Goal: Task Accomplishment & Management: Complete application form

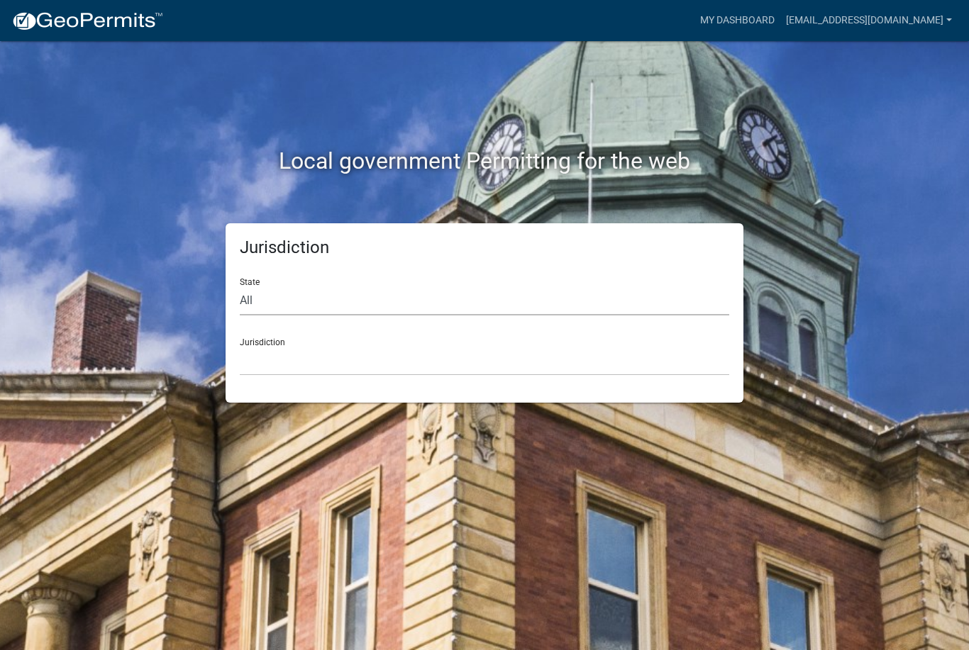
click at [377, 311] on select "All Colorado Georgia Indiana Iowa Kansas Minnesota Ohio South Carolina Wisconsin" at bounding box center [484, 301] width 489 height 29
select select "Indiana"
click at [394, 362] on select "City of Charlestown, Indiana City of Jeffersonville, Indiana City of Logansport…" at bounding box center [484, 361] width 489 height 29
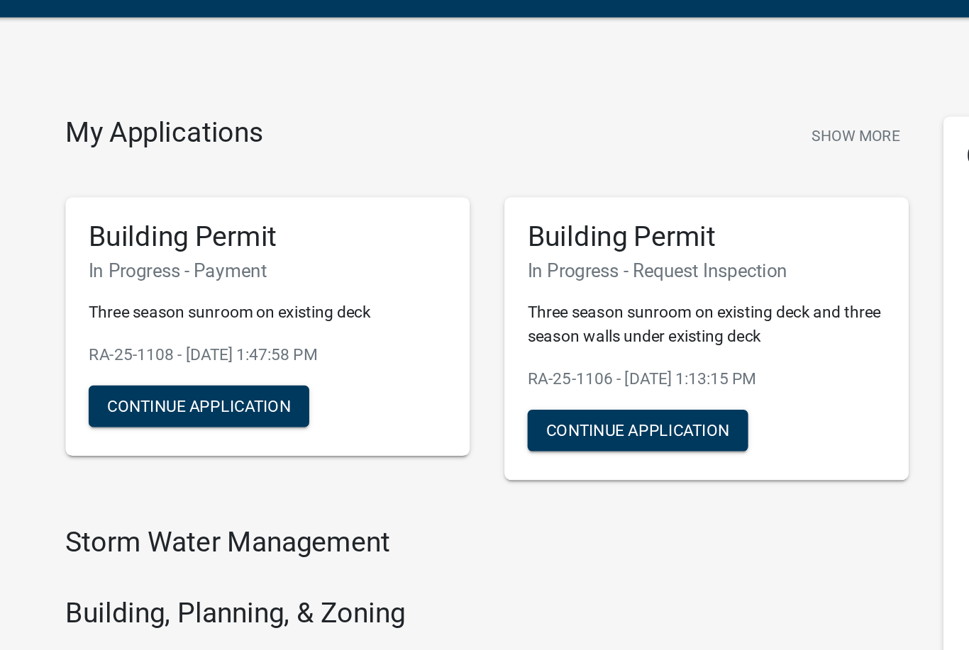
click at [444, 215] on p "Three season sunroom on existing deck and three season walls under existing deck" at bounding box center [484, 230] width 220 height 30
click at [410, 282] on button "Continue Application" at bounding box center [441, 295] width 135 height 26
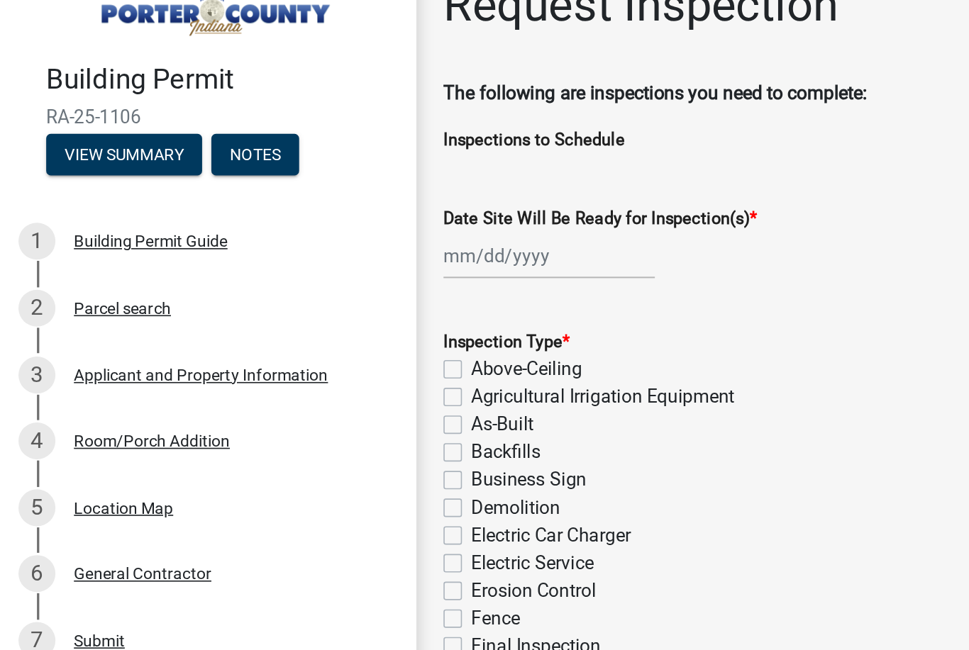
click at [173, 256] on div "Applicant and Property Information" at bounding box center [123, 261] width 156 height 10
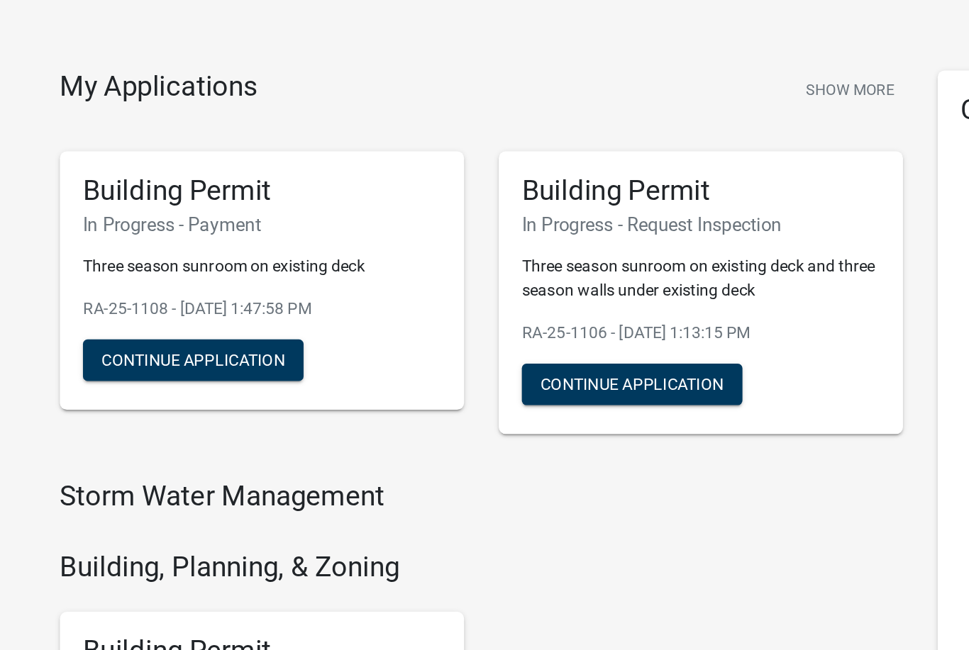
click at [105, 215] on p "Three season sunroom on existing deck" at bounding box center [215, 222] width 220 height 15
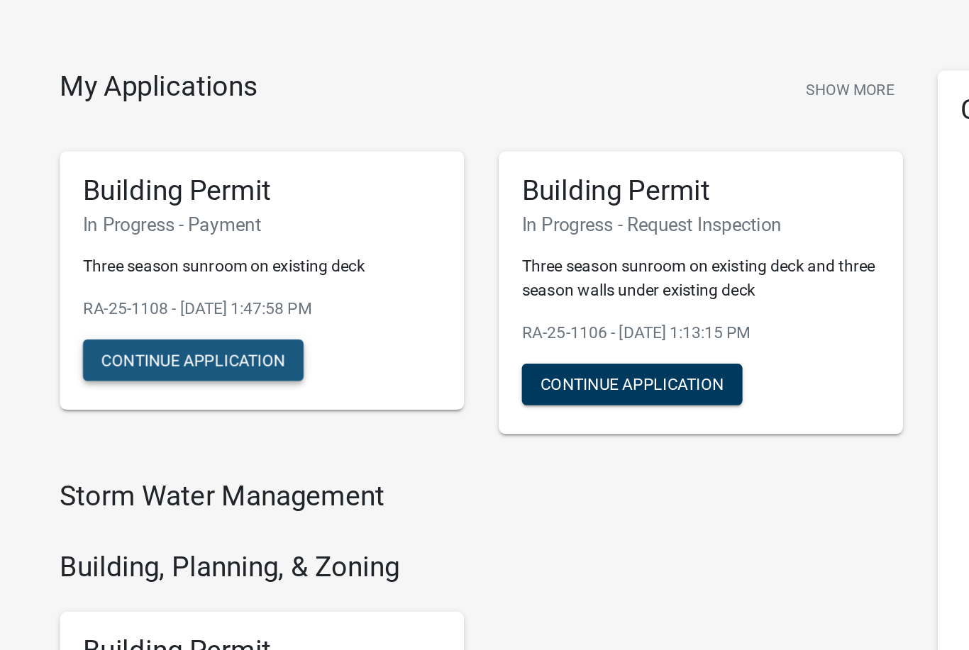
click at [105, 267] on button "Continue Application" at bounding box center [172, 280] width 135 height 26
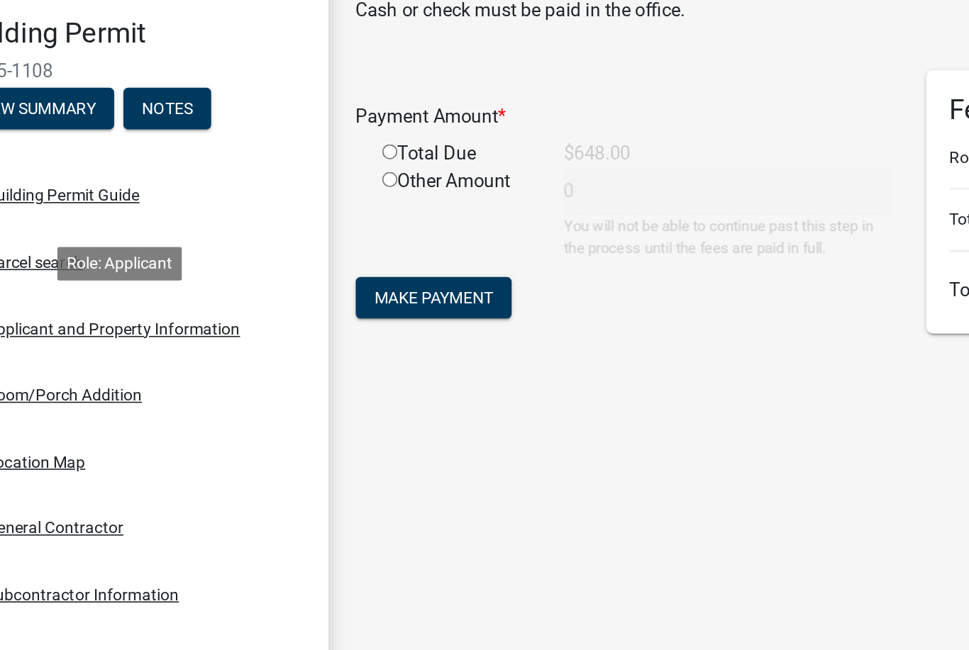
click at [46, 256] on div "Applicant and Property Information" at bounding box center [123, 261] width 156 height 10
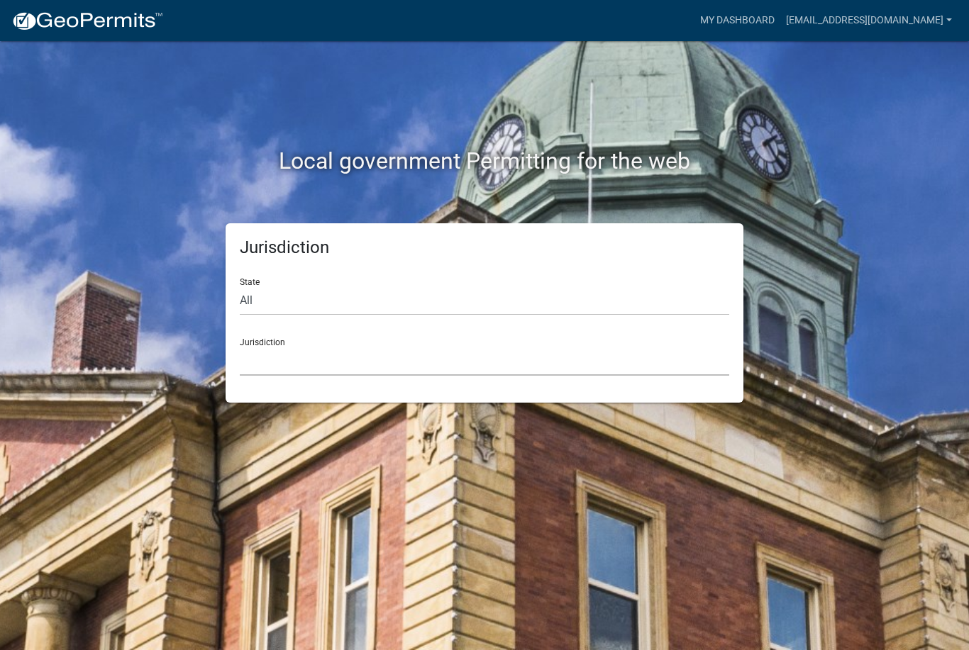
click at [323, 351] on select "[GEOGRAPHIC_DATA], [US_STATE] [GEOGRAPHIC_DATA], [US_STATE][PERSON_NAME][GEOGRA…" at bounding box center [484, 361] width 489 height 29
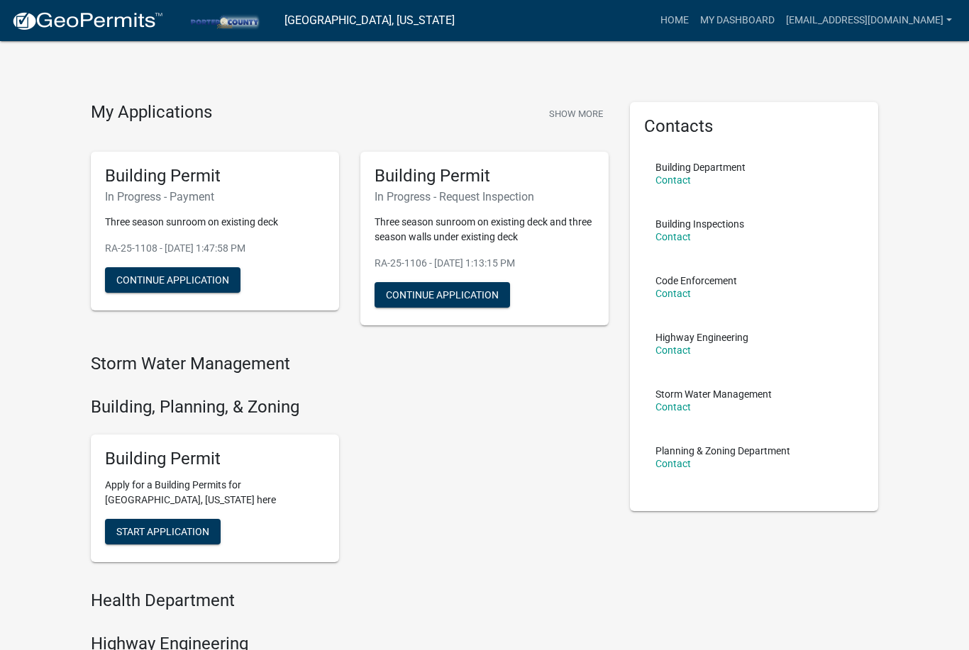
click at [189, 525] on span "Start Application" at bounding box center [162, 530] width 93 height 11
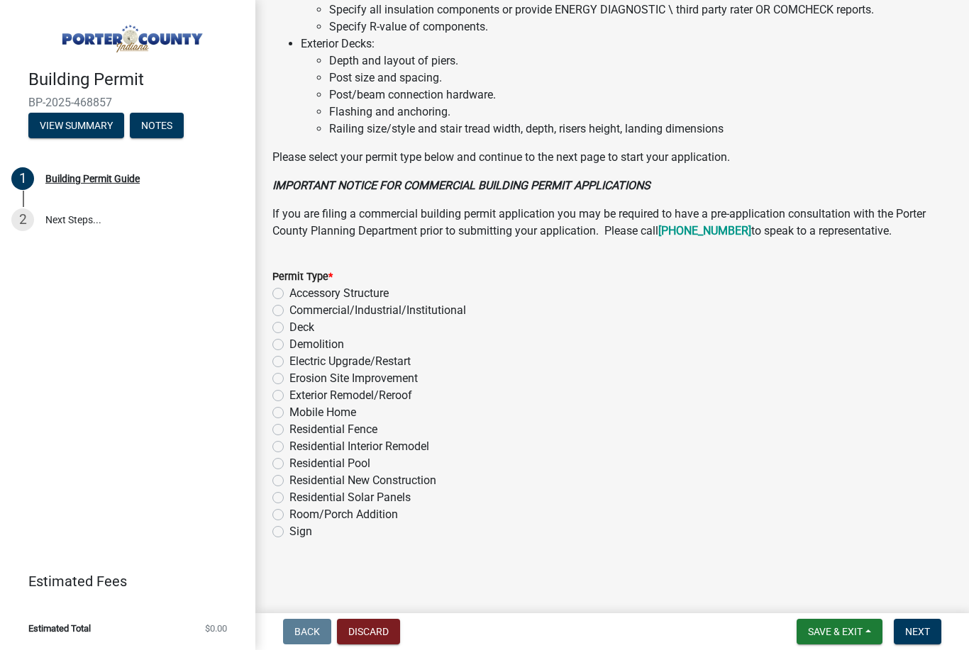
scroll to position [1006, 0]
click at [289, 509] on label "Room/Porch Addition" at bounding box center [343, 515] width 109 height 17
click at [289, 509] on input "Room/Porch Addition" at bounding box center [293, 511] width 9 height 9
radio input "true"
click at [924, 630] on span "Next" at bounding box center [917, 631] width 25 height 11
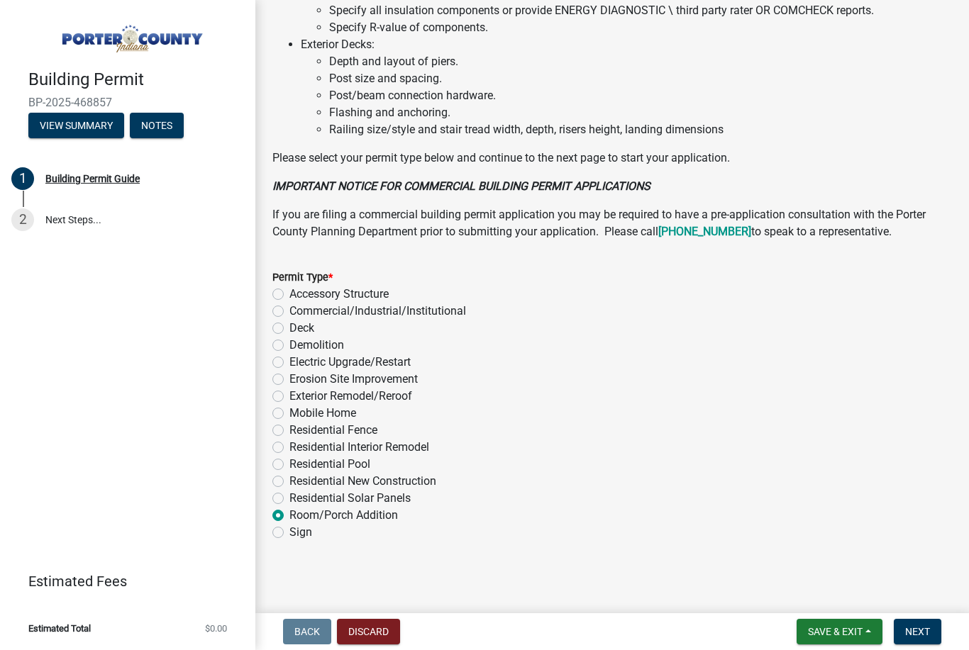
scroll to position [0, 0]
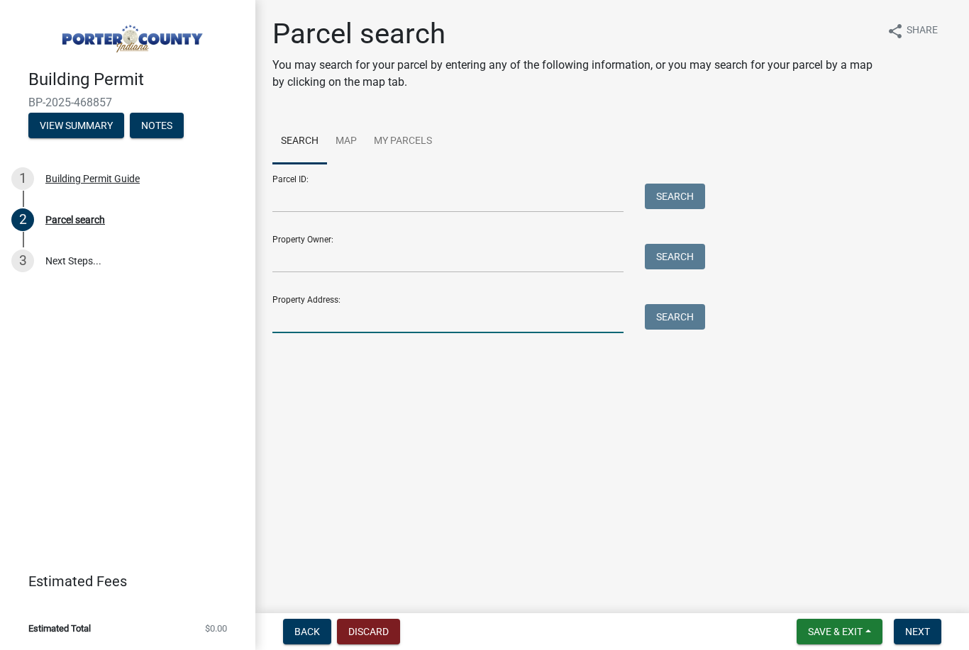
click at [376, 314] on input "Property Address:" at bounding box center [447, 318] width 351 height 29
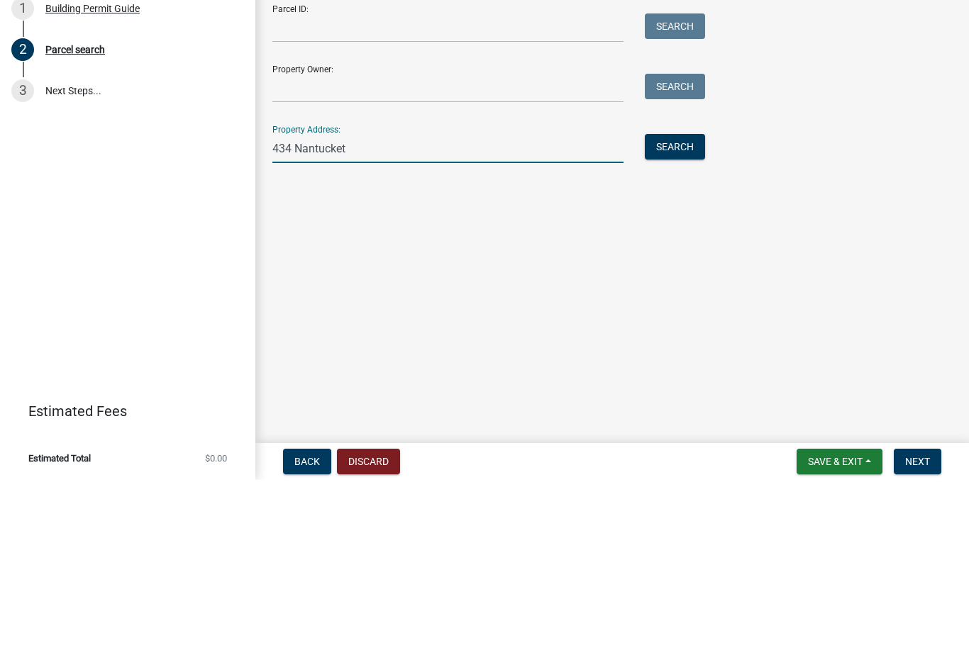
type input "434 Nantucket"
click at [689, 304] on button "Search" at bounding box center [675, 317] width 60 height 26
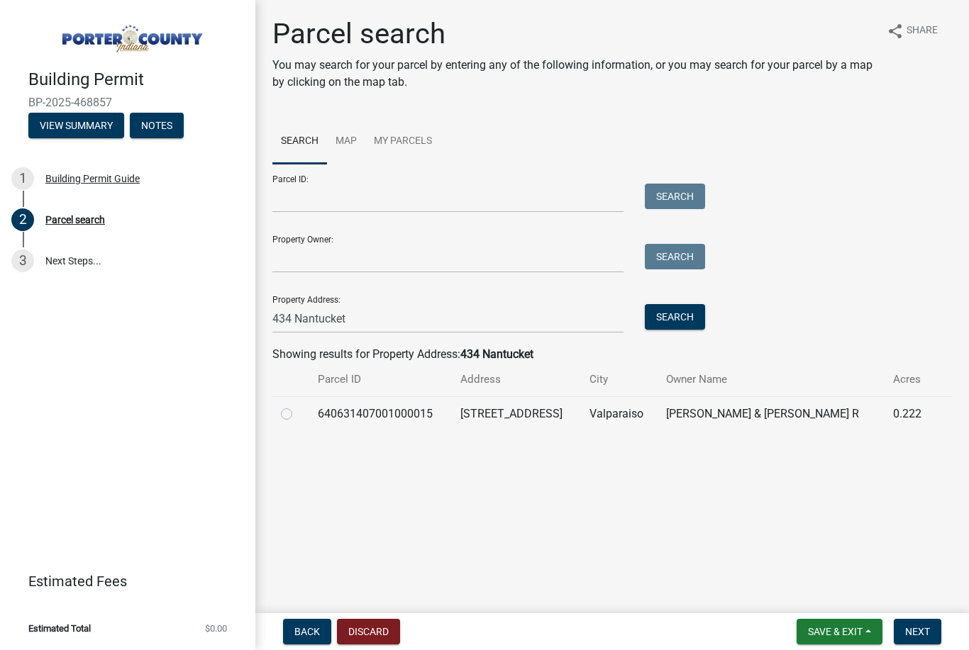
click at [295, 411] on div at bounding box center [291, 414] width 20 height 17
click at [298, 406] on label at bounding box center [298, 406] width 0 height 0
click at [298, 415] on input "radio" at bounding box center [302, 410] width 9 height 9
radio input "true"
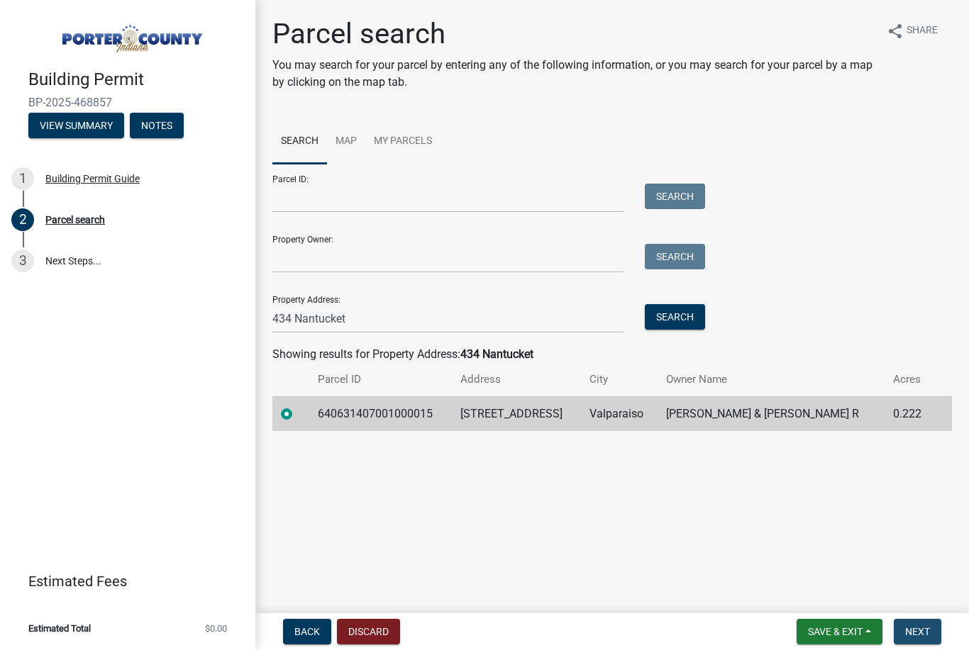
click at [935, 635] on button "Next" at bounding box center [918, 632] width 48 height 26
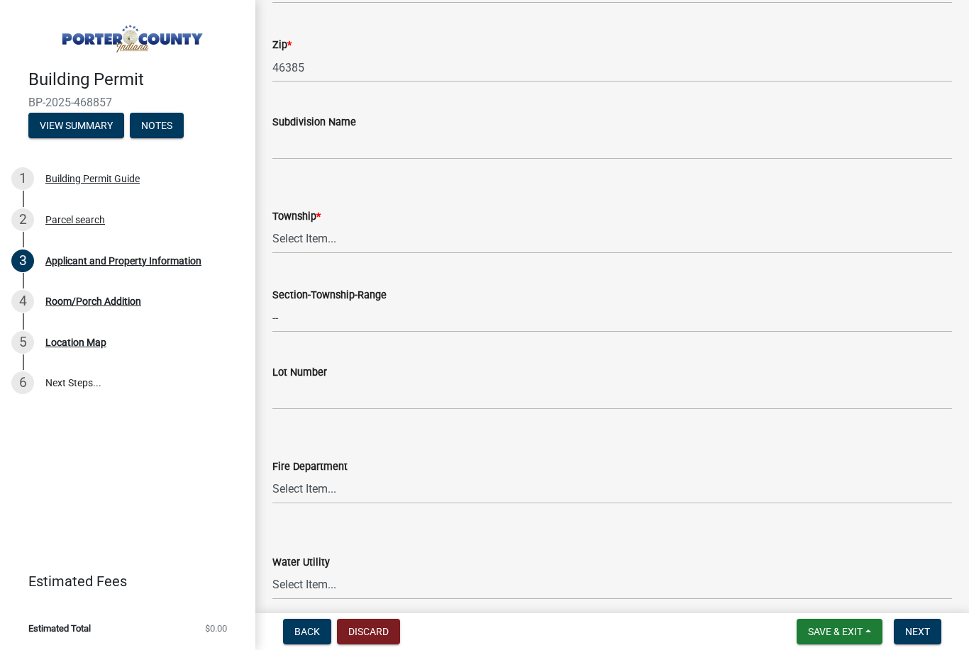
scroll to position [484, 0]
click at [326, 230] on select "Select Item... [PERSON_NAME][GEOGRAPHIC_DATA] [PERSON_NAME][GEOGRAPHIC_DATA] [G…" at bounding box center [611, 238] width 679 height 29
select select "6f5aa9ae-62ac-41bd-979a-9c71eae504cc"
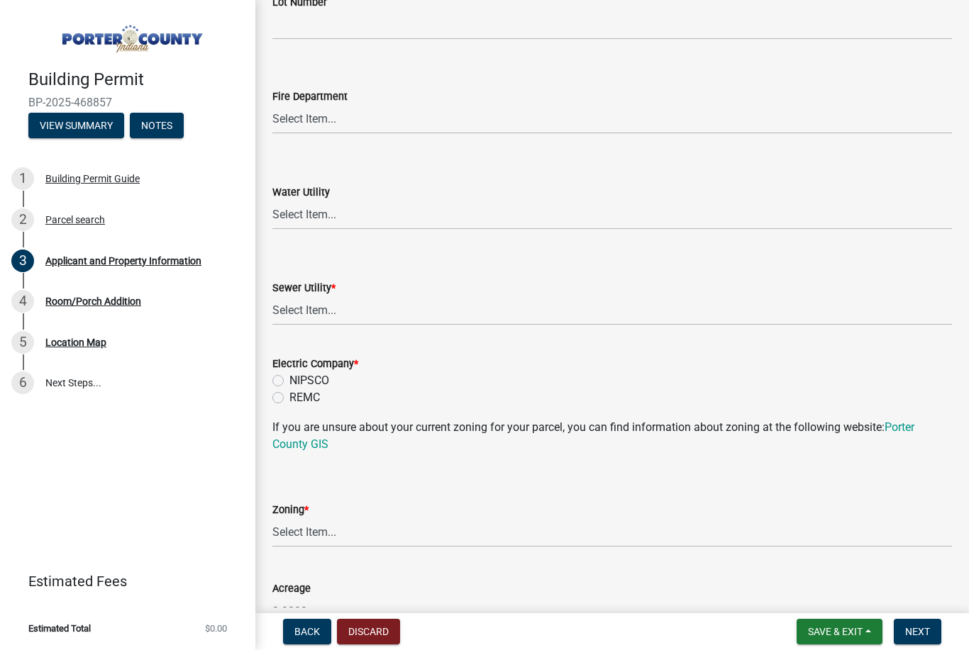
scroll to position [877, 0]
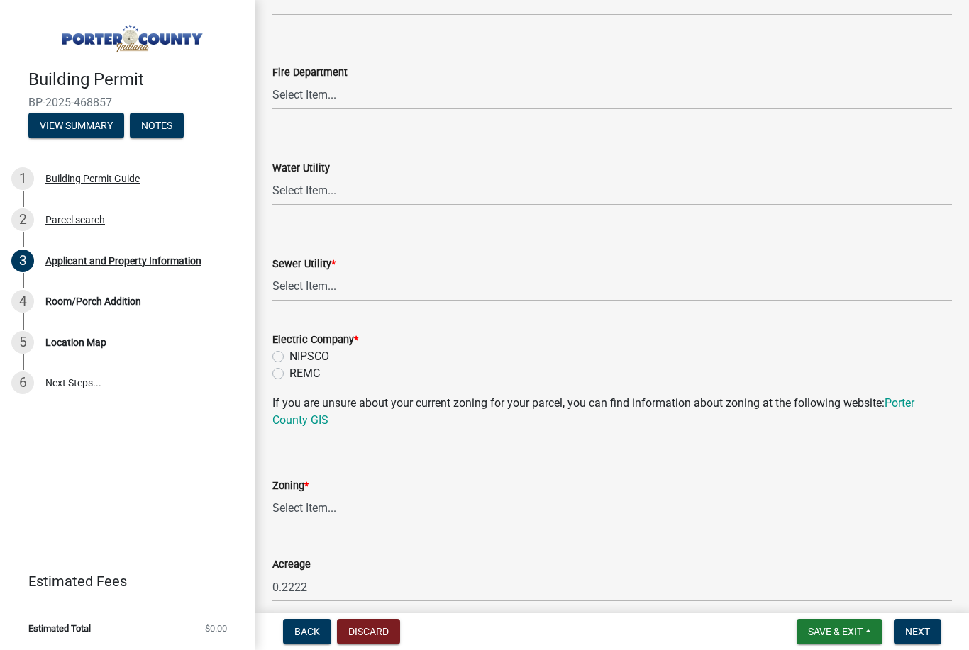
click at [284, 351] on div "NIPSCO" at bounding box center [611, 356] width 679 height 17
click at [289, 354] on label "NIPSCO" at bounding box center [309, 356] width 40 height 17
click at [289, 354] on input "NIPSCO" at bounding box center [293, 352] width 9 height 9
radio input "true"
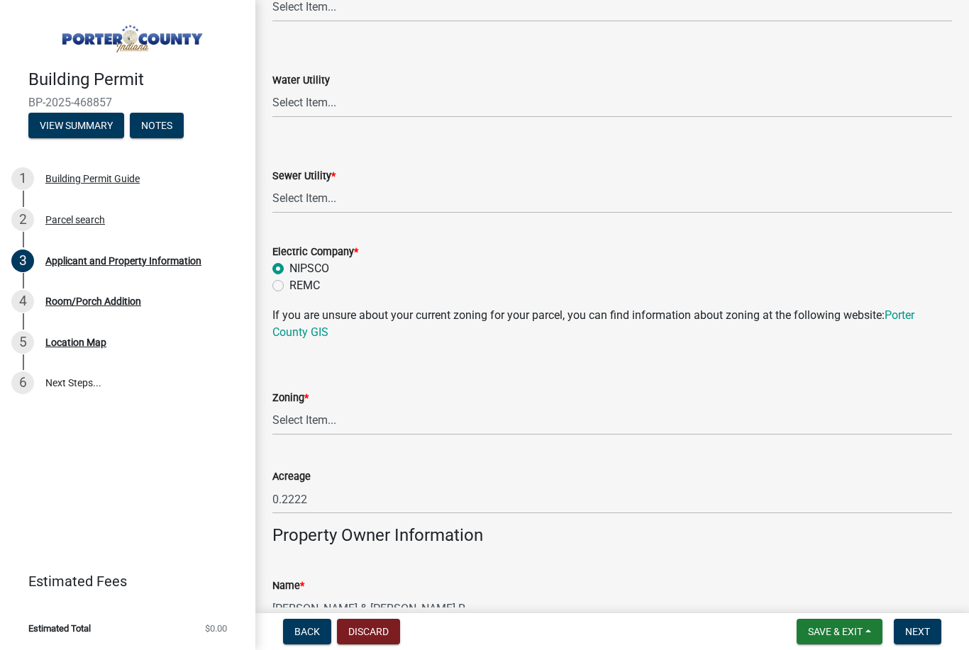
scroll to position [960, 0]
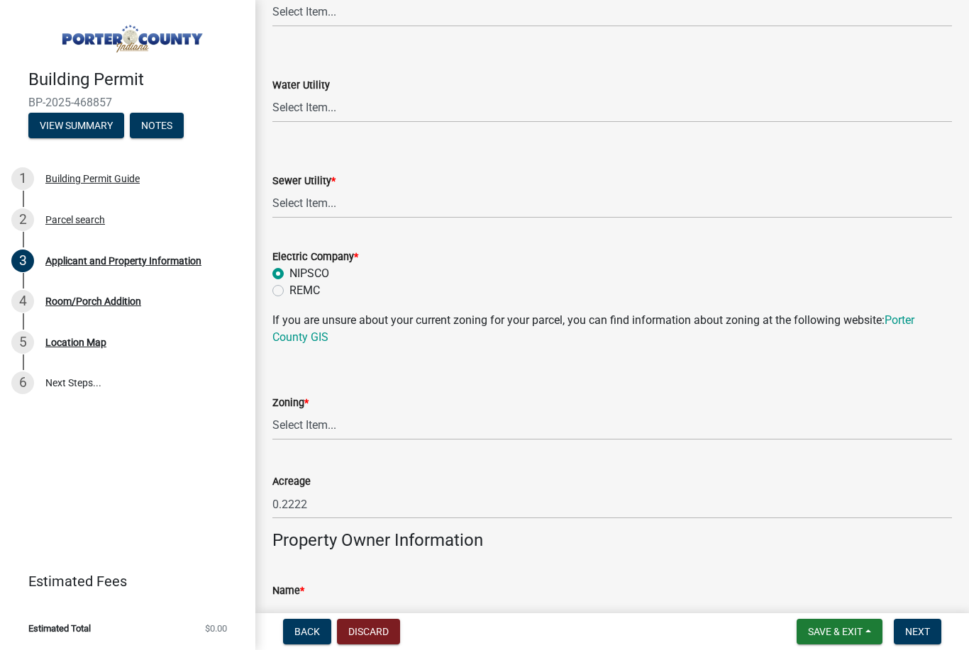
click at [306, 336] on link "Porter County GIS" at bounding box center [593, 328] width 642 height 30
click at [331, 428] on select "Select Item... A1 A2 CH CM CN I1 I2 I3 IN MP OT P1 P2 PUD R1 R2 R3 R4 RL RR" at bounding box center [611, 425] width 679 height 29
select select "0d764019-f1ff-4f3b-9299-33f0d080acc7"
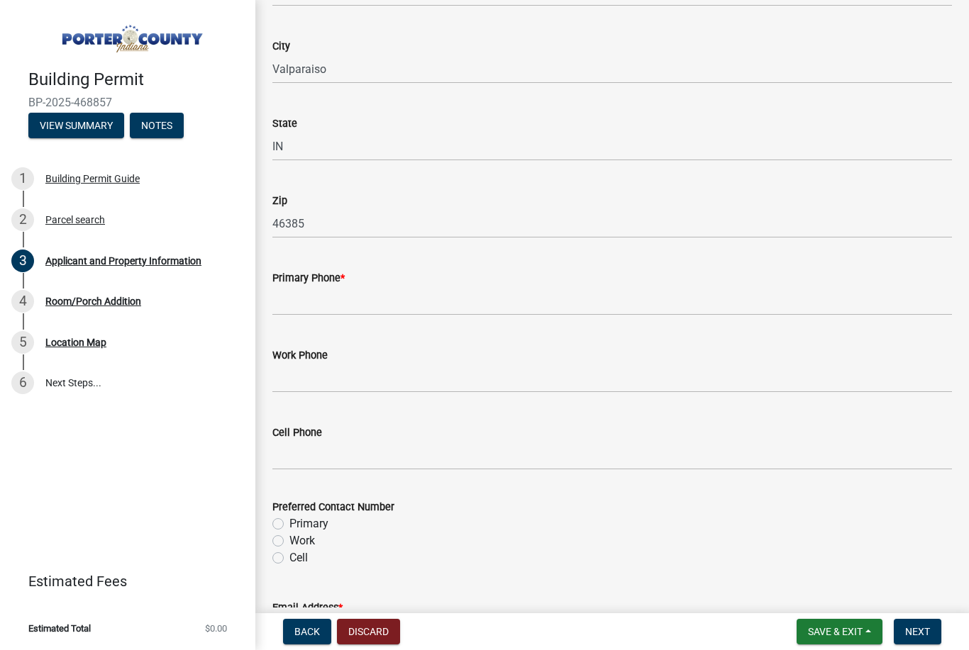
scroll to position [1670, 0]
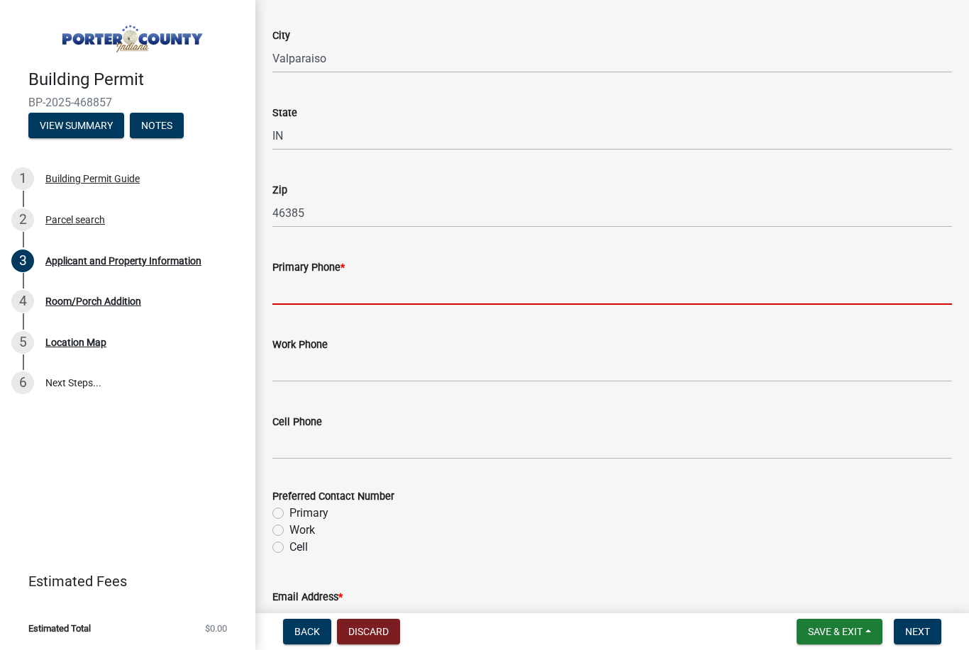
click at [340, 292] on input "Primary Phone *" at bounding box center [611, 290] width 679 height 29
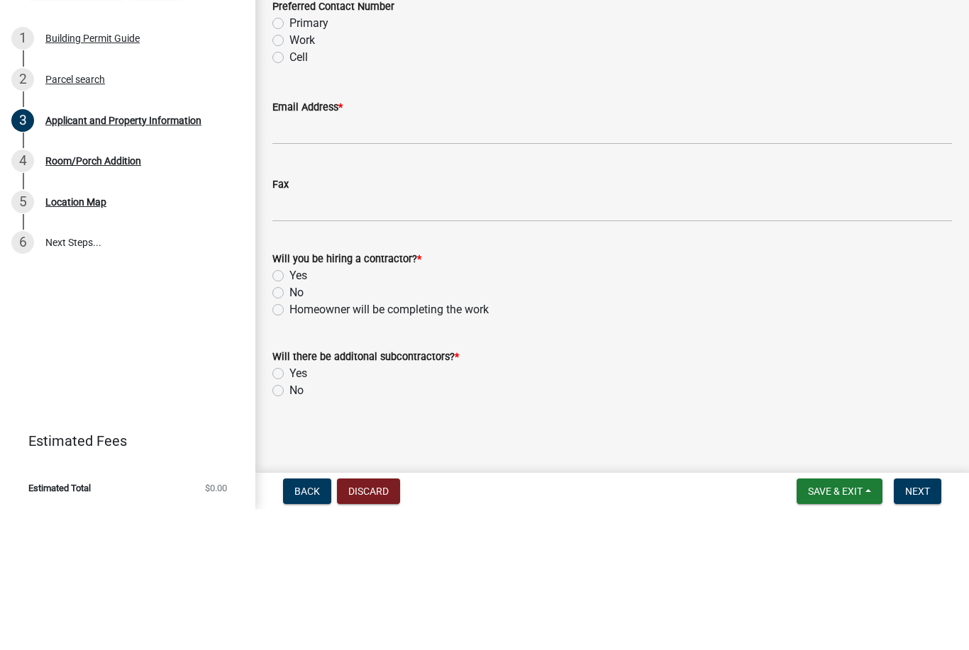
scroll to position [2015, 0]
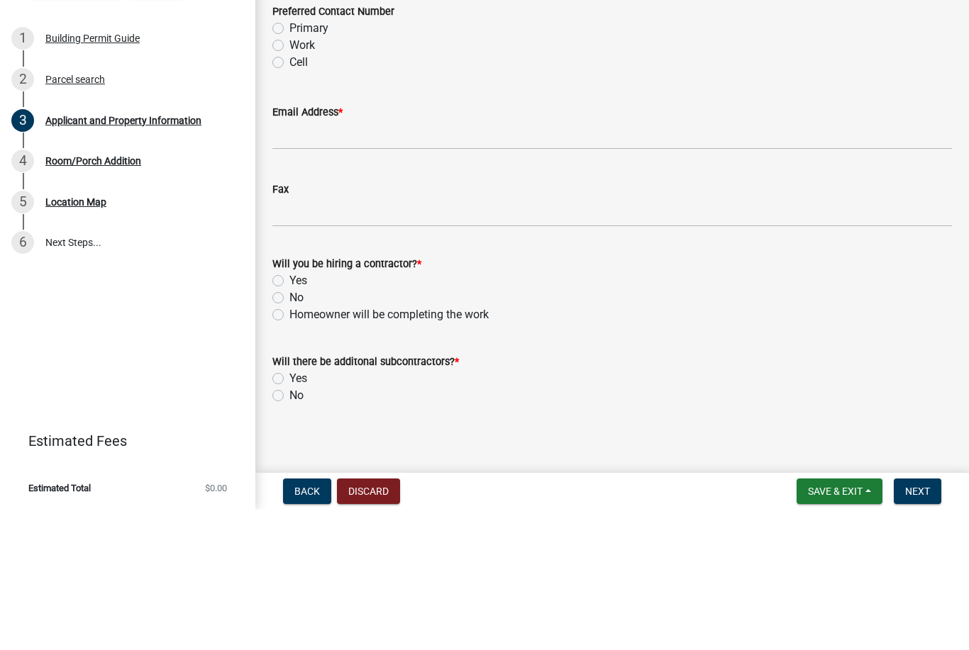
type input "2192636551"
click at [353, 261] on input "Email Address *" at bounding box center [611, 275] width 679 height 29
type input "Dtjo"
type input "[EMAIL_ADDRESS][DOMAIN_NAME]"
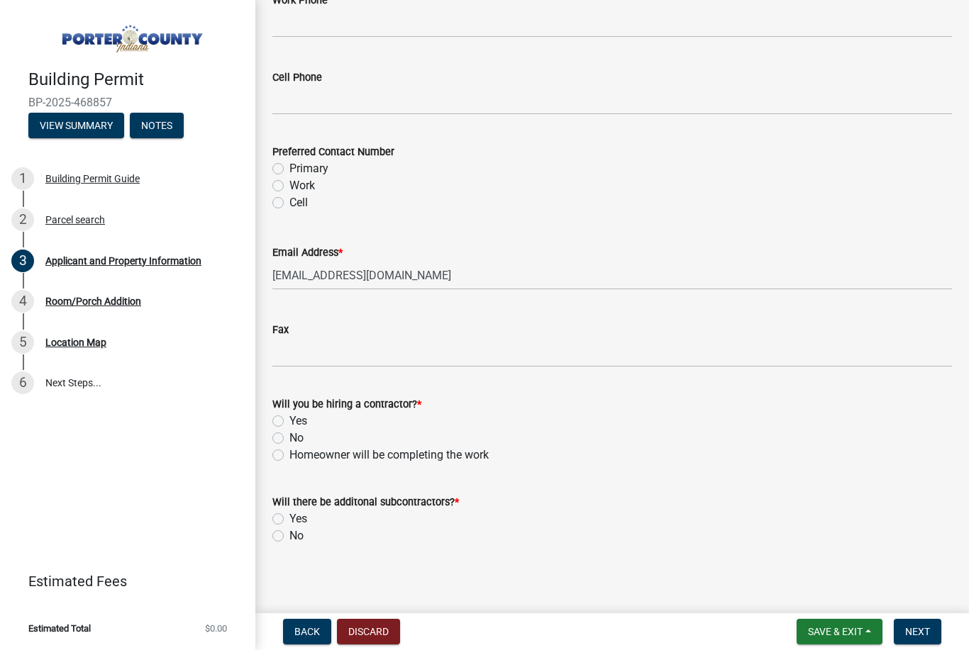
click at [272, 404] on label "Will you be hiring a contractor? *" at bounding box center [346, 405] width 149 height 10
click at [294, 416] on label "Yes" at bounding box center [298, 421] width 18 height 17
click at [294, 416] on input "Yes" at bounding box center [293, 417] width 9 height 9
radio input "true"
click at [289, 521] on label "Yes" at bounding box center [298, 519] width 18 height 17
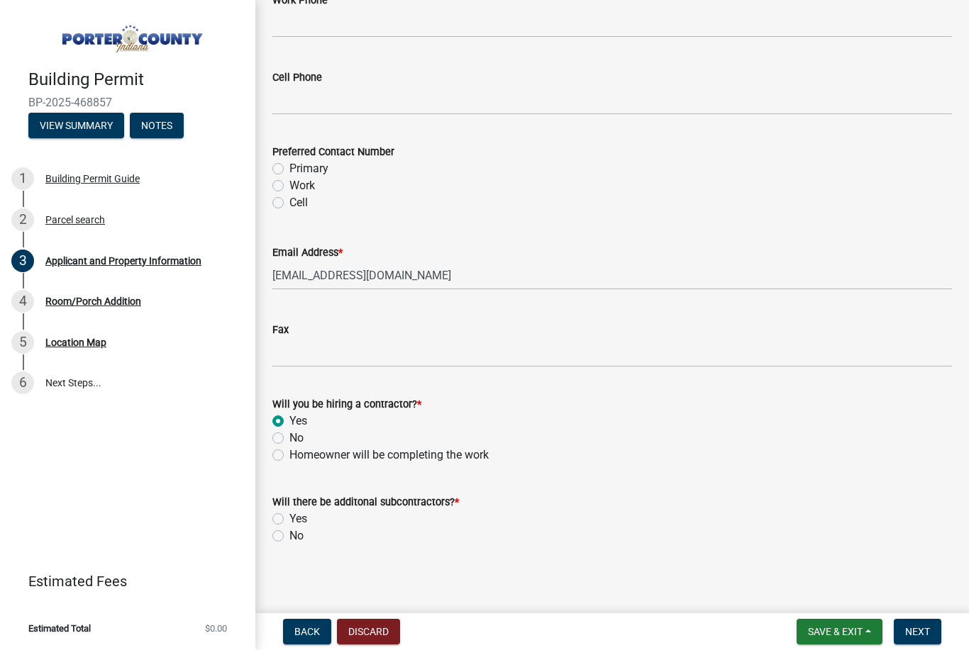
click at [289, 520] on input "Yes" at bounding box center [293, 515] width 9 height 9
radio input "true"
click at [289, 533] on label "No" at bounding box center [296, 536] width 14 height 17
click at [289, 533] on input "No" at bounding box center [293, 532] width 9 height 9
radio input "true"
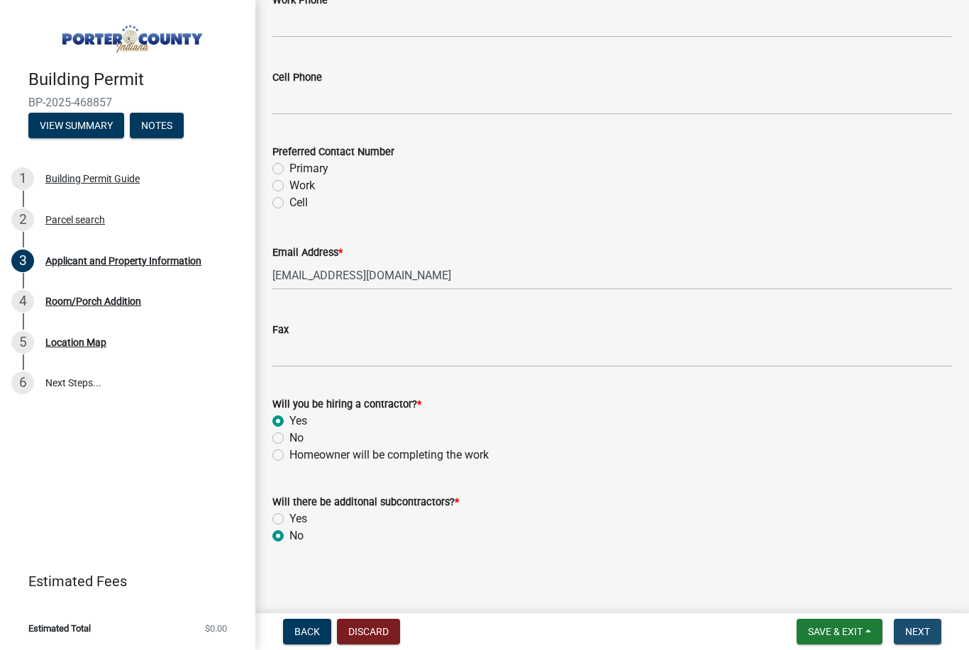
click at [939, 628] on button "Next" at bounding box center [918, 632] width 48 height 26
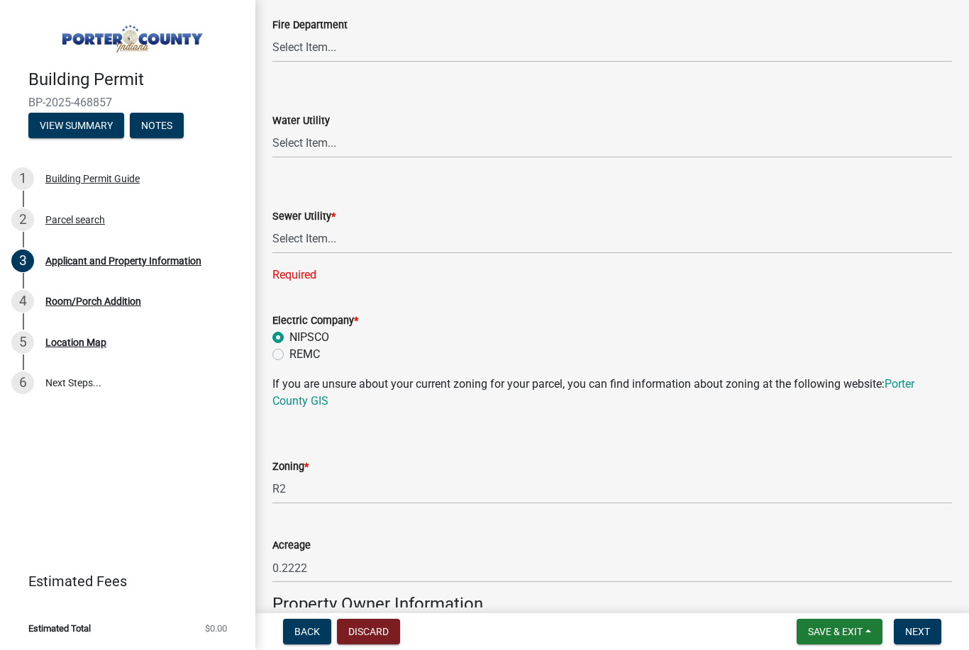
scroll to position [917, 0]
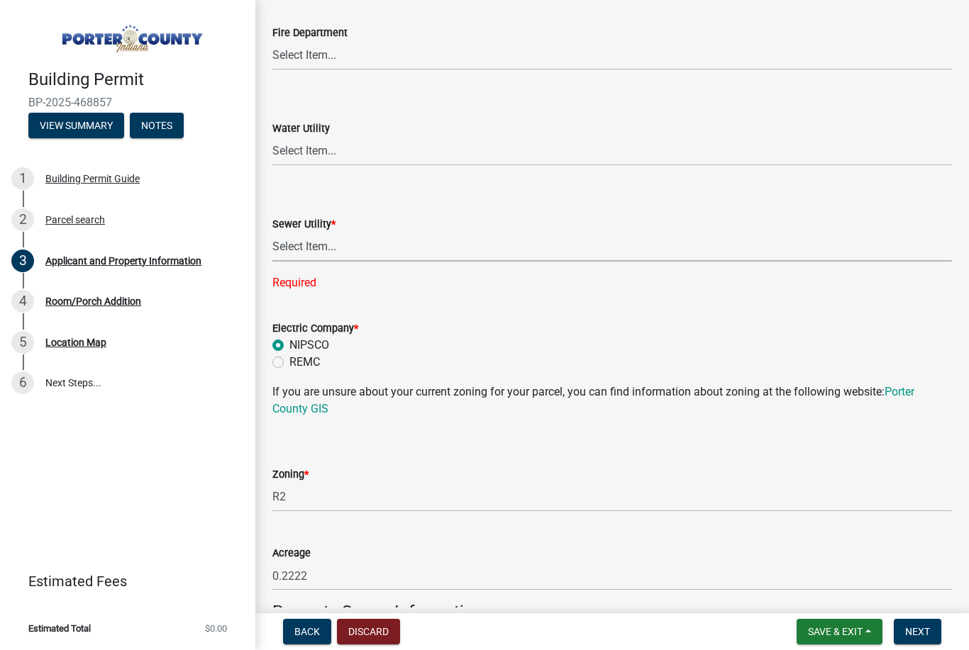
click at [328, 240] on select "Select Item... Aqua [US_STATE] Inc Damon Run Falling Waters Lake Eliza - LEACD …" at bounding box center [611, 247] width 679 height 29
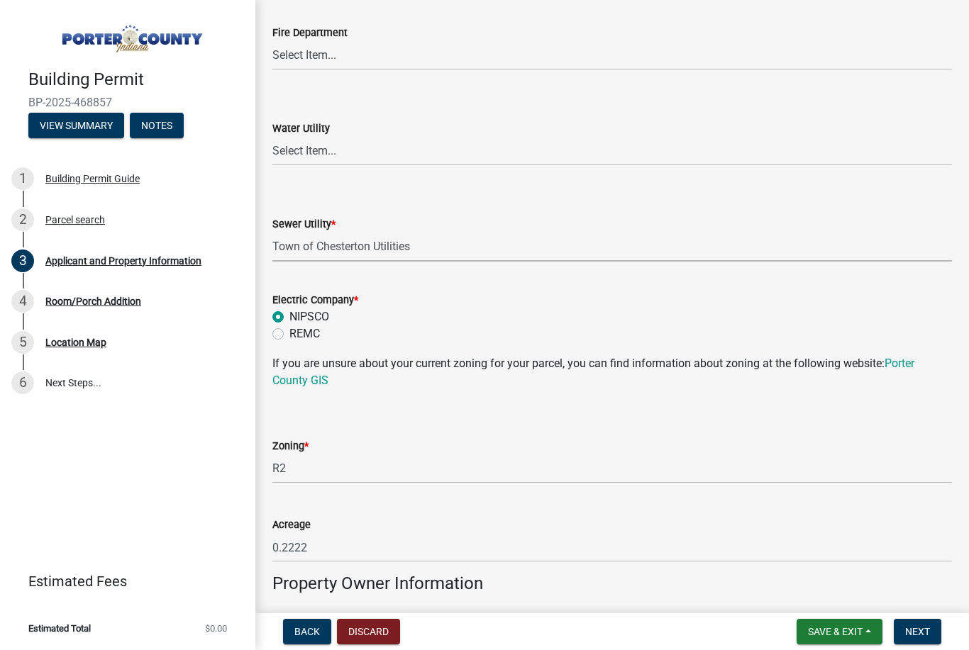
click at [443, 240] on select "Select Item... Aqua [US_STATE] Inc Damon Run Falling Waters Lake Eliza - LEACD …" at bounding box center [611, 247] width 679 height 29
select select "c796f995-08fe-487b-a20e-70ab553361d3"
click at [929, 635] on span "Next" at bounding box center [917, 631] width 25 height 11
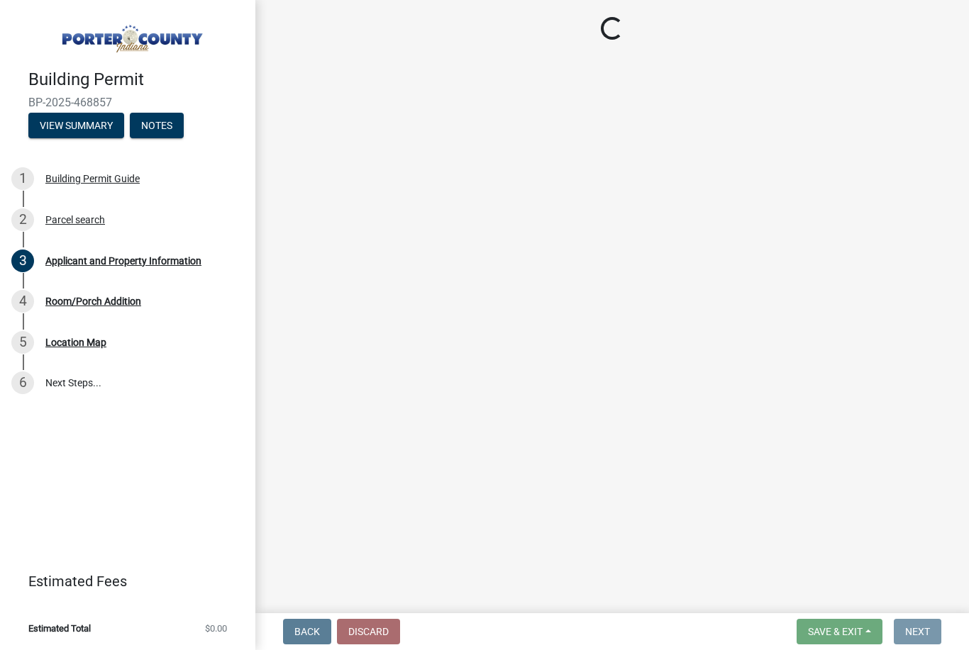
scroll to position [0, 0]
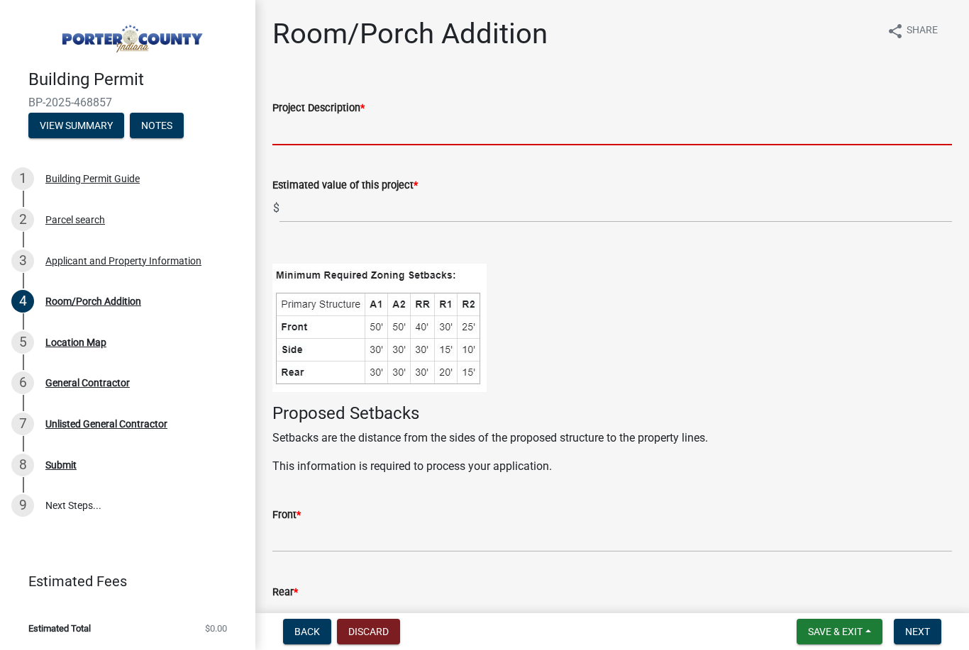
click at [373, 121] on input "Project Description *" at bounding box center [611, 130] width 679 height 29
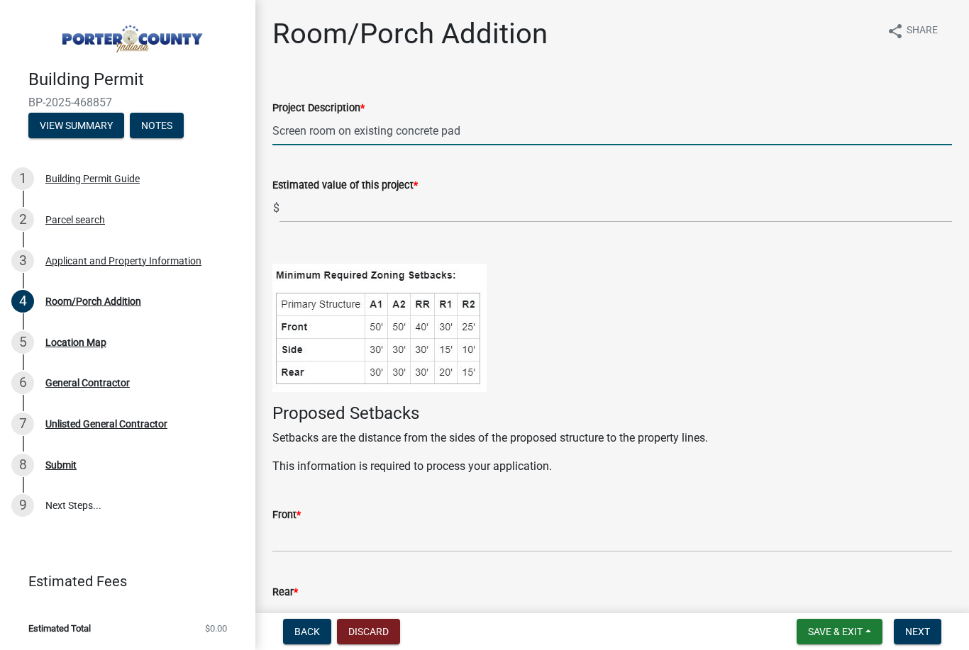
type input "Screen room on existing concrete pad"
click at [393, 204] on input "text" at bounding box center [615, 208] width 672 height 29
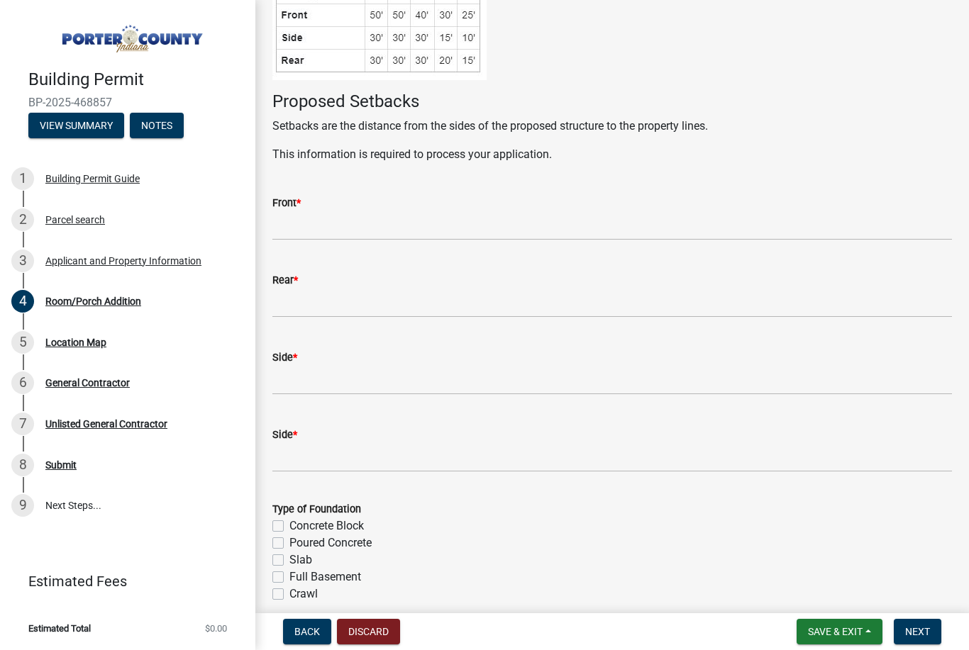
scroll to position [318, 0]
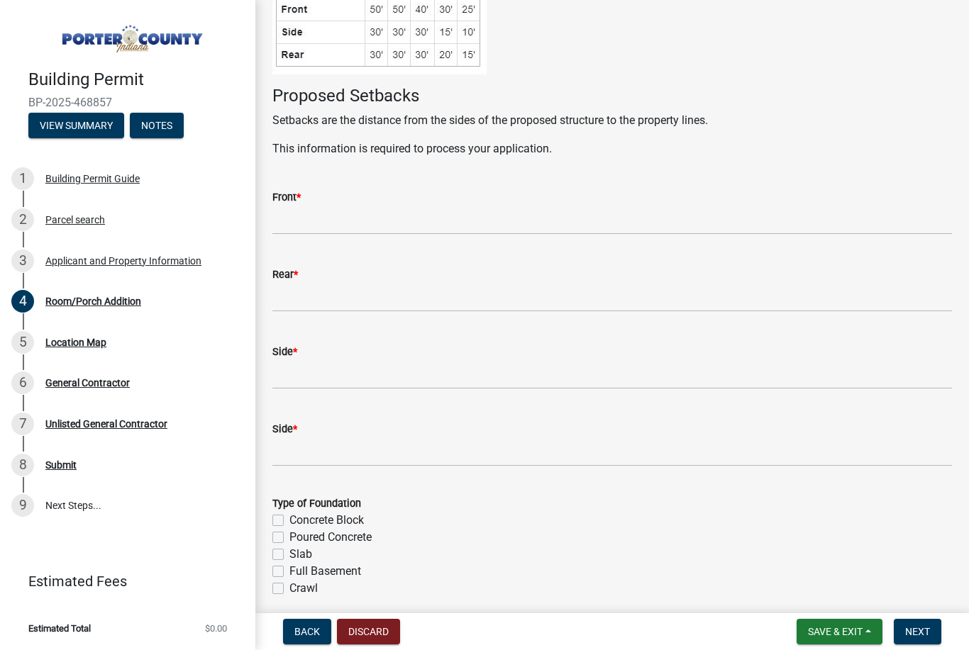
type input "245077"
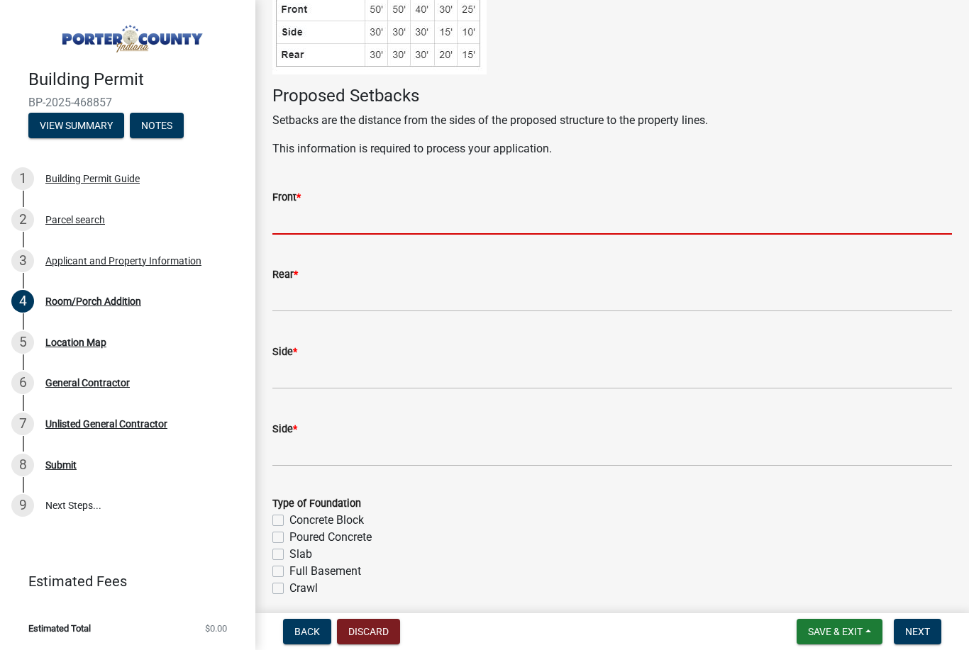
click at [357, 222] on input "Front *" at bounding box center [611, 220] width 679 height 29
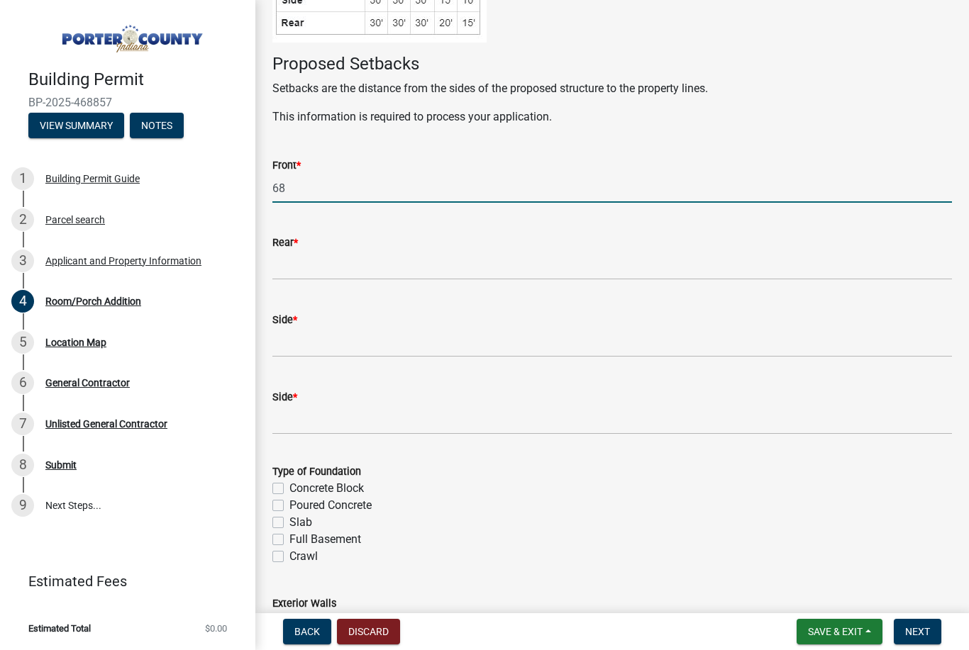
scroll to position [408, 0]
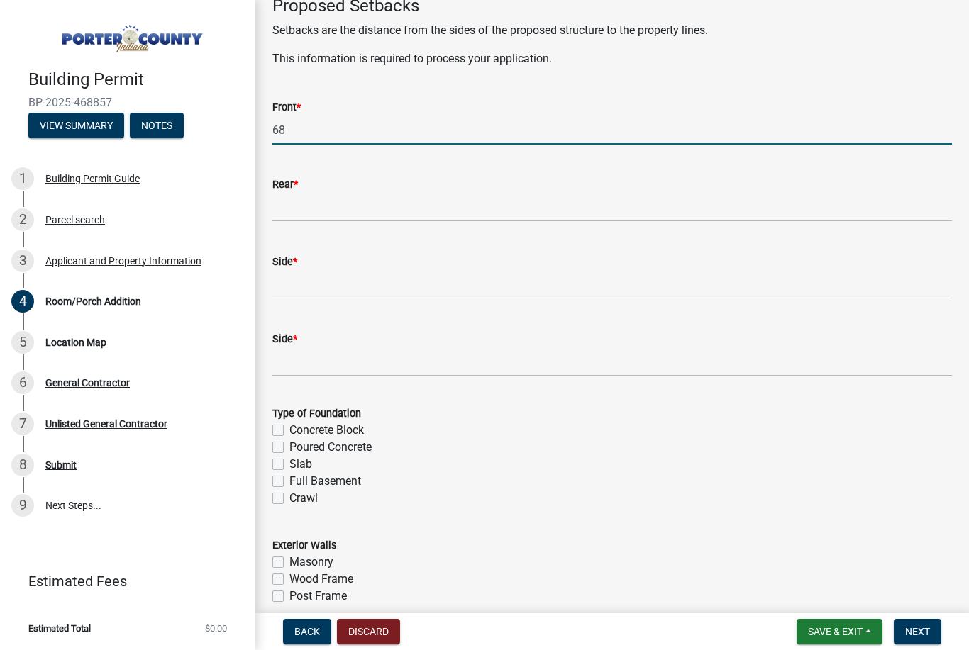
type input "68"
click at [379, 193] on input "Rear *" at bounding box center [611, 207] width 679 height 29
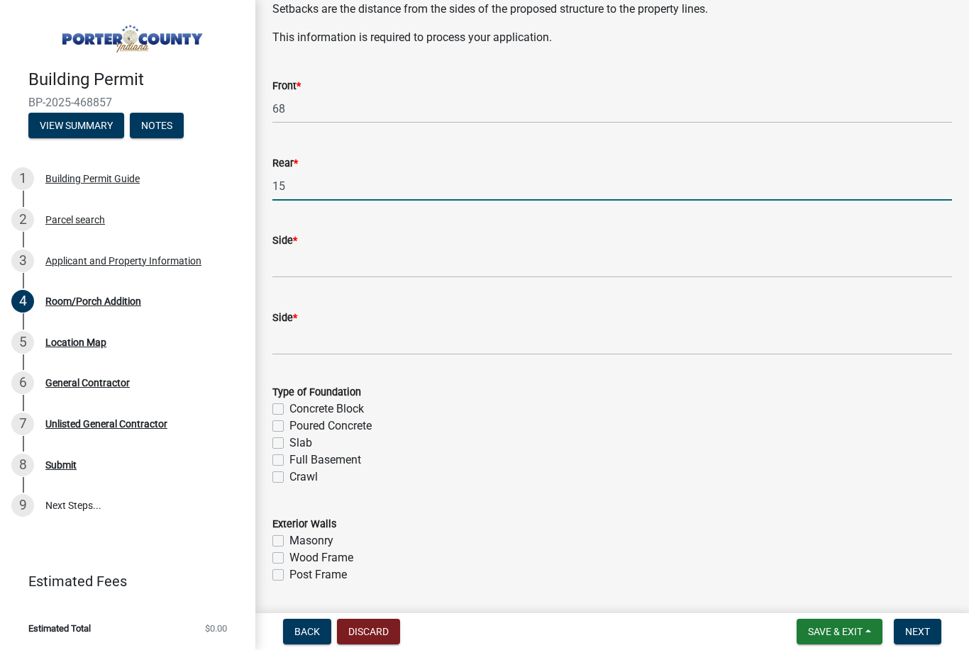
scroll to position [474, 0]
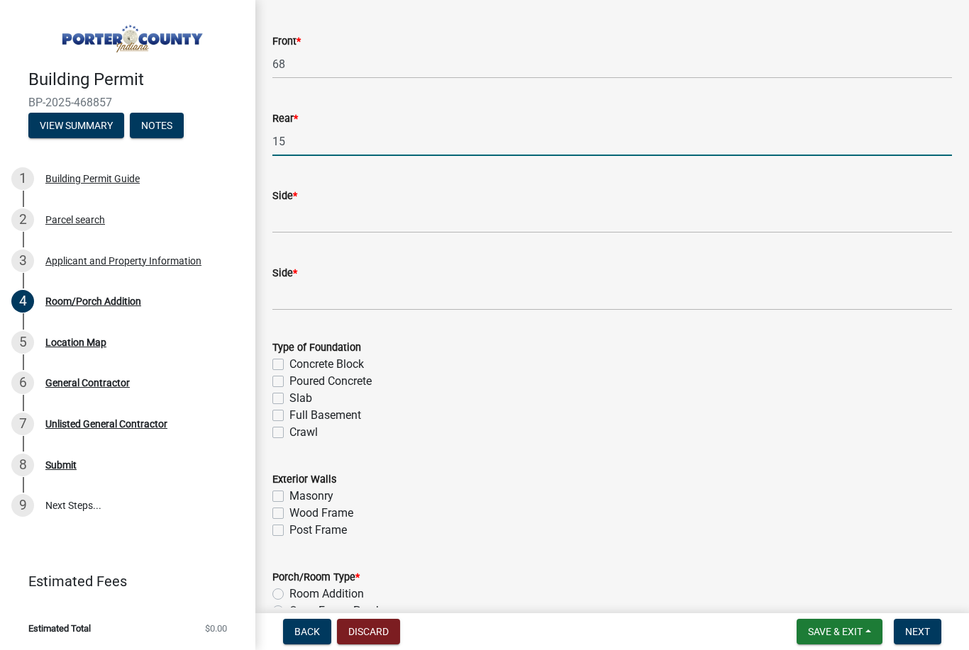
type input "15"
click at [386, 210] on input "Side *" at bounding box center [611, 218] width 679 height 29
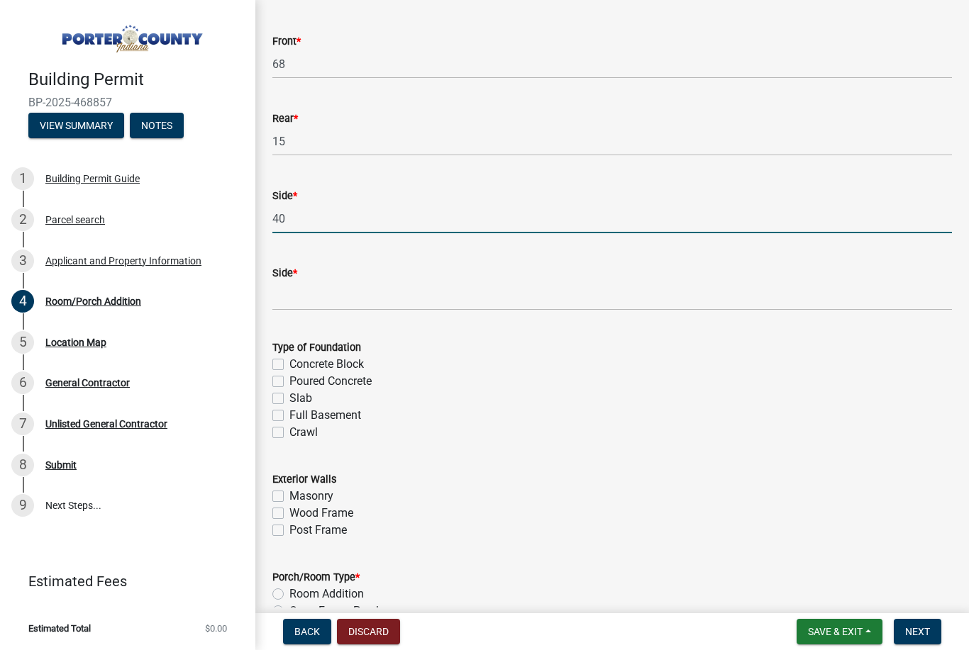
type input "40"
click at [351, 275] on div "Side *" at bounding box center [611, 273] width 679 height 17
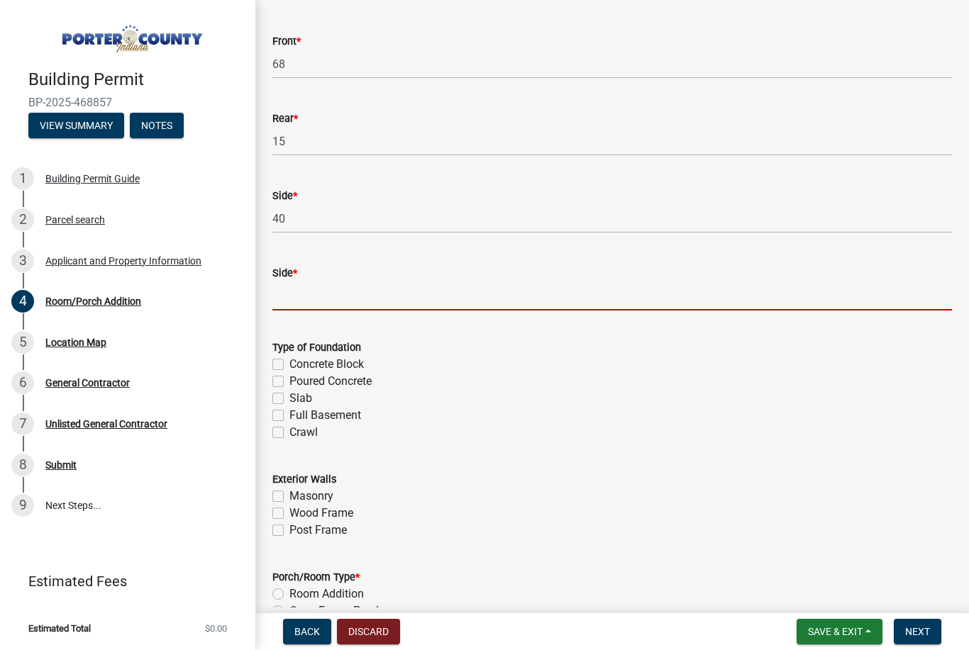
click at [316, 287] on input "Side *" at bounding box center [611, 296] width 679 height 29
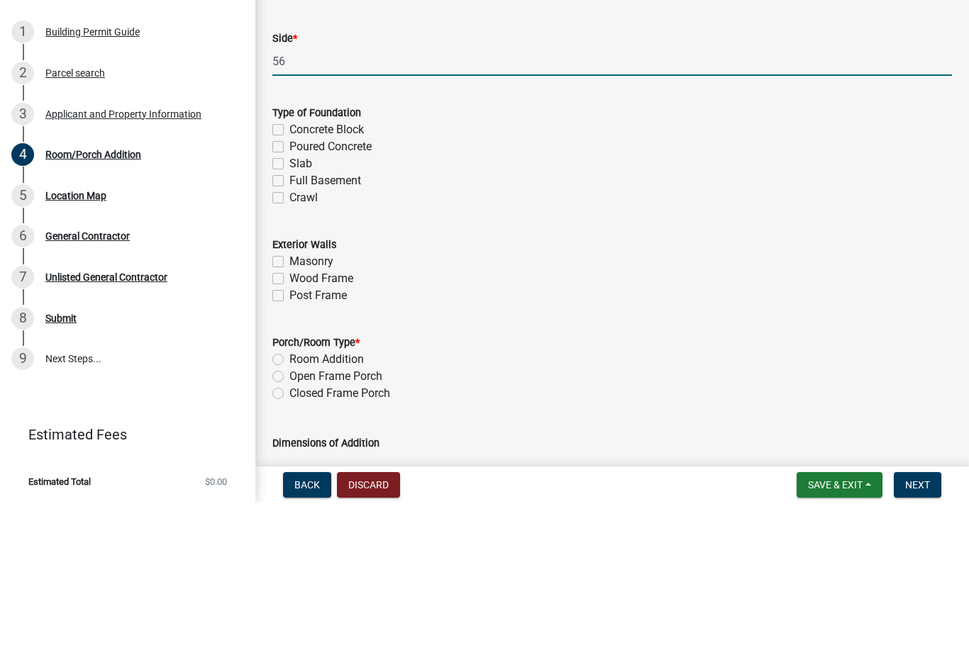
scroll to position [561, 0]
type input "56"
click at [289, 286] on label "Poured Concrete" at bounding box center [330, 294] width 82 height 17
click at [289, 286] on input "Poured Concrete" at bounding box center [293, 290] width 9 height 9
checkbox input "true"
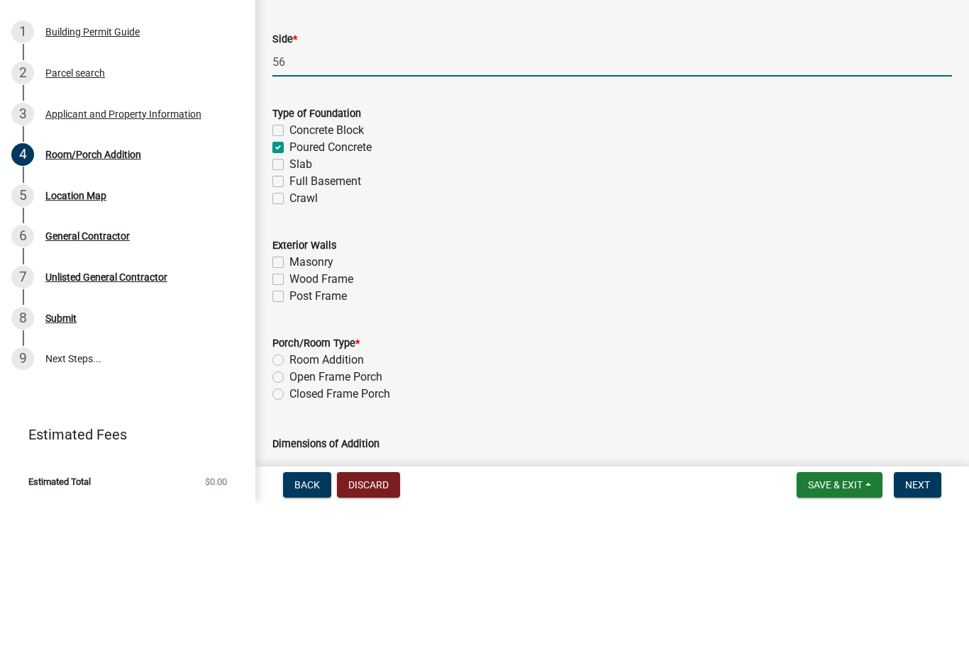
checkbox input "false"
checkbox input "true"
checkbox input "false"
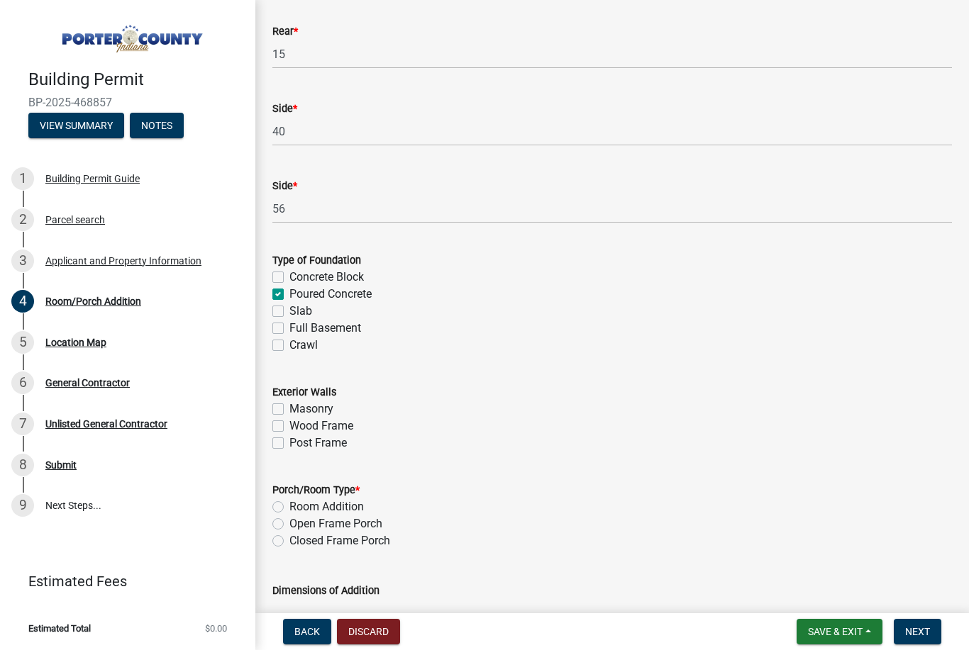
click at [289, 308] on label "Slab" at bounding box center [300, 311] width 23 height 17
click at [289, 308] on input "Slab" at bounding box center [293, 307] width 9 height 9
checkbox input "true"
checkbox input "false"
checkbox input "true"
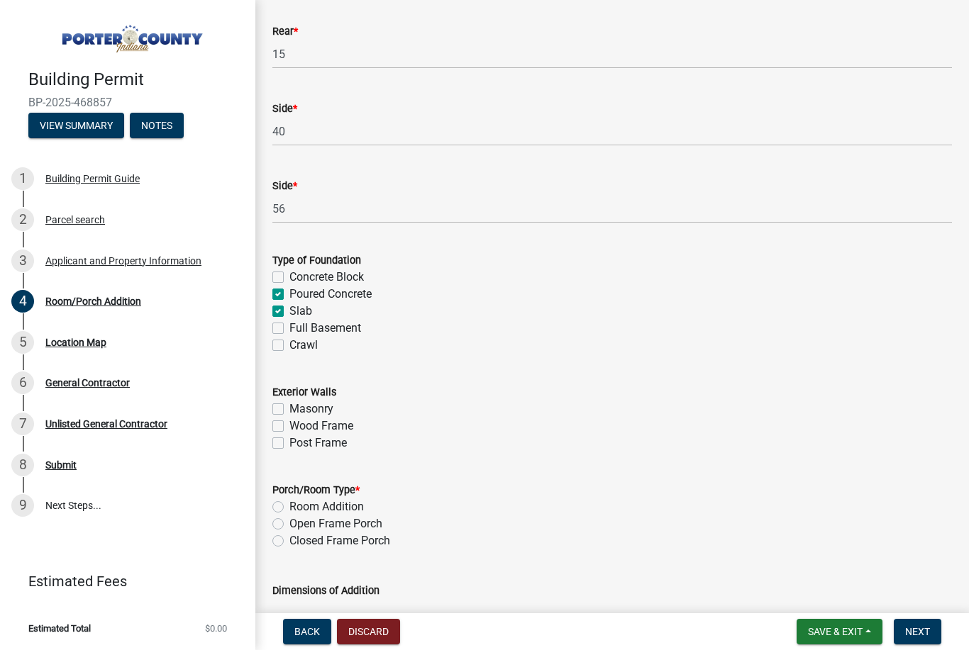
checkbox input "true"
checkbox input "false"
click at [289, 291] on label "Poured Concrete" at bounding box center [330, 294] width 82 height 17
click at [289, 291] on input "Poured Concrete" at bounding box center [293, 290] width 9 height 9
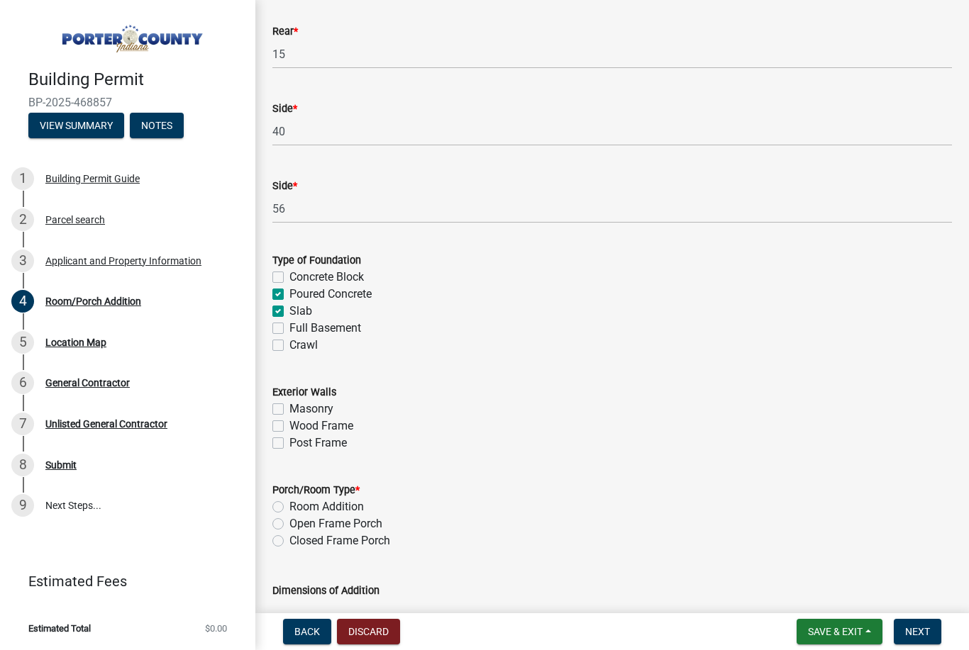
checkbox input "false"
checkbox input "true"
checkbox input "false"
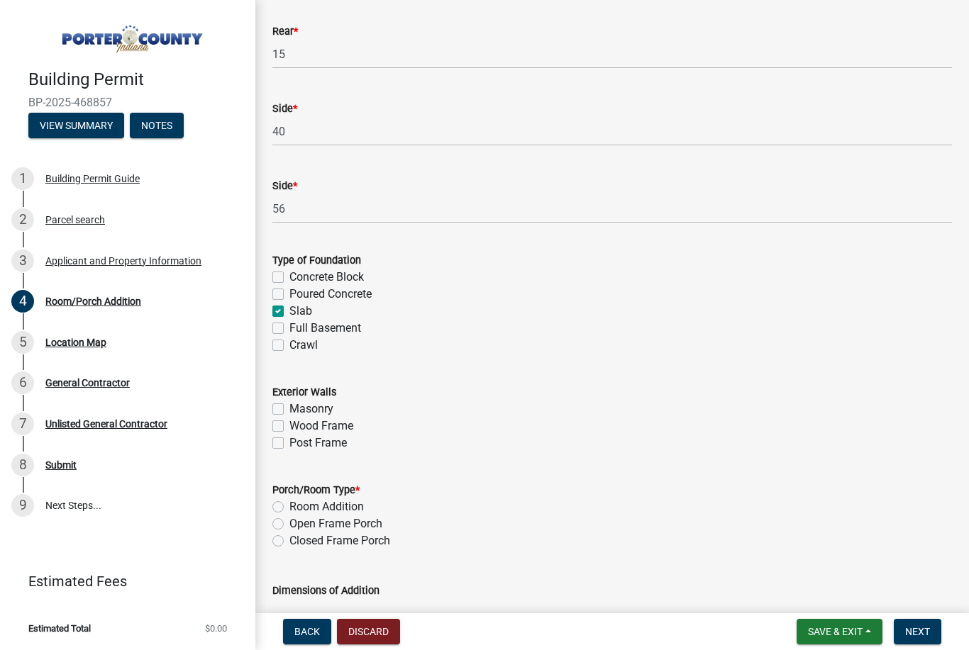
checkbox input "false"
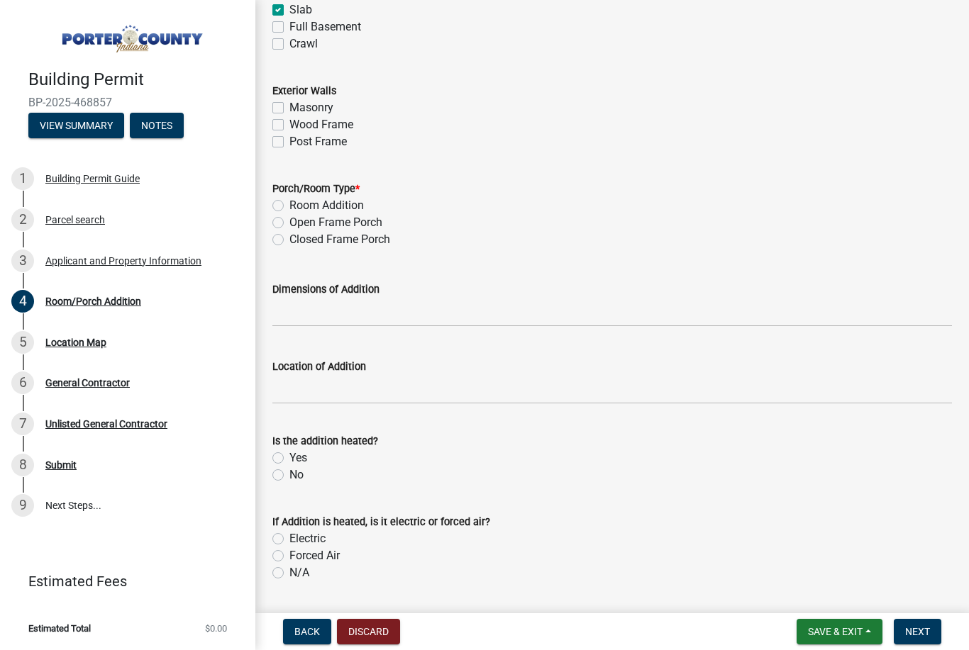
scroll to position [866, 0]
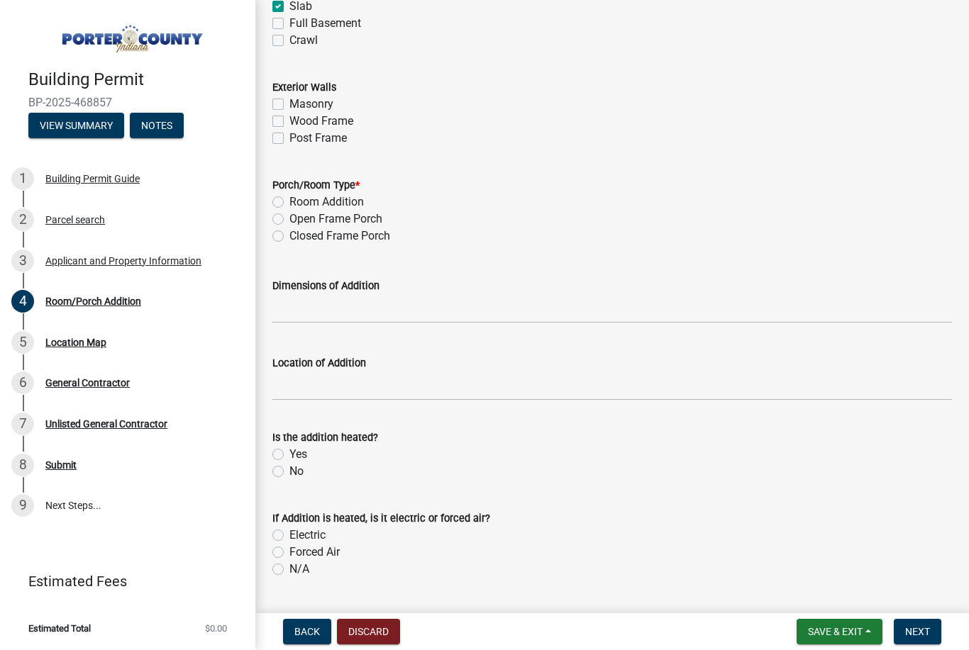
click at [280, 192] on div "Porch/Room Type *" at bounding box center [611, 185] width 679 height 17
click at [289, 239] on label "Closed Frame Porch" at bounding box center [339, 236] width 101 height 17
click at [289, 237] on input "Closed Frame Porch" at bounding box center [293, 232] width 9 height 9
radio input "true"
click at [365, 309] on input "Dimensions of Addition" at bounding box center [611, 308] width 679 height 29
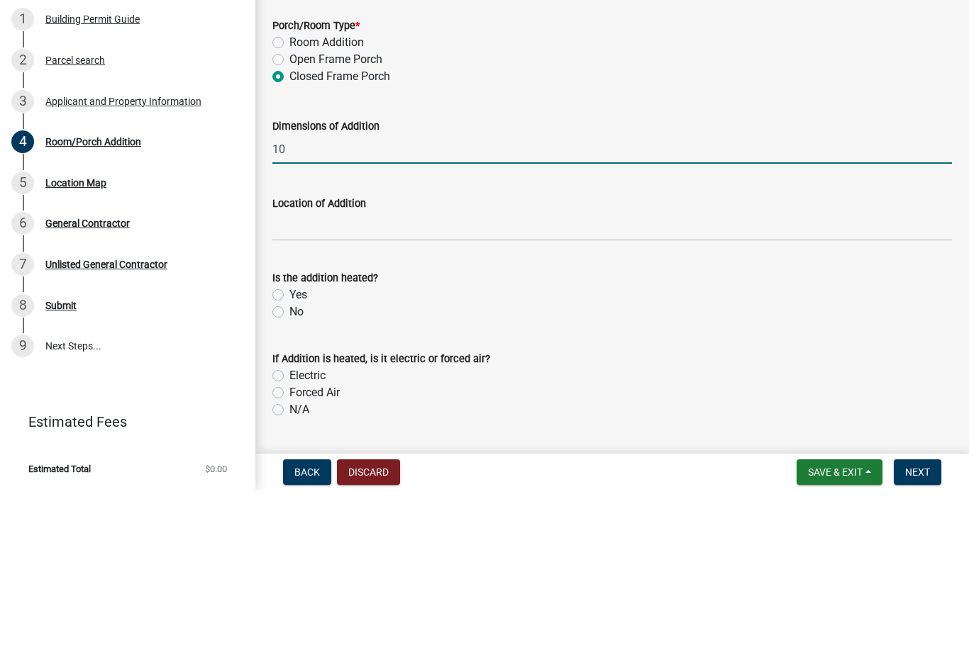
type input "1"
type input "9 foot 8 inches projection 16 foot width"
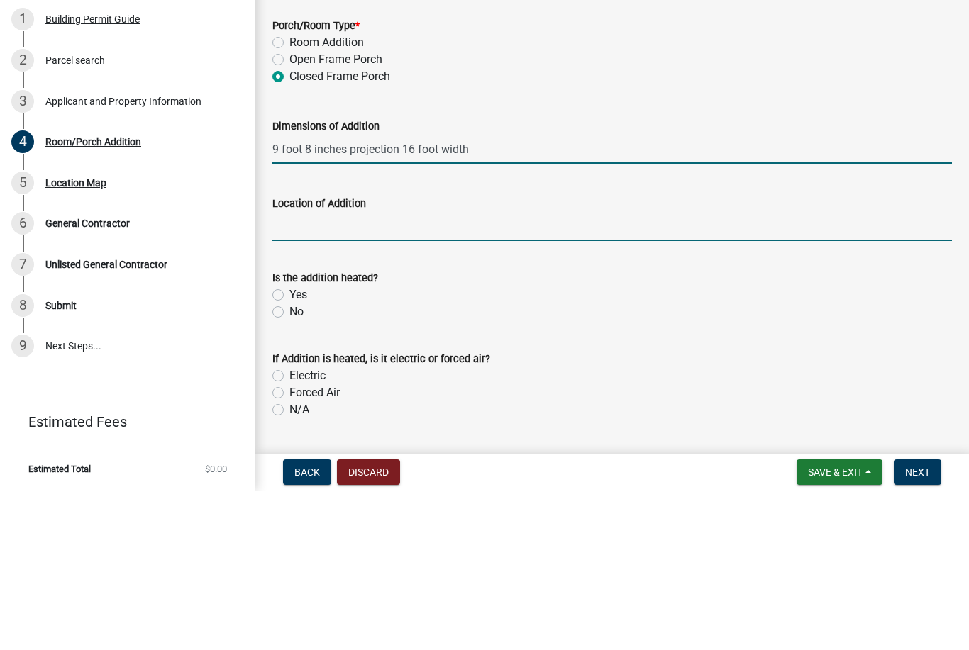
click at [376, 372] on input "Location of Addition" at bounding box center [611, 386] width 679 height 29
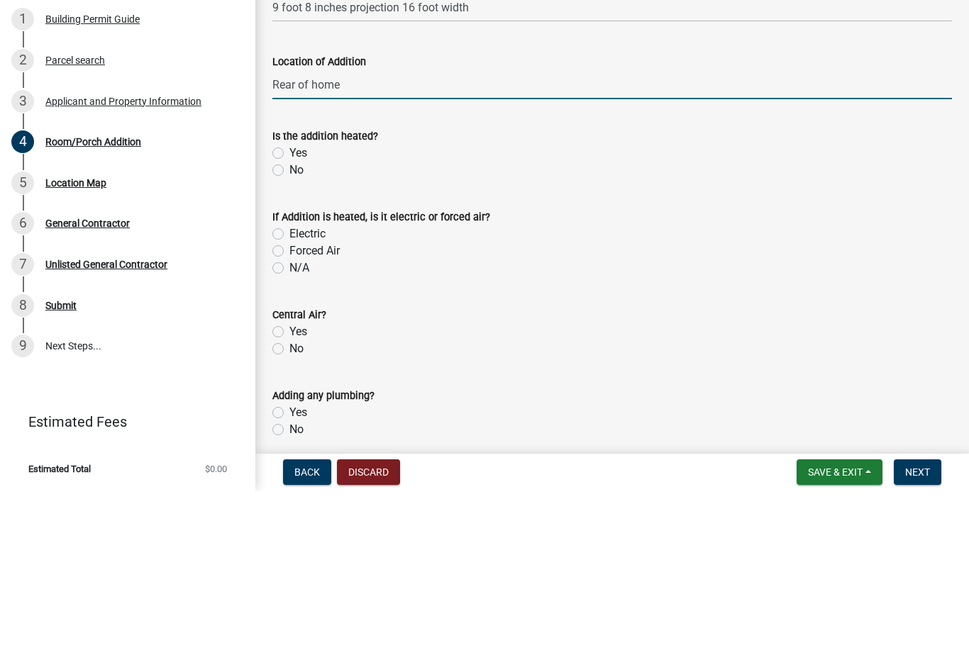
scroll to position [1016, 0]
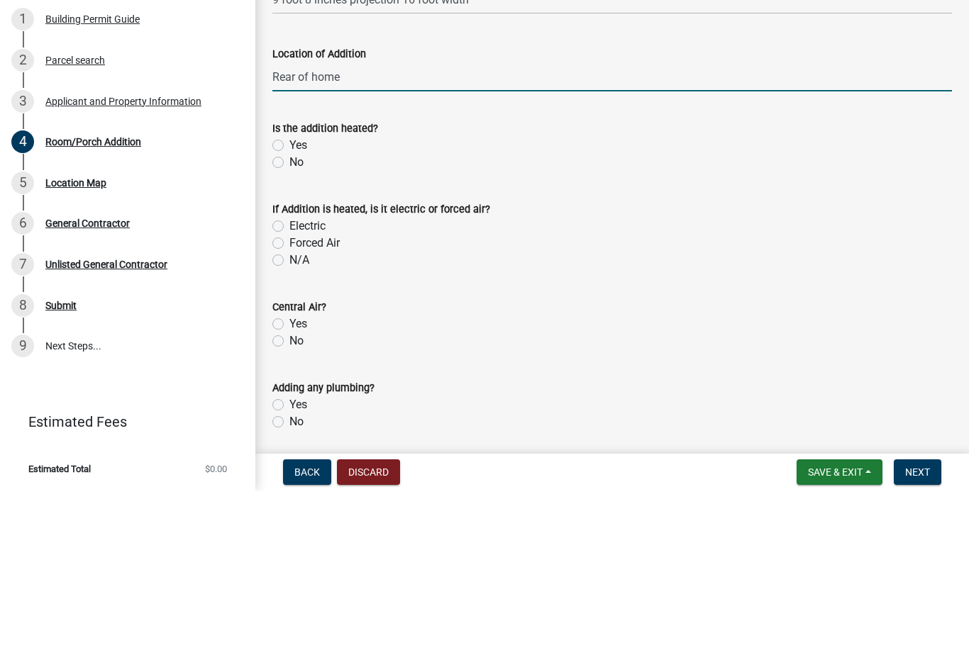
type input "Rear of home"
click at [289, 313] on label "No" at bounding box center [296, 321] width 14 height 17
click at [289, 313] on input "No" at bounding box center [293, 317] width 9 height 9
radio input "true"
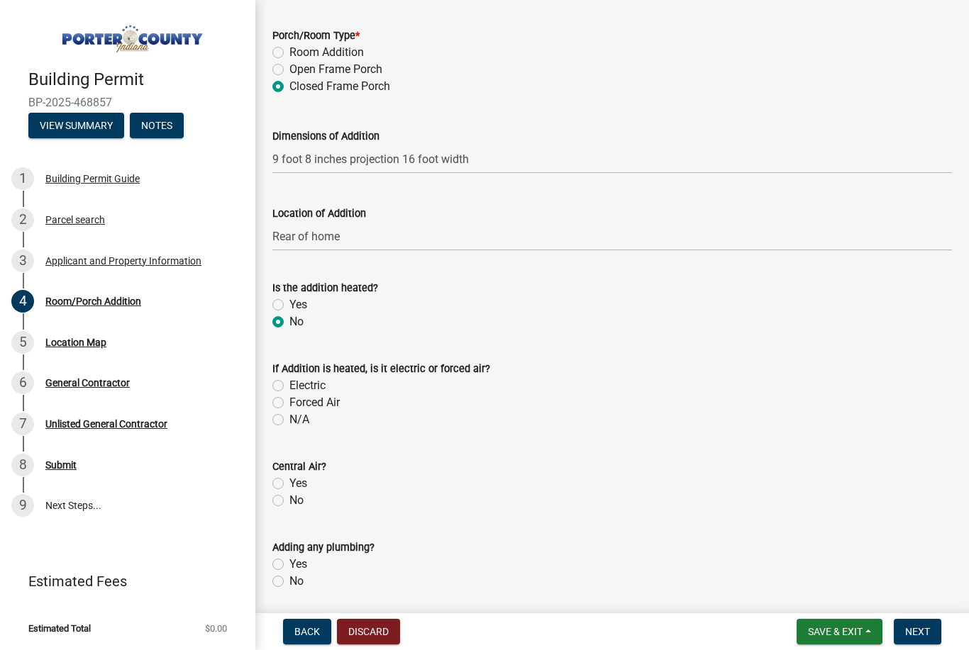
click at [289, 501] on label "No" at bounding box center [296, 500] width 14 height 17
click at [289, 501] on input "No" at bounding box center [293, 496] width 9 height 9
radio input "true"
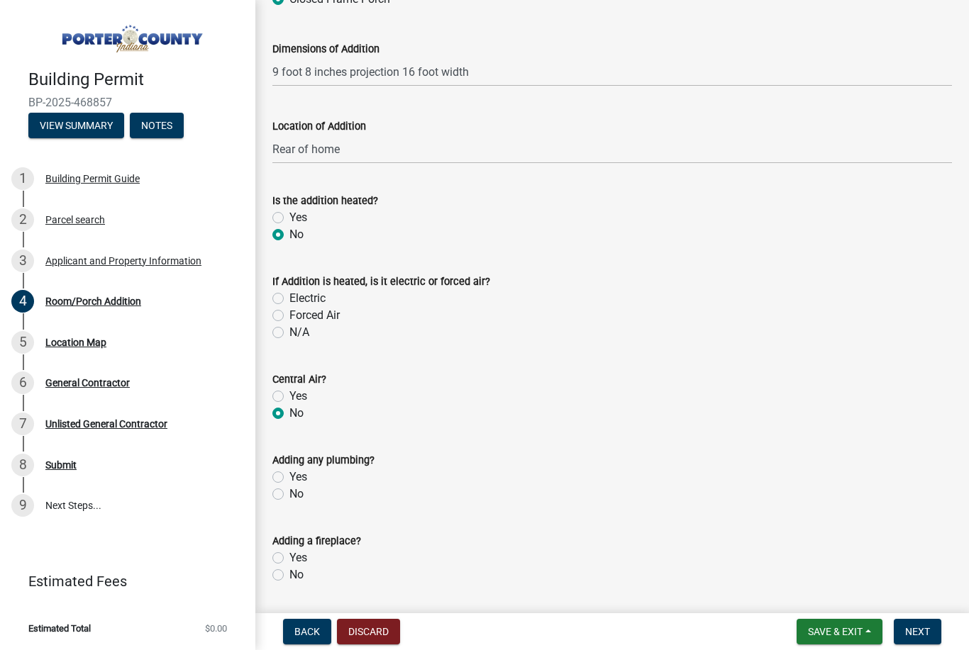
click at [289, 494] on label "No" at bounding box center [296, 494] width 14 height 17
click at [289, 494] on input "No" at bounding box center [293, 490] width 9 height 9
radio input "true"
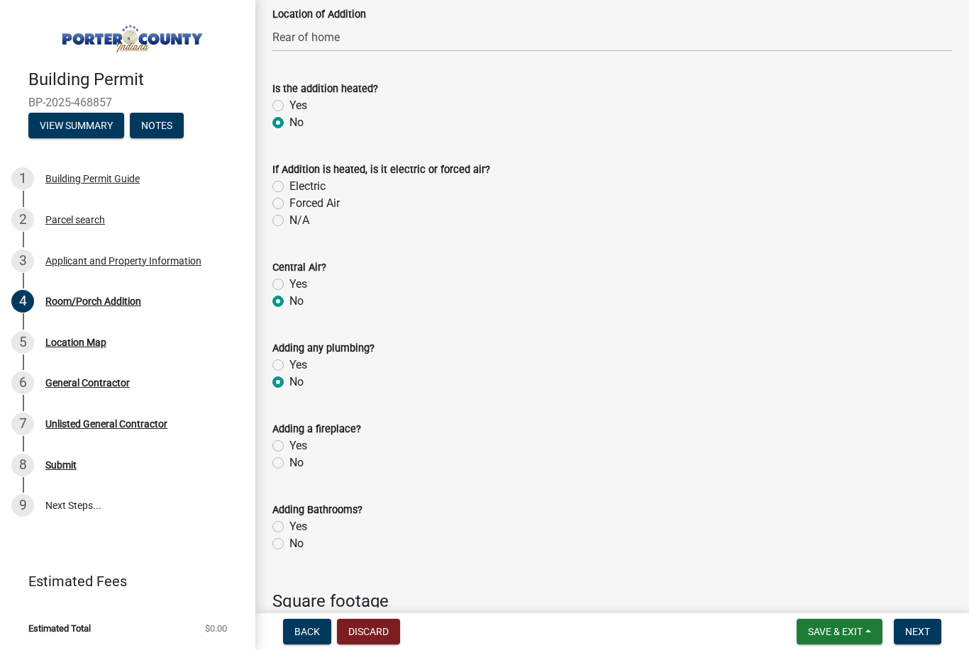
scroll to position [1236, 0]
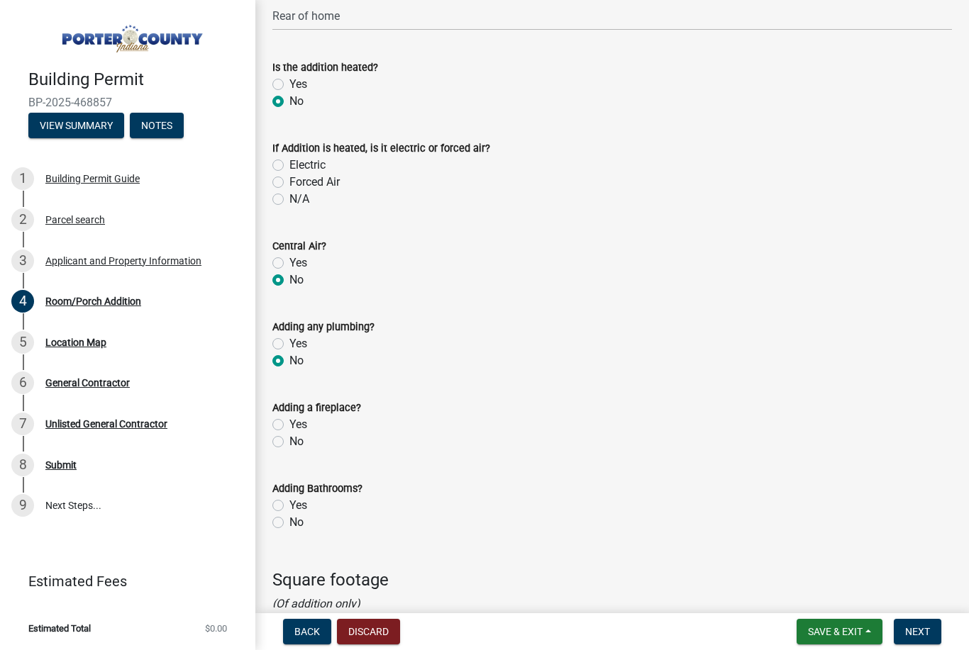
click at [289, 443] on label "No" at bounding box center [296, 441] width 14 height 17
click at [289, 443] on input "No" at bounding box center [293, 437] width 9 height 9
radio input "true"
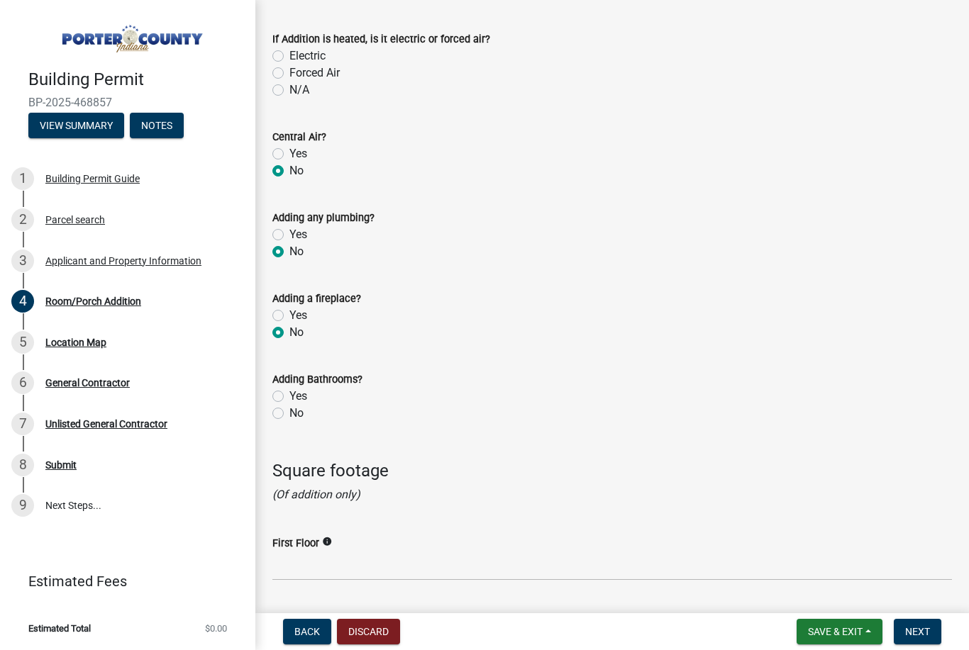
scroll to position [1374, 0]
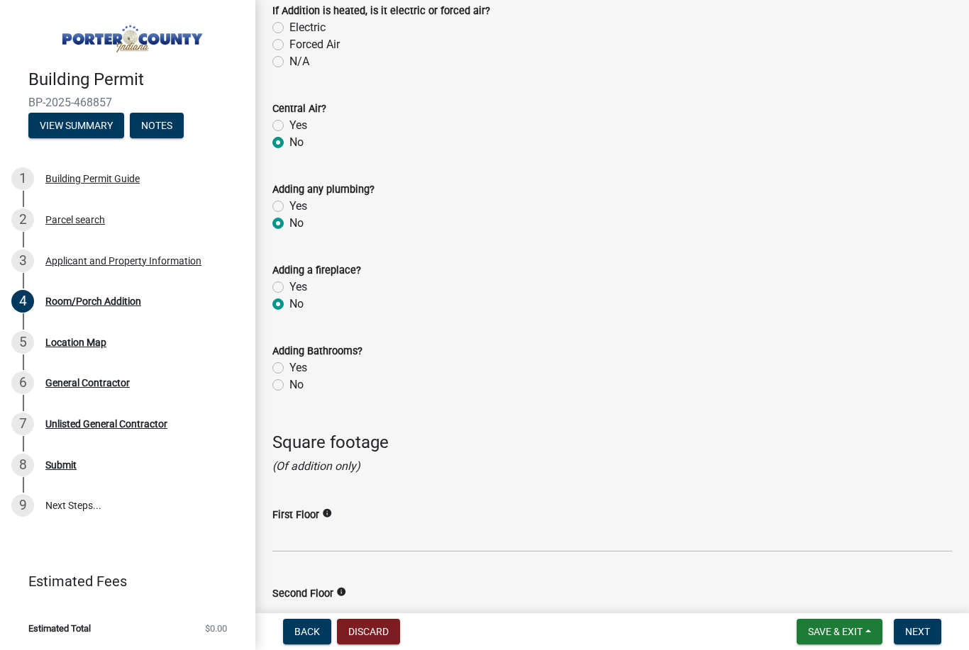
click at [289, 388] on label "No" at bounding box center [296, 385] width 14 height 17
click at [289, 386] on input "No" at bounding box center [293, 381] width 9 height 9
radio input "true"
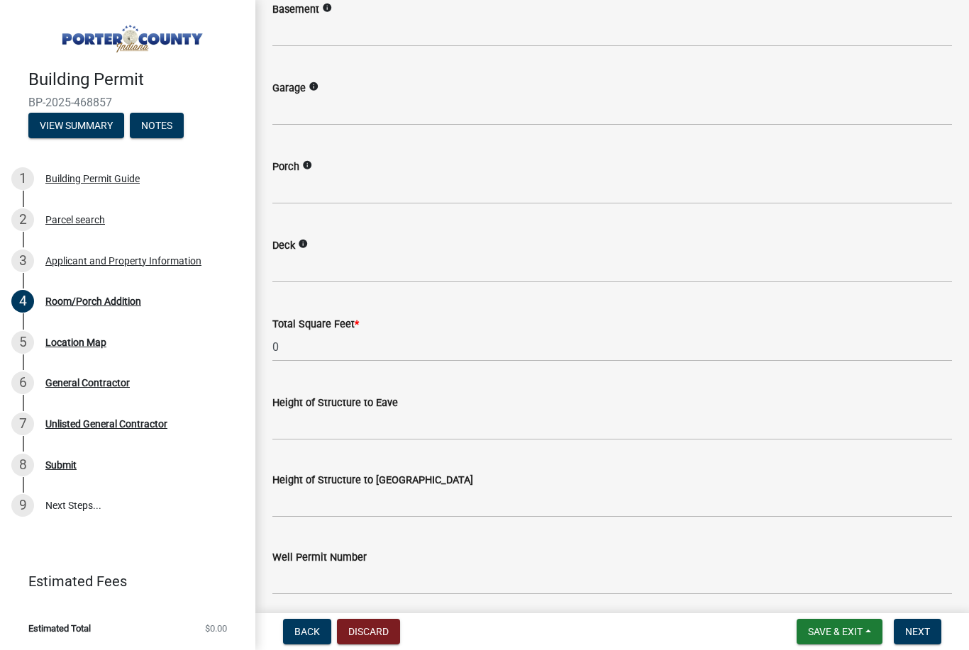
scroll to position [2041, 0]
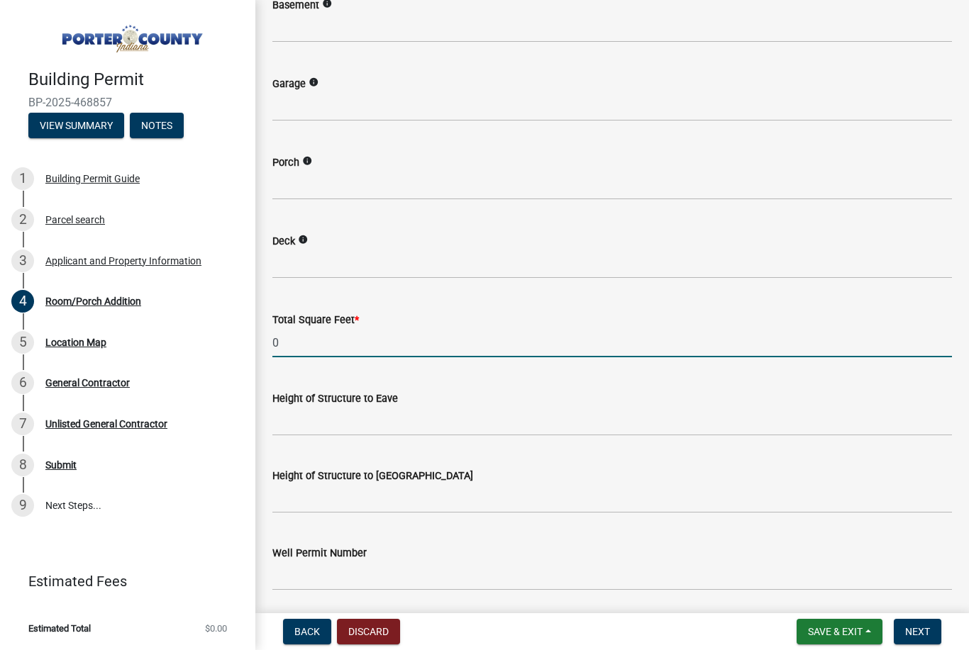
click at [367, 345] on input "0" at bounding box center [611, 342] width 679 height 29
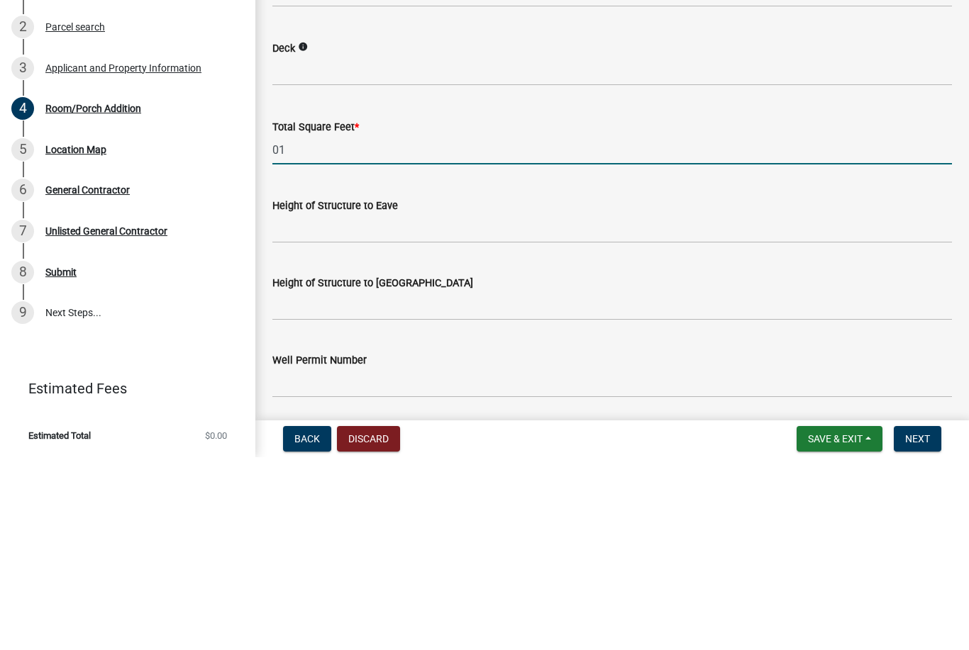
type input "0"
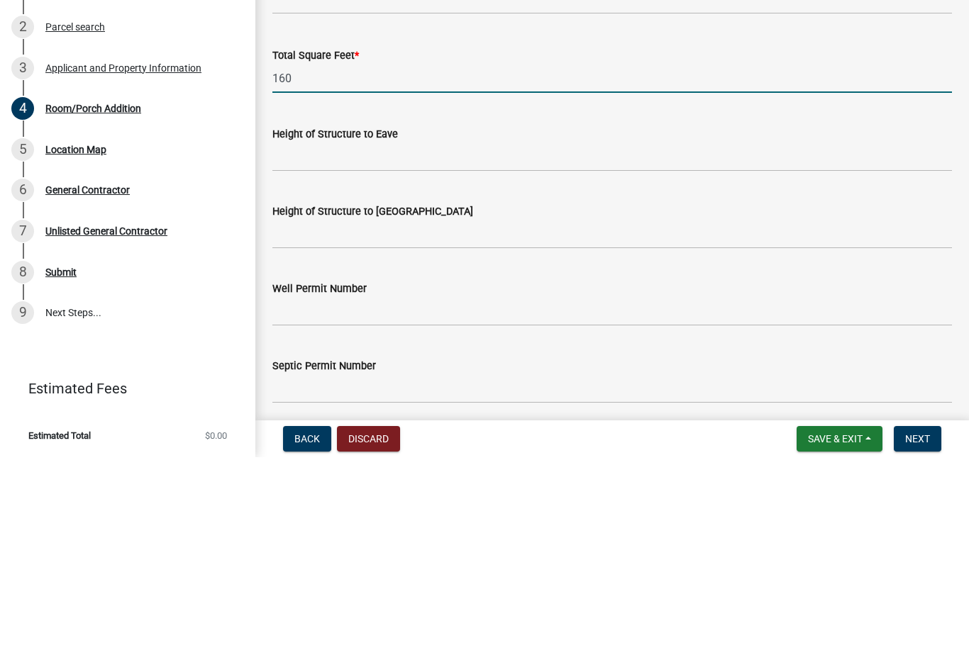
scroll to position [2117, 0]
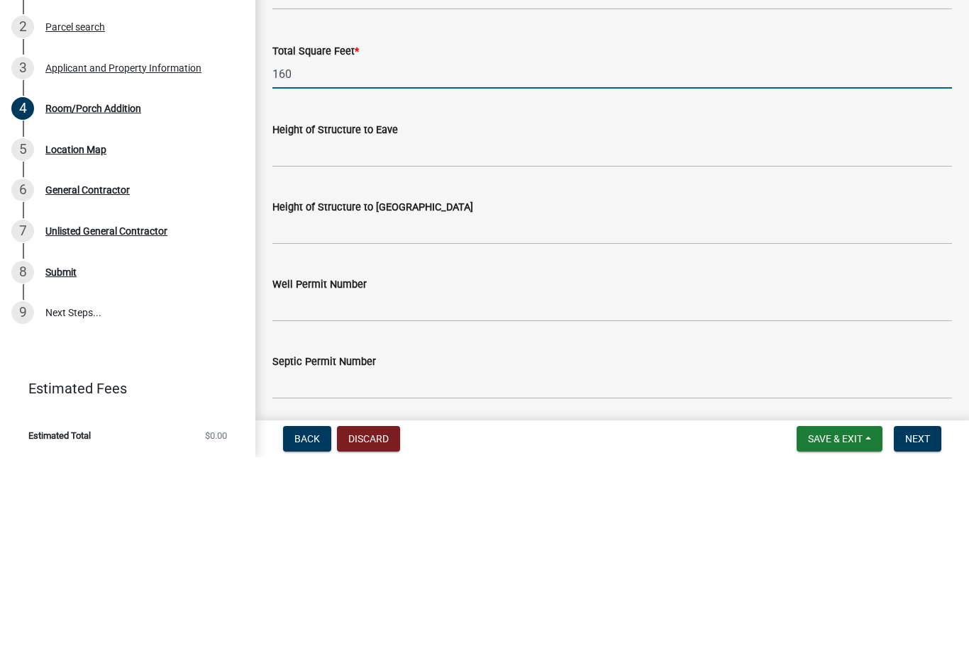
type input "160"
click at [420, 331] on input "Height of Structure to Eave" at bounding box center [611, 345] width 679 height 29
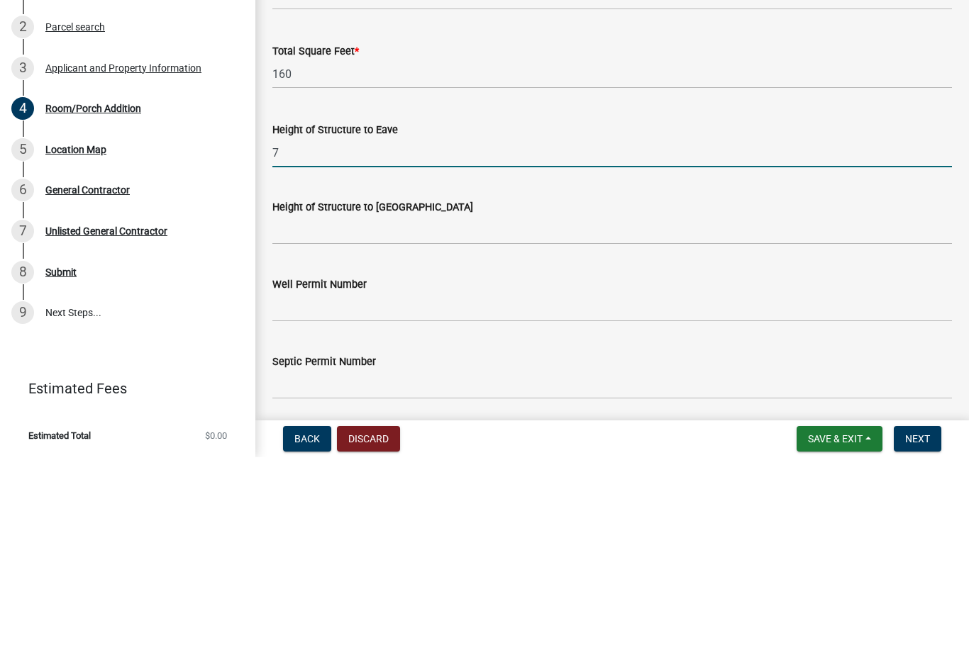
type input "7"
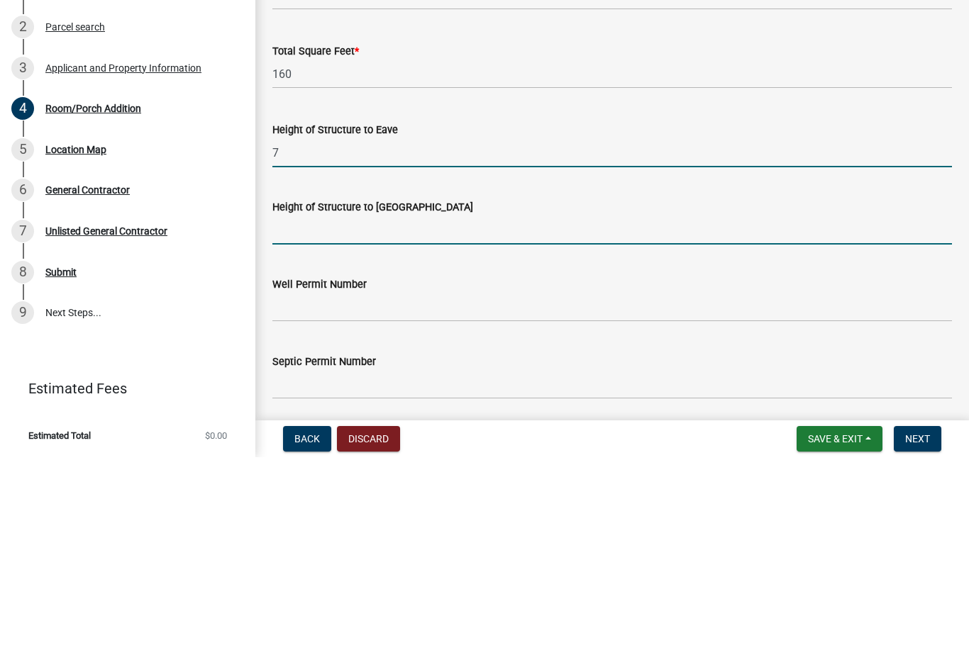
click at [418, 408] on input "Height of Structure to [GEOGRAPHIC_DATA]" at bounding box center [611, 422] width 679 height 29
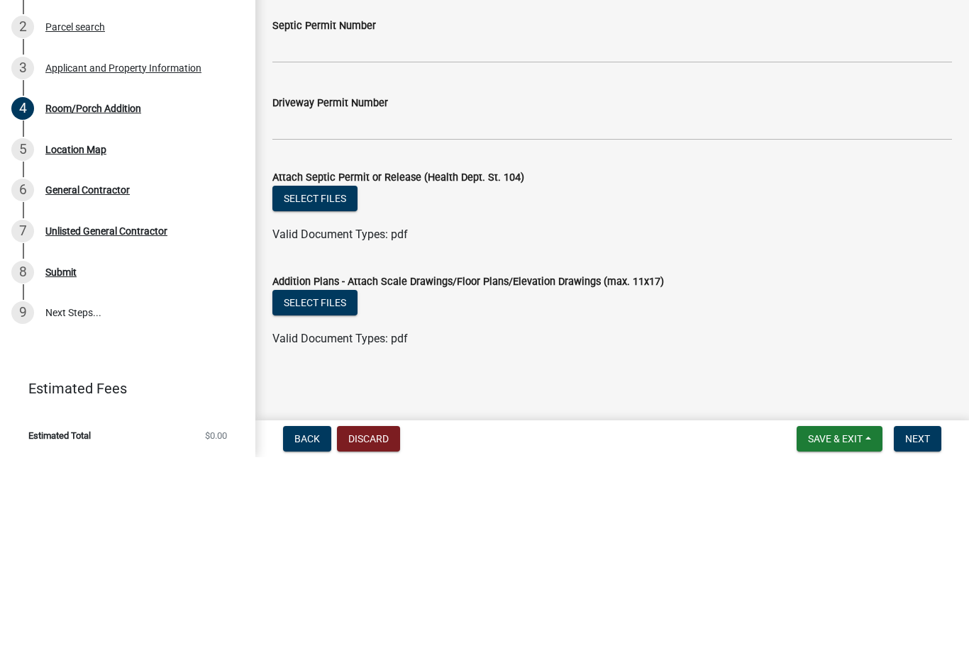
scroll to position [2452, 0]
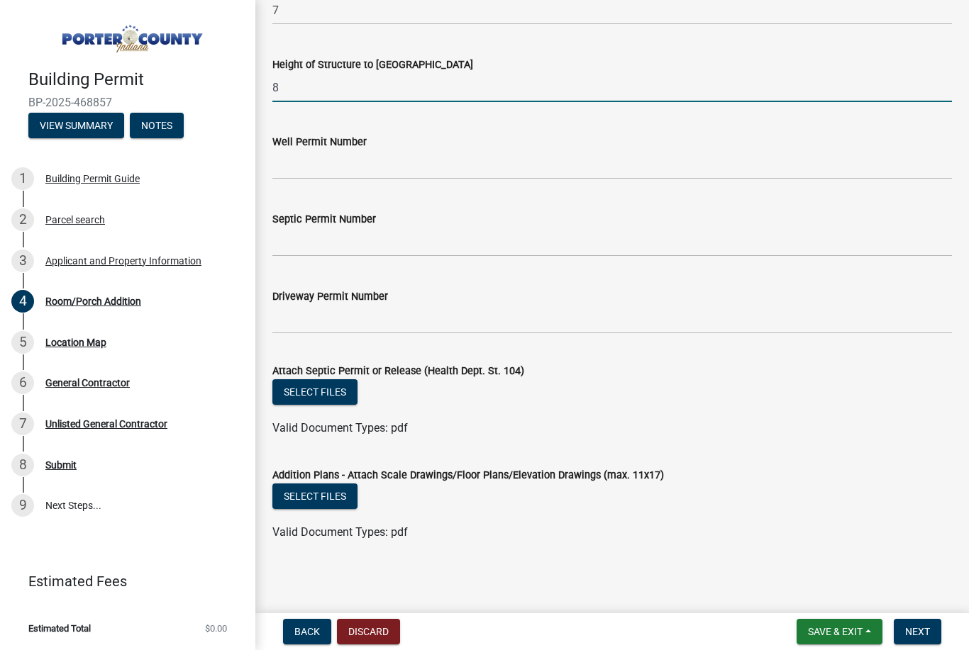
type input "8"
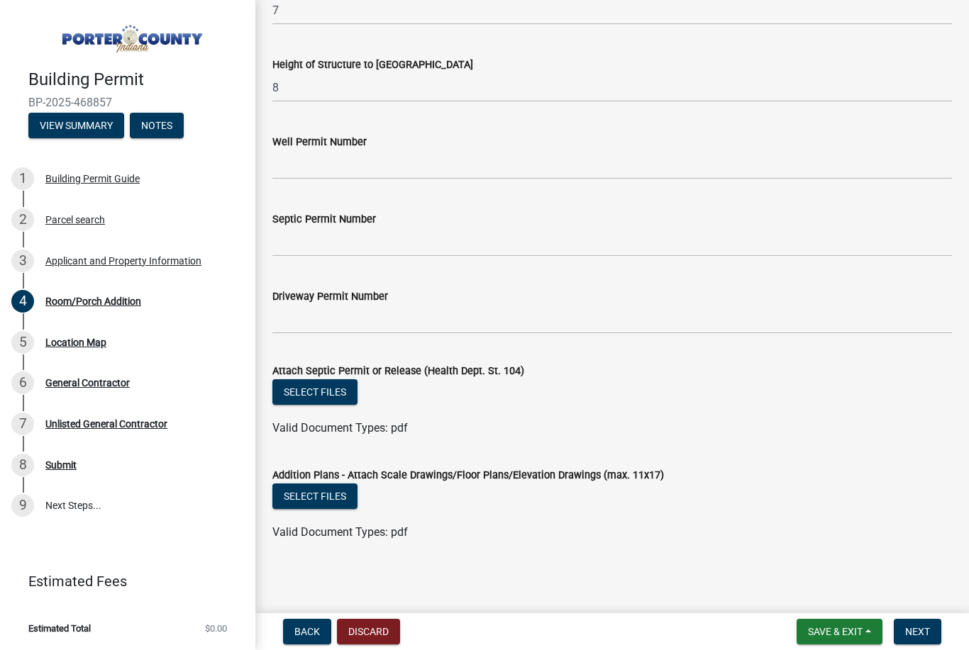
click at [335, 492] on button "Select files" at bounding box center [314, 497] width 85 height 26
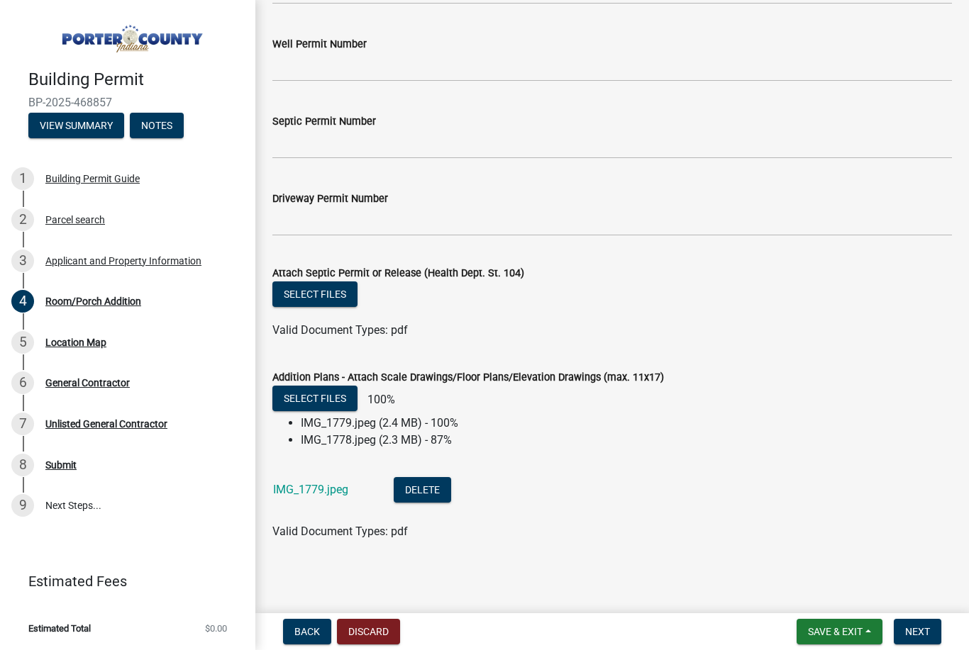
scroll to position [2549, 0]
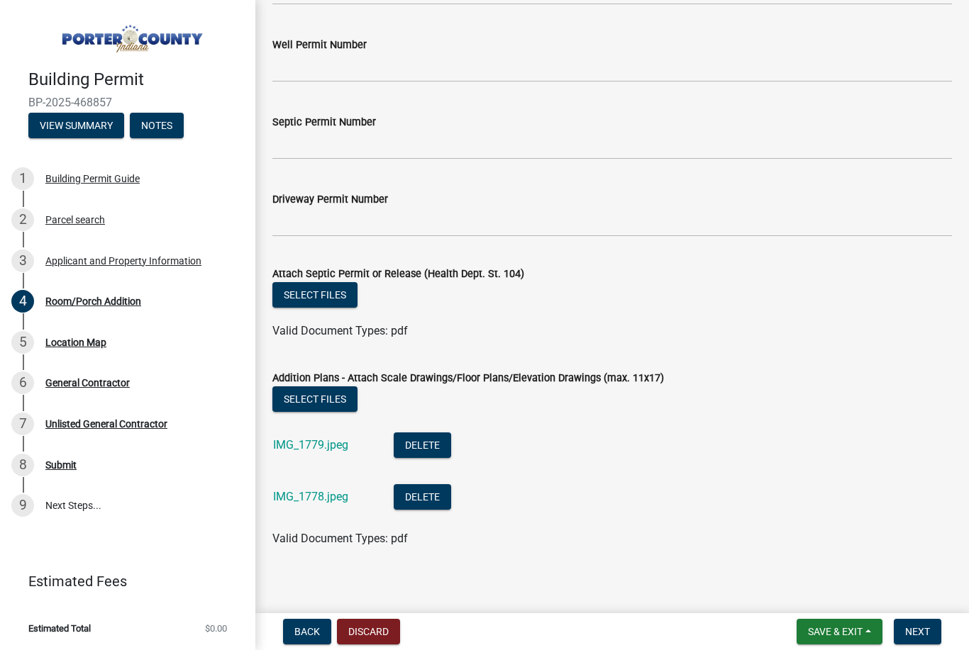
click at [923, 638] on button "Next" at bounding box center [918, 632] width 48 height 26
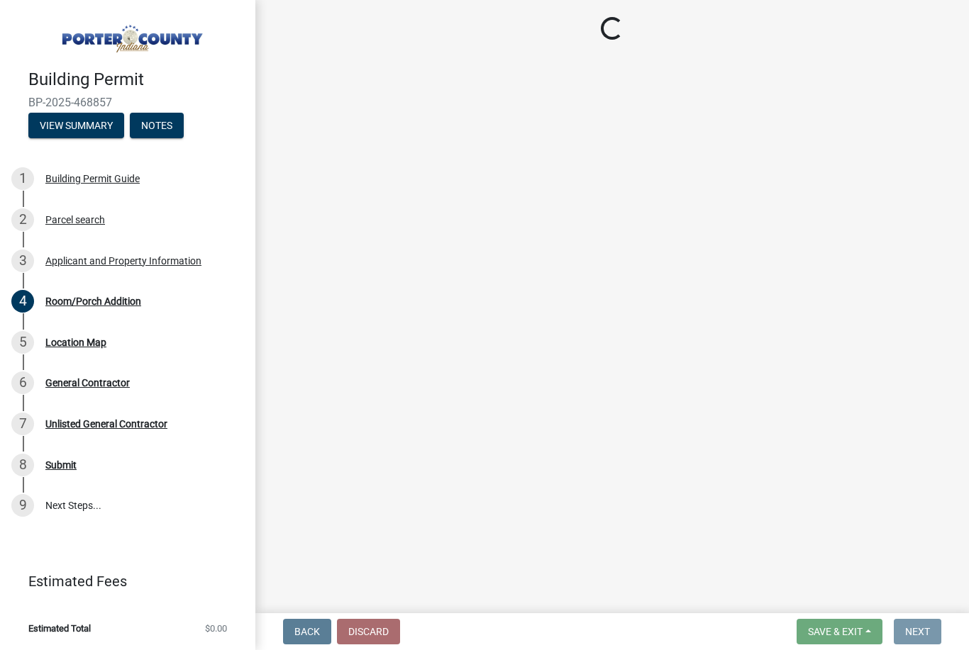
scroll to position [0, 0]
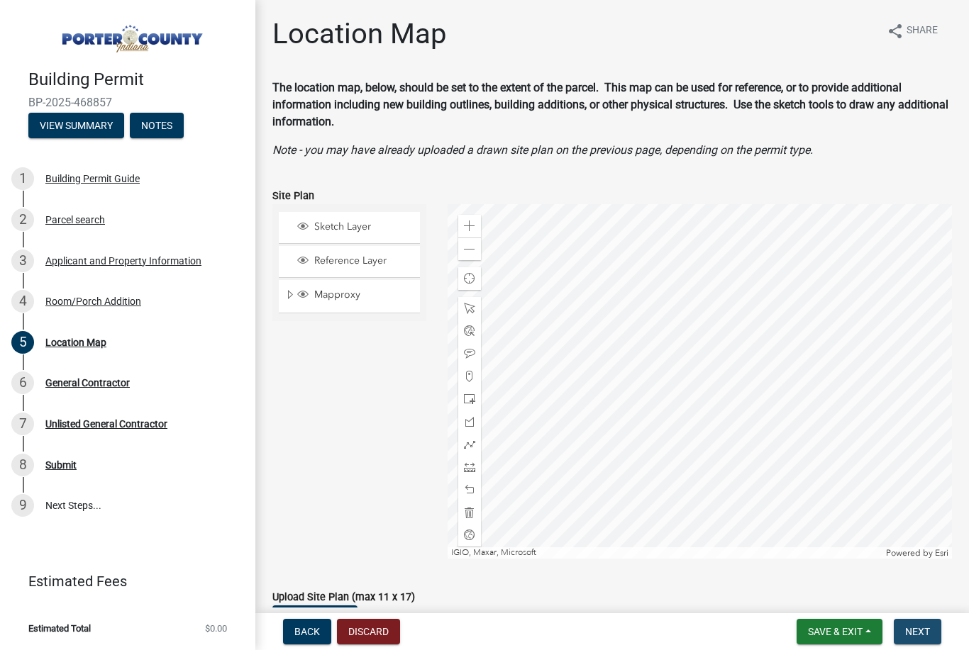
click at [925, 627] on span "Next" at bounding box center [917, 631] width 25 height 11
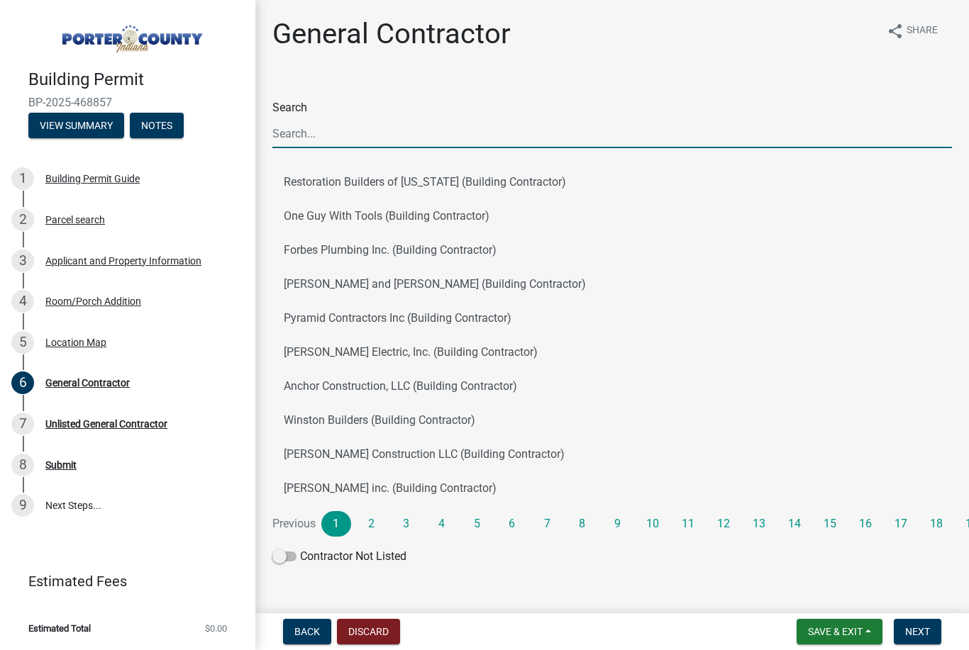
click at [311, 128] on input "Search" at bounding box center [611, 133] width 679 height 29
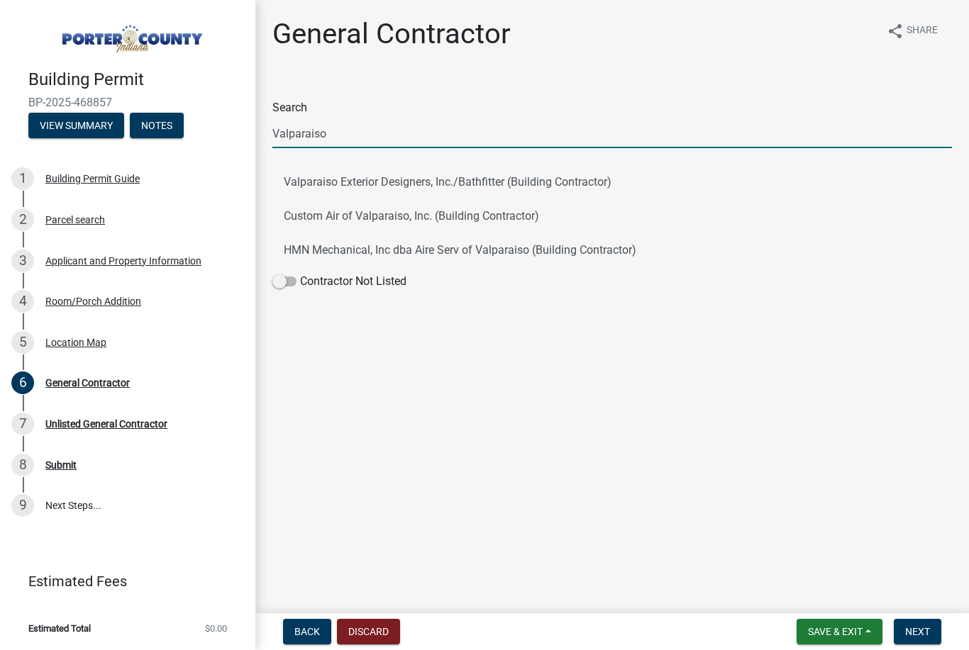
click at [475, 183] on button "Valparaiso Exterior Designers, Inc./Bathfitter (Building Contractor)" at bounding box center [611, 182] width 679 height 34
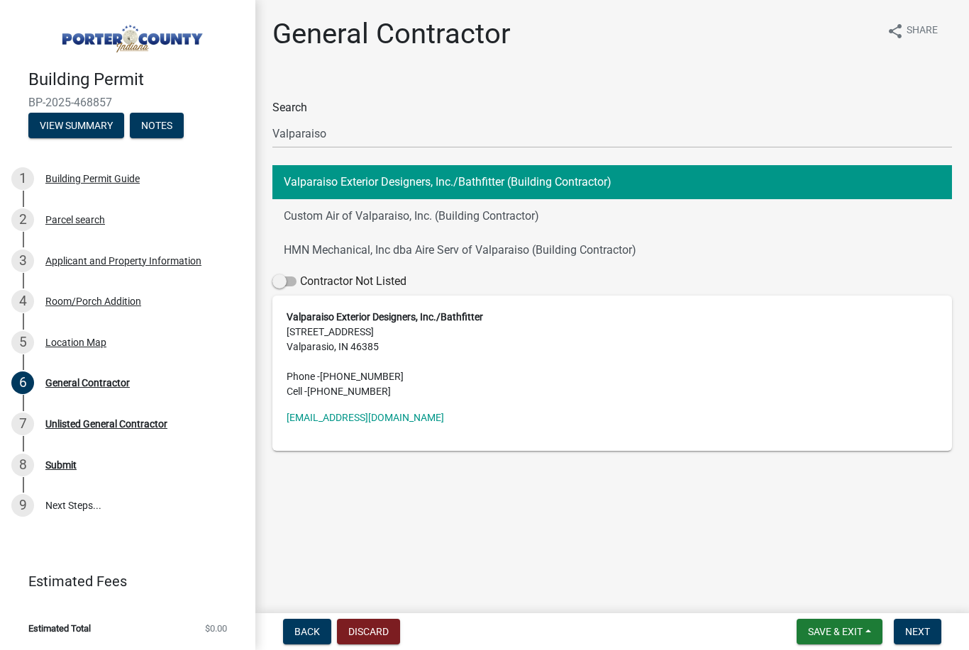
click at [485, 355] on address "Valparaiso Exterior Designers, Inc./Bathfitter [STREET_ADDRESS] Phone - [PHONE_…" at bounding box center [612, 354] width 651 height 89
click at [535, 173] on button "Valparaiso Exterior Designers, Inc./Bathfitter (Building Contractor)" at bounding box center [611, 182] width 679 height 34
click at [345, 357] on address "Valparaiso Exterior Designers, Inc./Bathfitter [STREET_ADDRESS] Phone - [PHONE_…" at bounding box center [612, 354] width 651 height 89
click at [355, 339] on address "Valparaiso Exterior Designers, Inc./Bathfitter [STREET_ADDRESS] Phone - [PHONE_…" at bounding box center [612, 354] width 651 height 89
click at [384, 329] on address "Valparaiso Exterior Designers, Inc./Bathfitter [STREET_ADDRESS] Phone - [PHONE_…" at bounding box center [612, 354] width 651 height 89
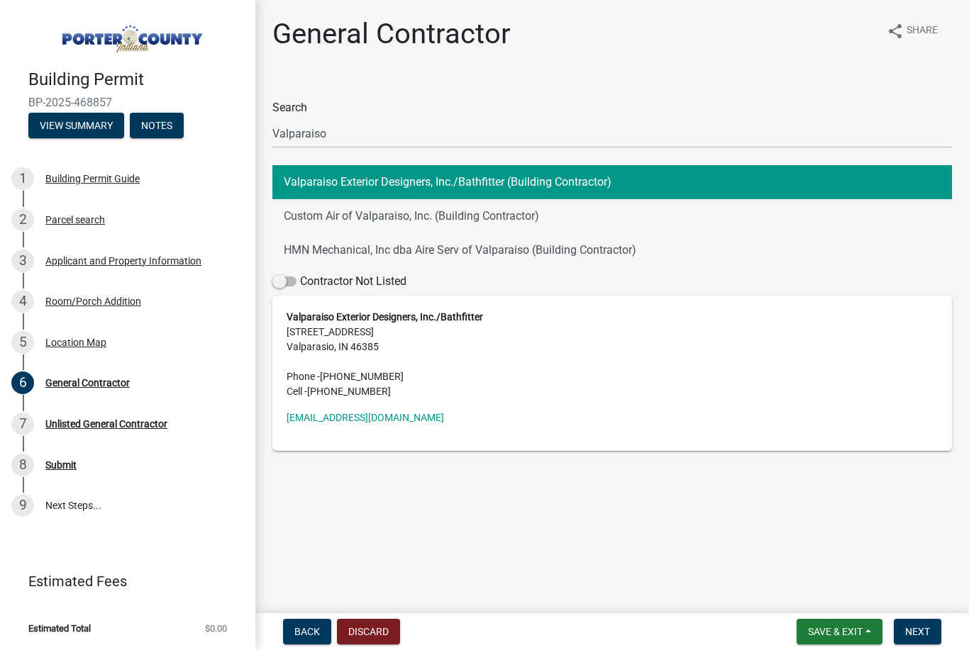
click at [398, 335] on address "Valparaiso Exterior Designers, Inc./Bathfitter [STREET_ADDRESS] Phone - [PHONE_…" at bounding box center [612, 354] width 651 height 89
click at [512, 175] on button "Valparaiso Exterior Designers, Inc./Bathfitter (Building Contractor)" at bounding box center [611, 182] width 679 height 34
click at [527, 176] on button "Valparaiso Exterior Designers, Inc./Bathfitter (Building Contractor)" at bounding box center [611, 182] width 679 height 34
click at [703, 265] on button "HMN Mechanical, Inc dba Aire Serv of Valparaiso (Building Contractor)" at bounding box center [611, 250] width 679 height 34
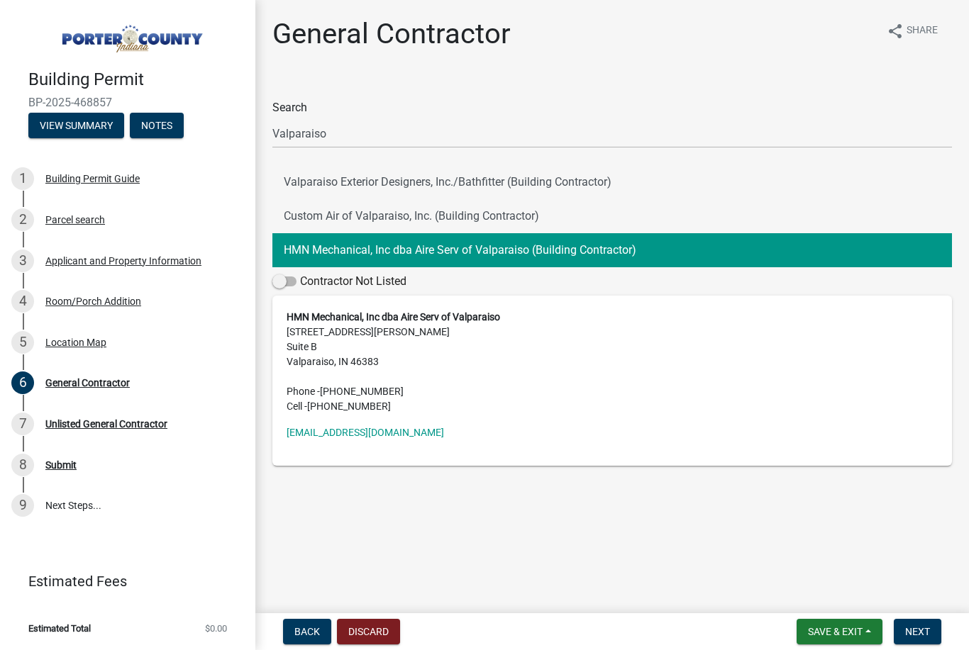
click at [416, 175] on button "Valparaiso Exterior Designers, Inc./Bathfitter (Building Contractor)" at bounding box center [611, 182] width 679 height 34
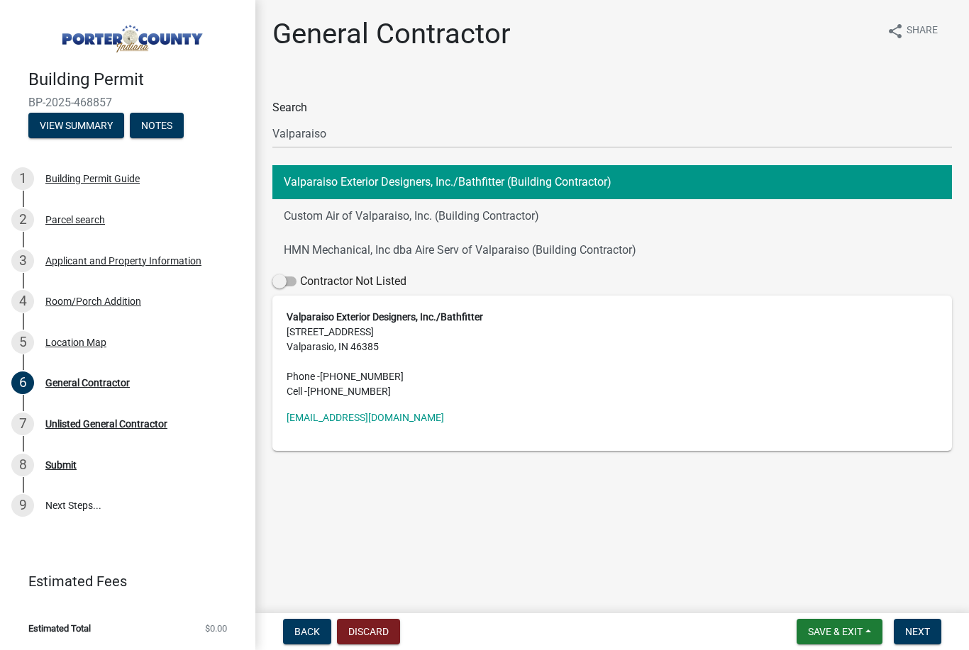
click at [943, 617] on nav "Back Discard Save & Exit Save Save & Exit Next" at bounding box center [611, 631] width 713 height 37
click at [376, 131] on input "Valparaiso" at bounding box center [611, 133] width 679 height 29
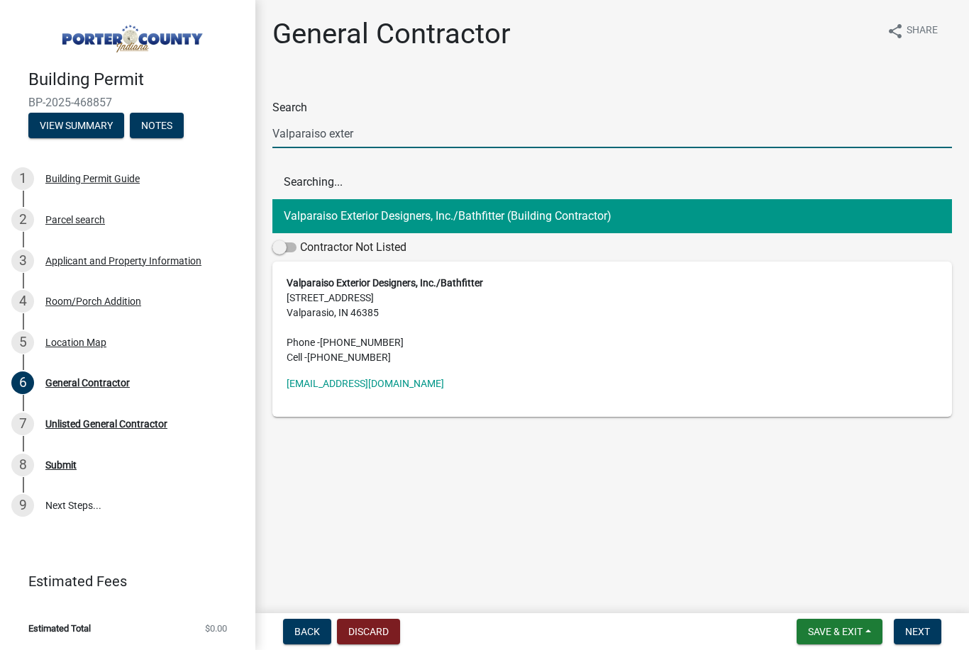
type input "Valparaiso exter"
click at [458, 248] on div "Contractor Not Listed" at bounding box center [611, 250] width 679 height 23
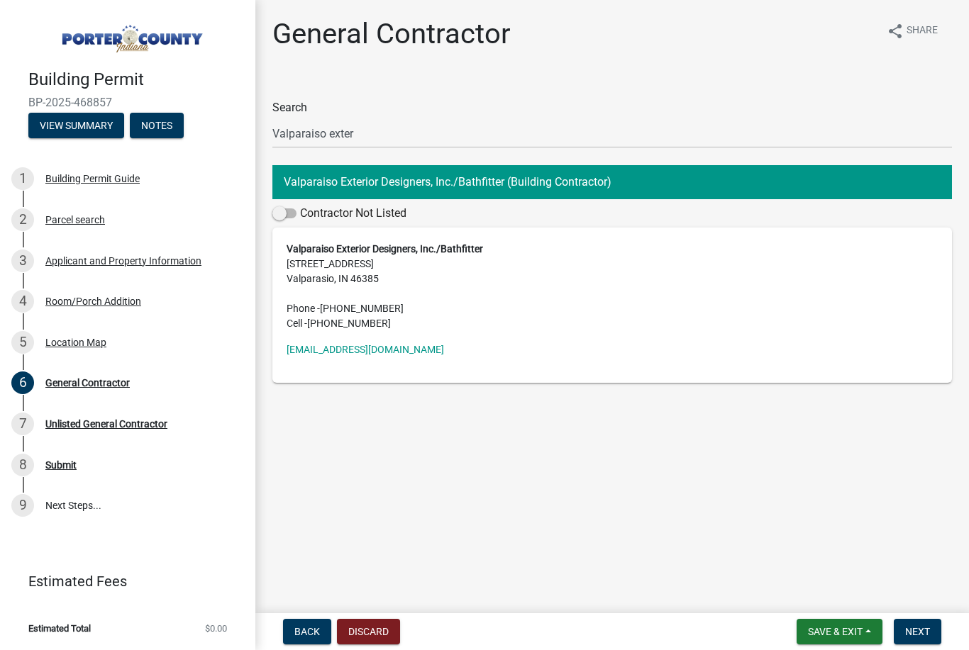
click at [379, 321] on address "Valparaiso Exterior Designers, Inc./Bathfitter [STREET_ADDRESS] Phone - [PHONE_…" at bounding box center [612, 286] width 651 height 89
click at [925, 629] on span "Next" at bounding box center [917, 631] width 25 height 11
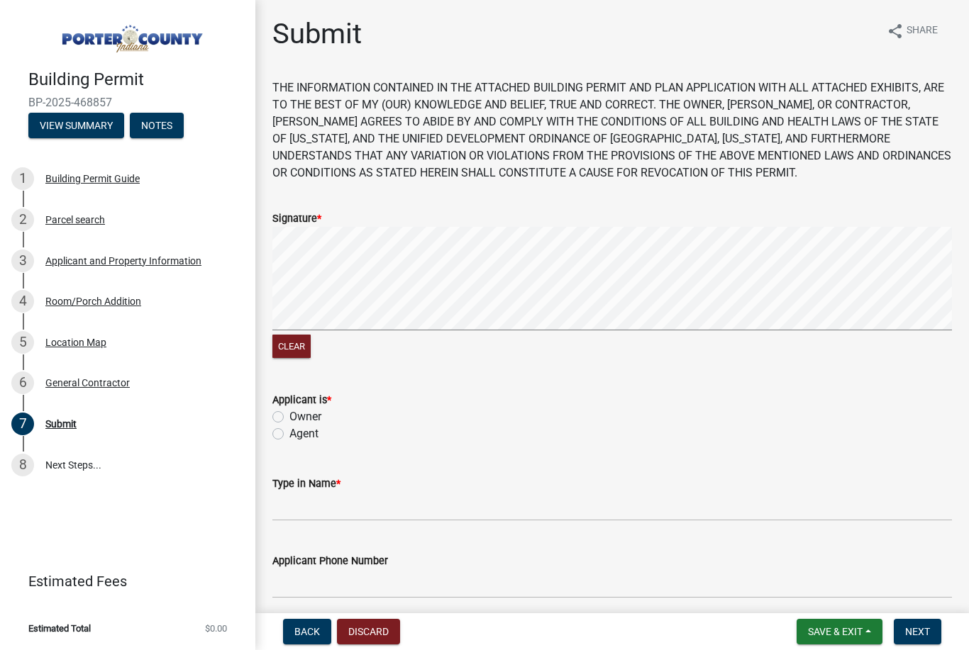
click at [289, 436] on label "Agent" at bounding box center [303, 434] width 29 height 17
click at [289, 435] on input "Agent" at bounding box center [293, 430] width 9 height 9
radio input "true"
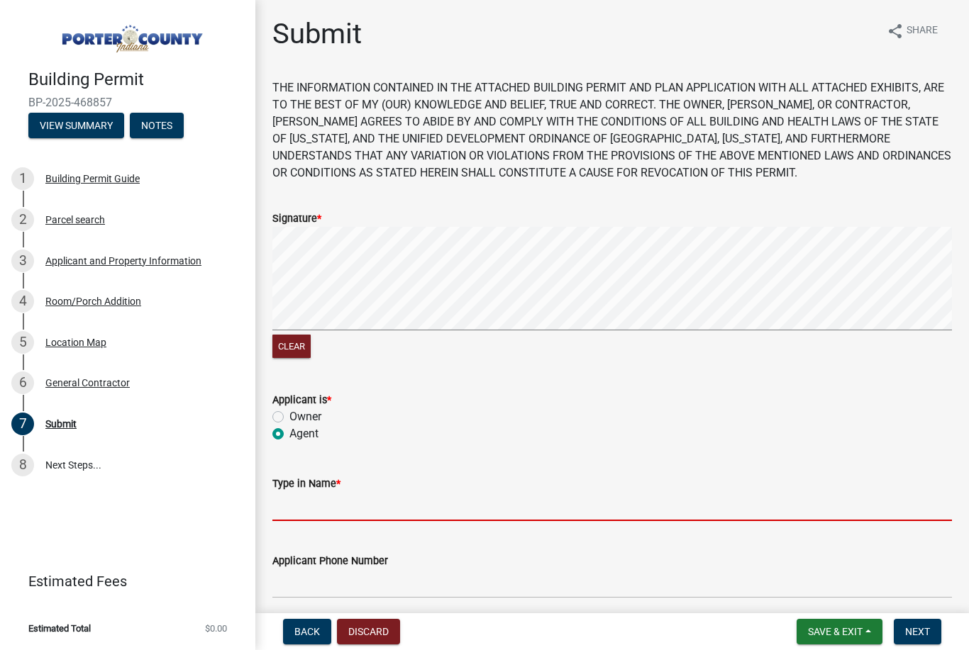
click at [350, 510] on input "Type in Name *" at bounding box center [611, 506] width 679 height 29
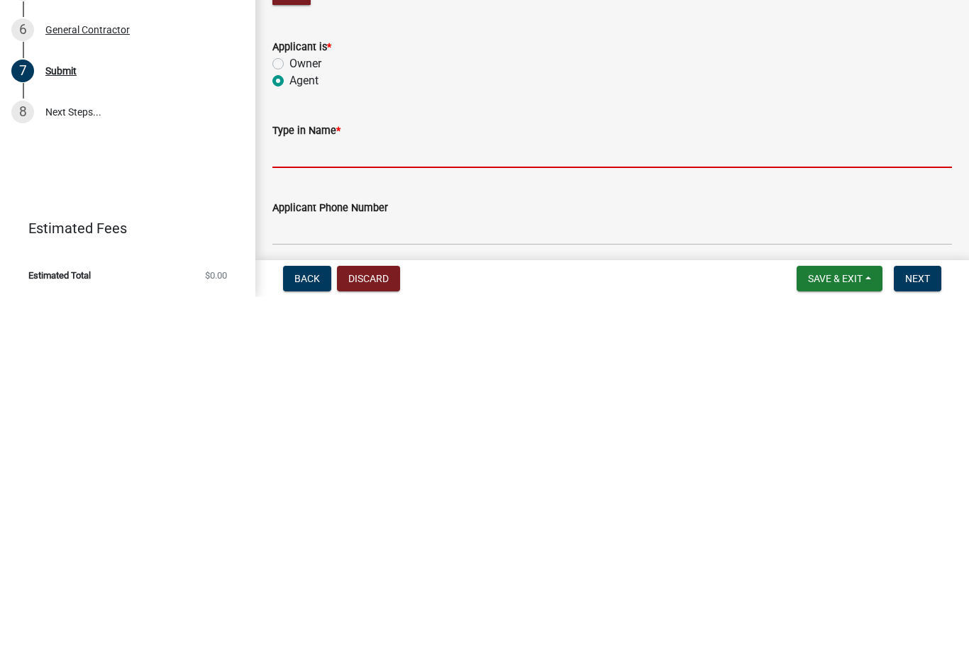
type input "[PERSON_NAME]"
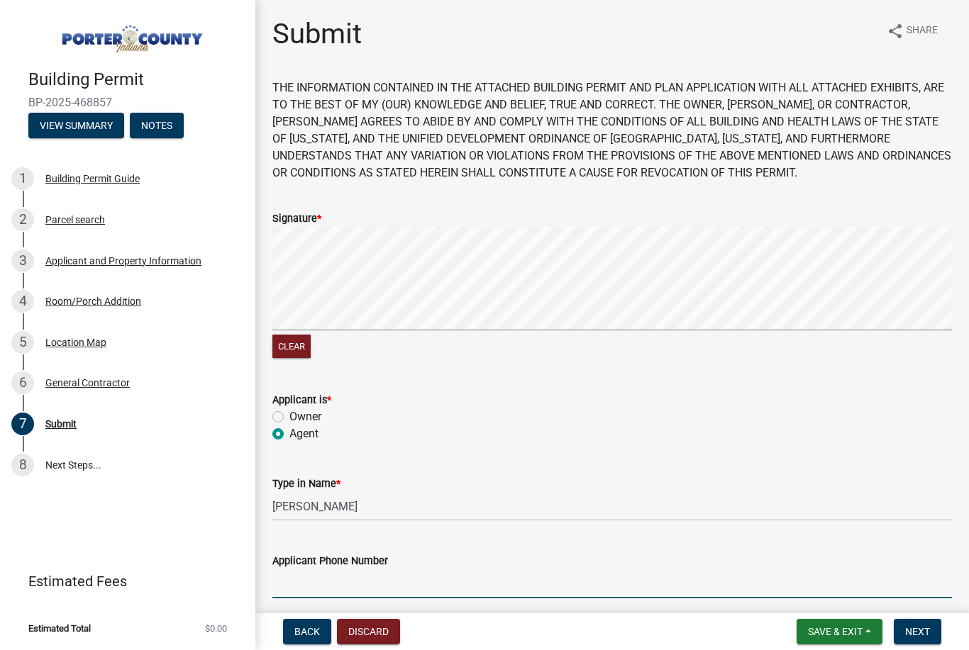
click at [350, 575] on input "Applicant Phone Number" at bounding box center [611, 583] width 679 height 29
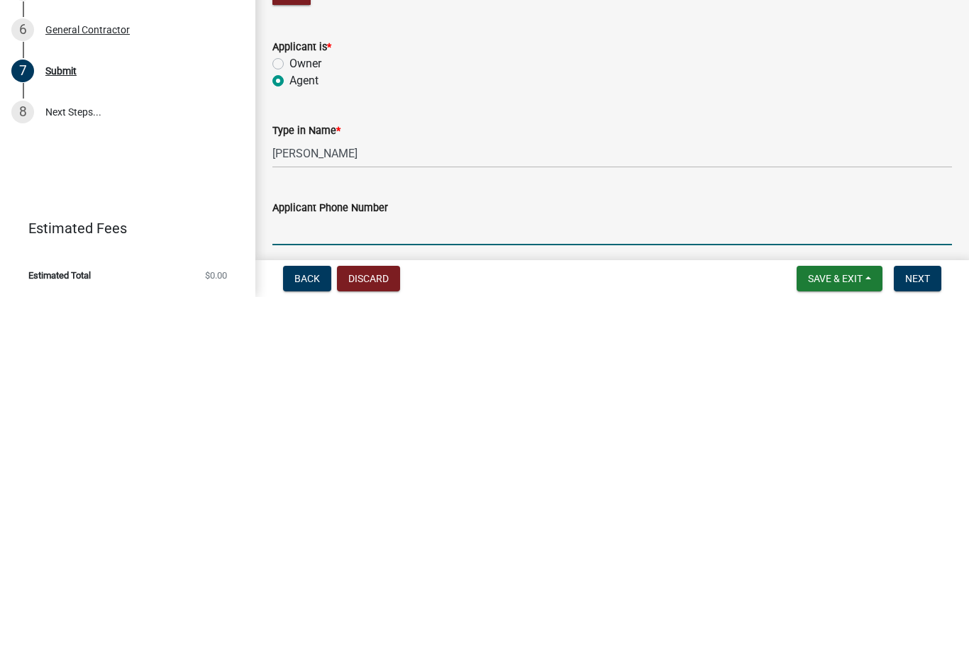
type input "2195086848"
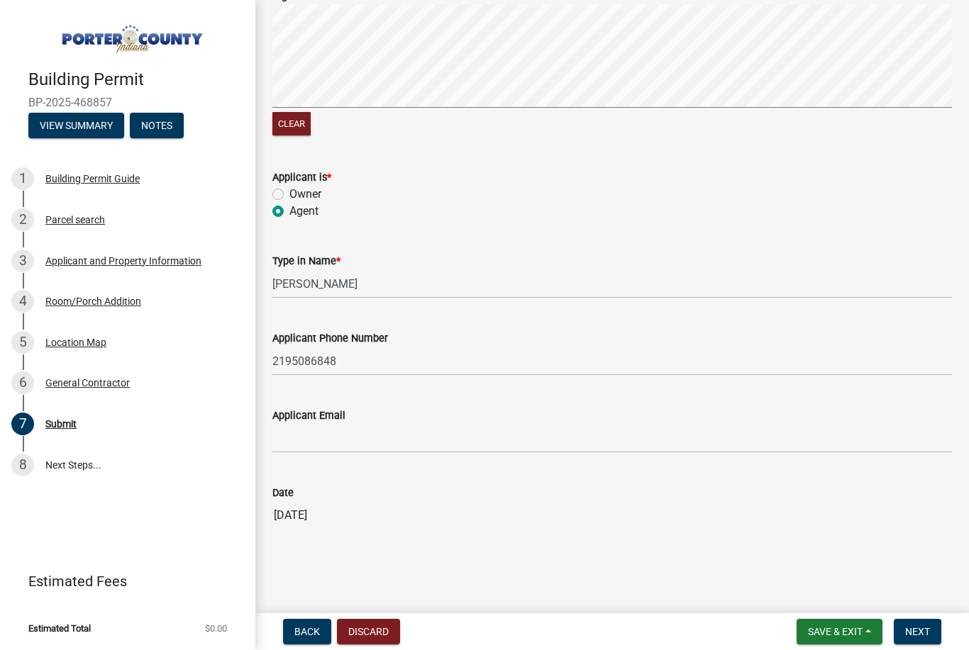
scroll to position [222, 0]
click at [362, 438] on input "Applicant Email" at bounding box center [611, 439] width 679 height 29
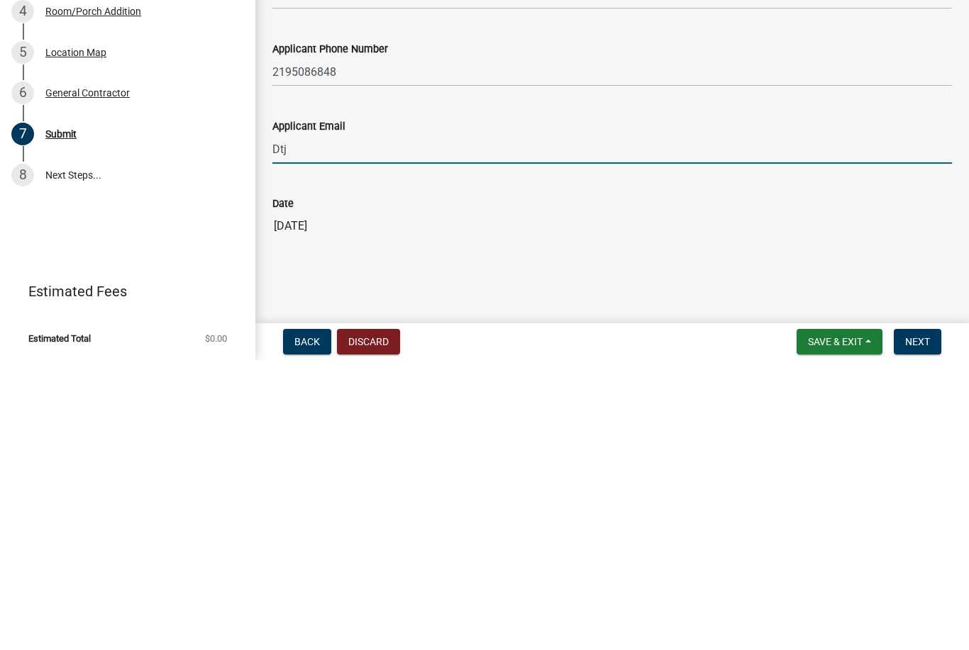
type input "Dtjo"
type input "[EMAIL_ADDRESS][DOMAIN_NAME]"
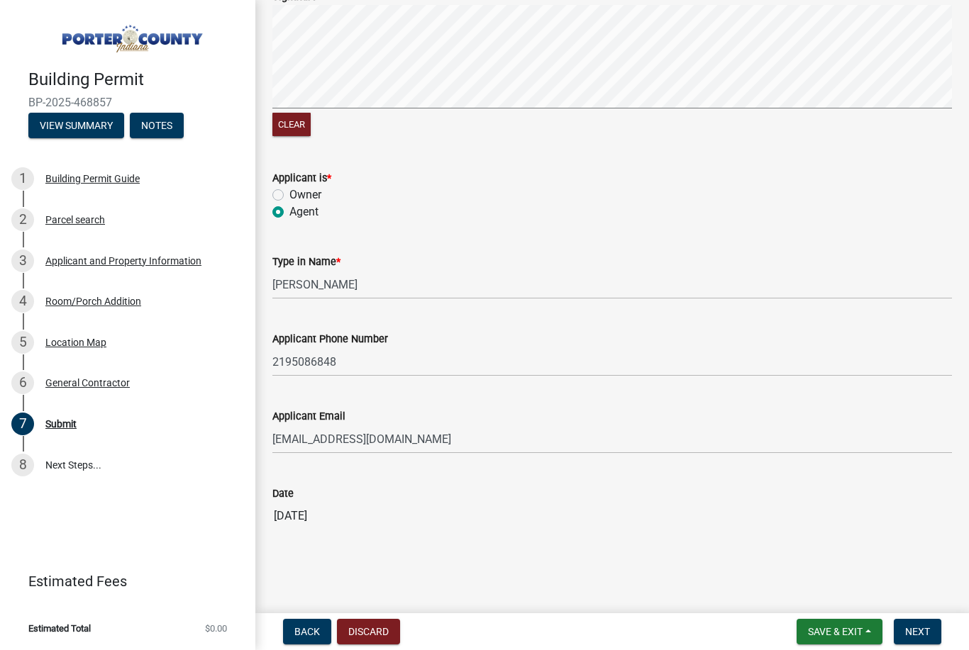
click at [121, 305] on div "Room/Porch Addition" at bounding box center [93, 301] width 96 height 10
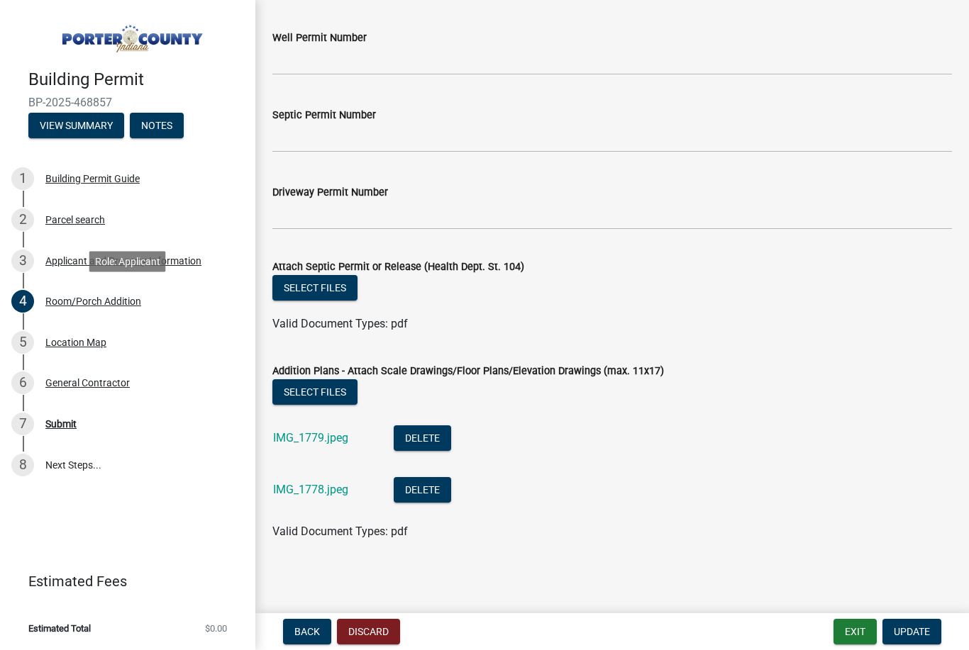
scroll to position [2556, 0]
click at [330, 394] on button "Select files" at bounding box center [314, 393] width 85 height 26
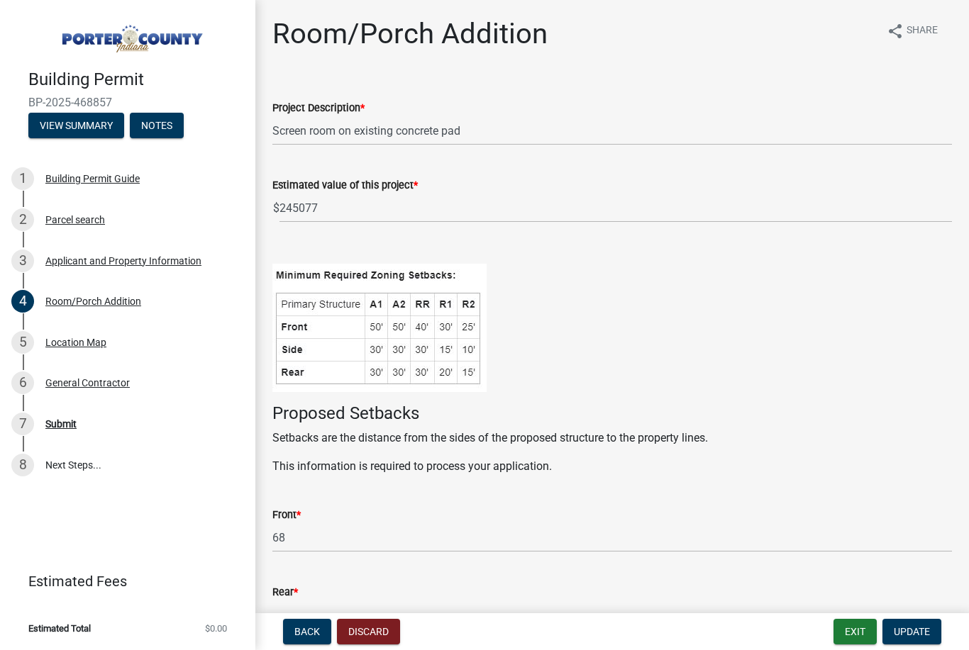
scroll to position [0, 0]
click at [924, 638] on button "Update" at bounding box center [911, 632] width 59 height 26
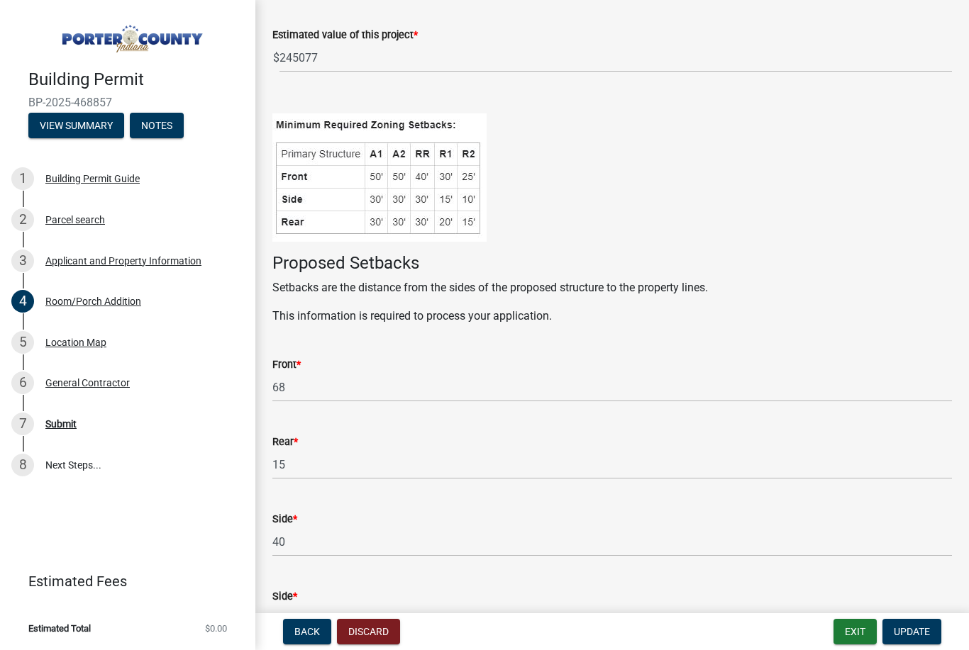
scroll to position [198, 0]
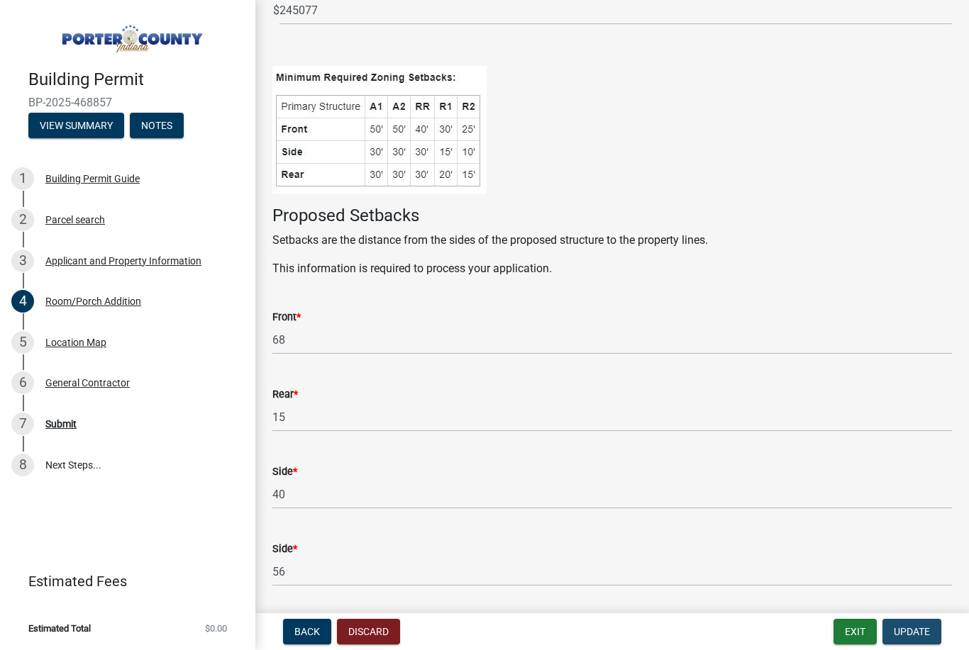
click at [931, 640] on button "Update" at bounding box center [911, 632] width 59 height 26
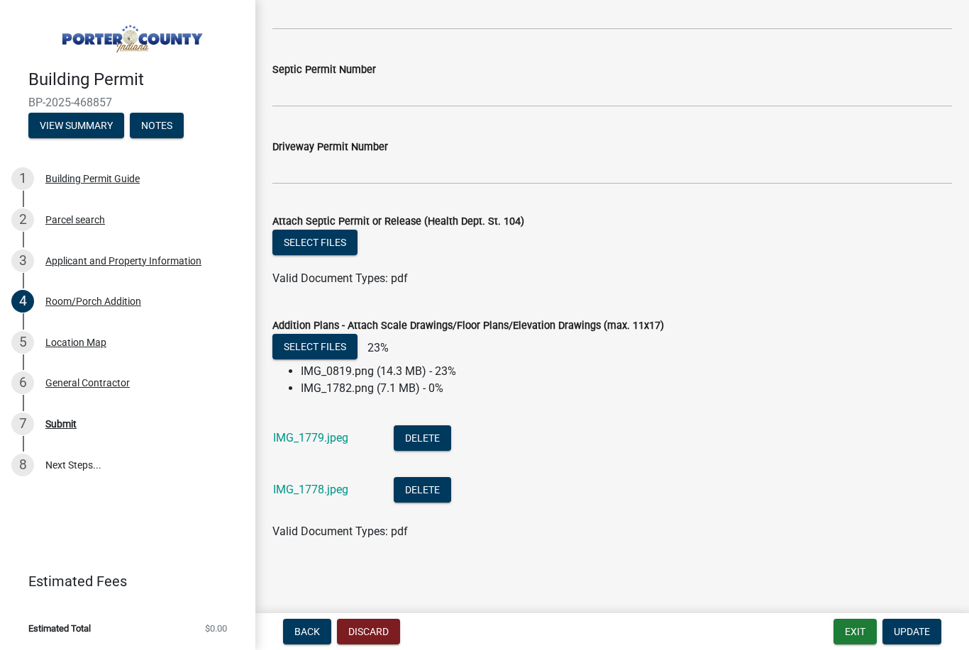
scroll to position [2601, 0]
click at [922, 631] on span "Update" at bounding box center [912, 631] width 36 height 11
click at [78, 341] on div "Location Map" at bounding box center [75, 343] width 61 height 10
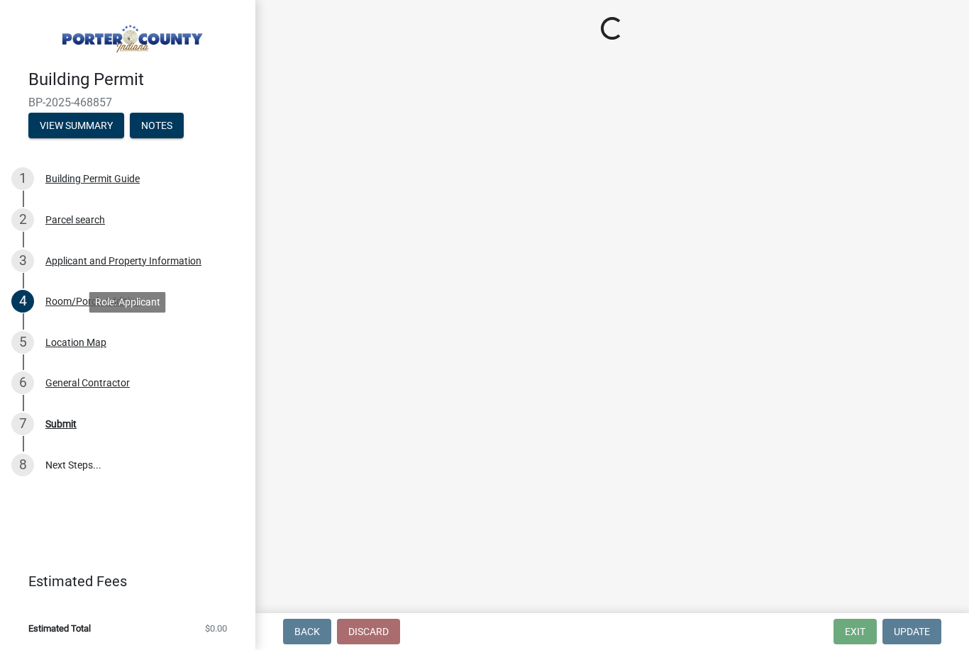
scroll to position [0, 0]
click at [56, 429] on div "Submit" at bounding box center [60, 424] width 31 height 10
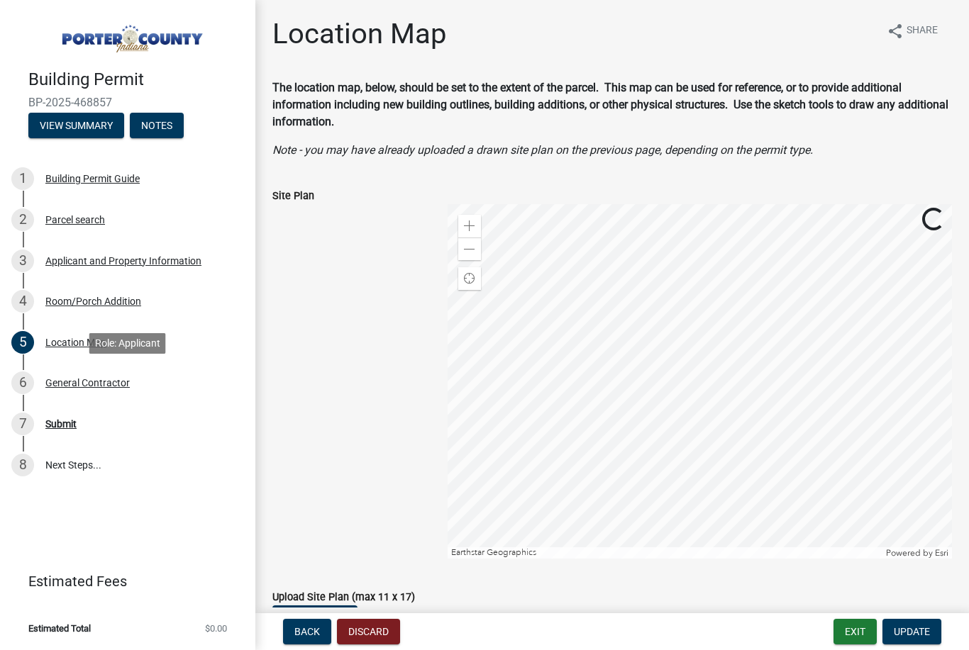
click at [72, 374] on div "6 General Contractor" at bounding box center [121, 383] width 221 height 23
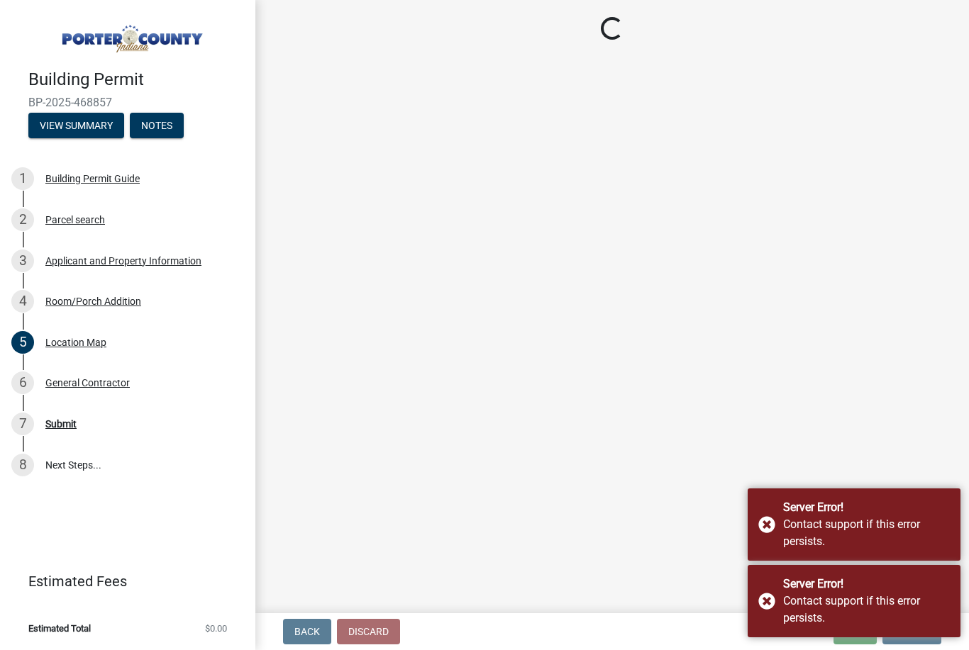
click at [776, 521] on div "Server Error! Contact support if this error persists." at bounding box center [853, 525] width 213 height 72
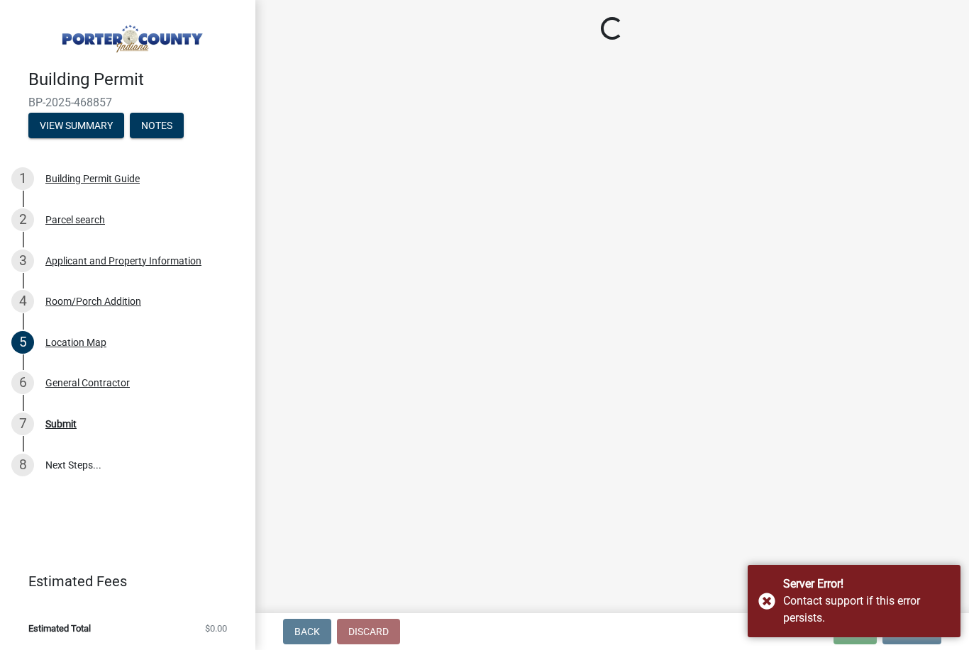
click at [769, 606] on div "Server Error! Contact support if this error persists." at bounding box center [853, 601] width 213 height 72
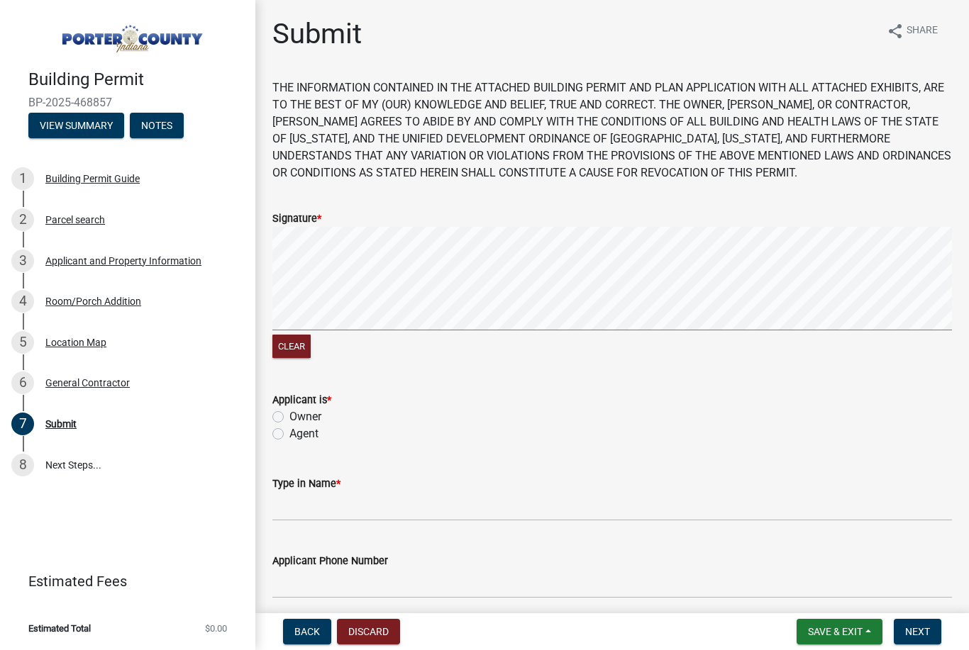
click at [289, 433] on label "Agent" at bounding box center [303, 434] width 29 height 17
click at [289, 433] on input "Agent" at bounding box center [293, 430] width 9 height 9
radio input "true"
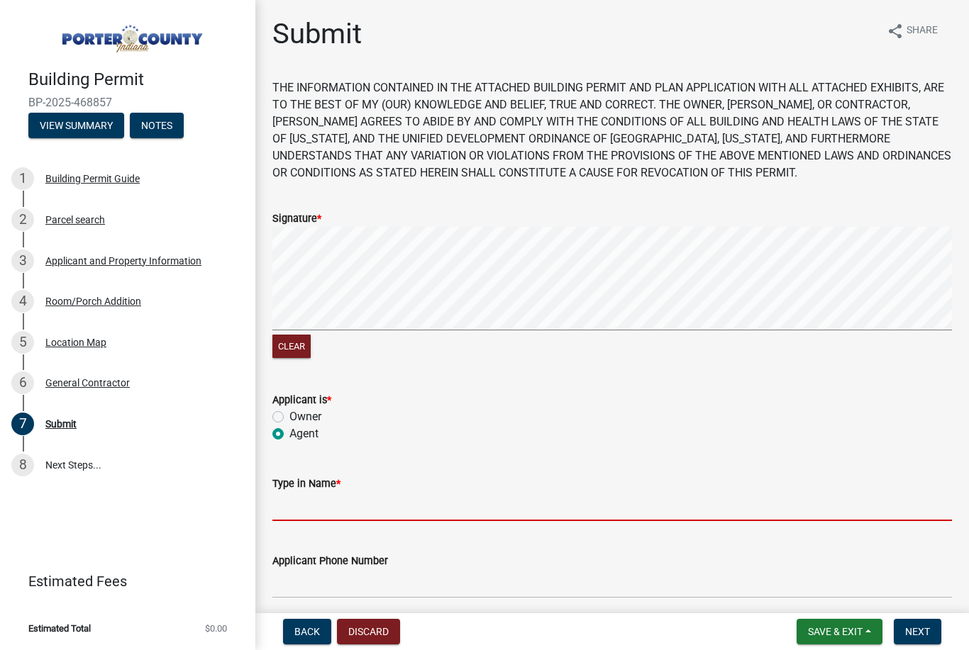
click at [396, 501] on input "Type in Name *" at bounding box center [611, 506] width 679 height 29
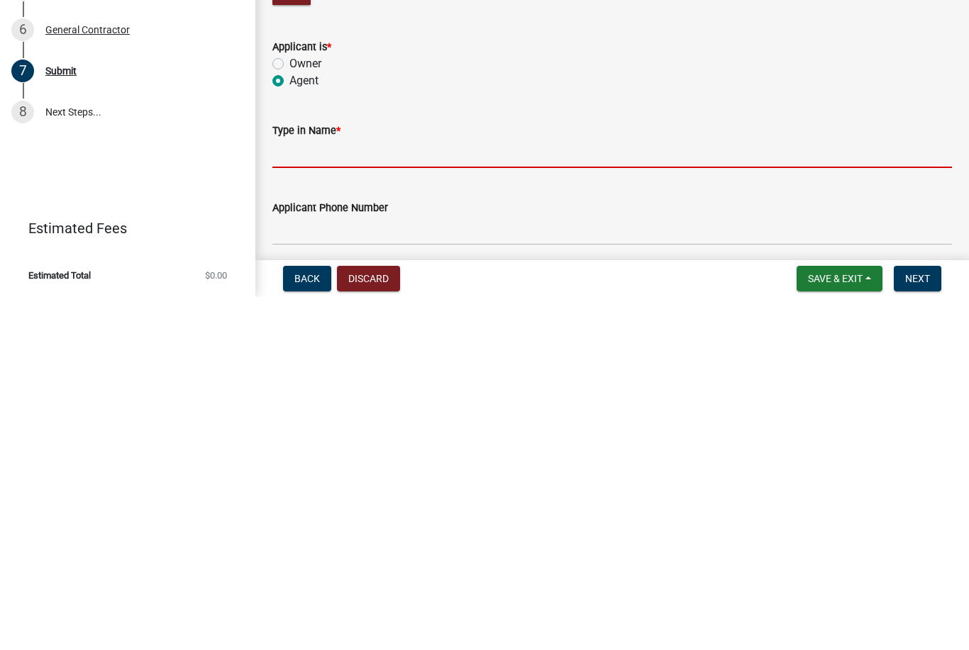
type input "[PERSON_NAME]"
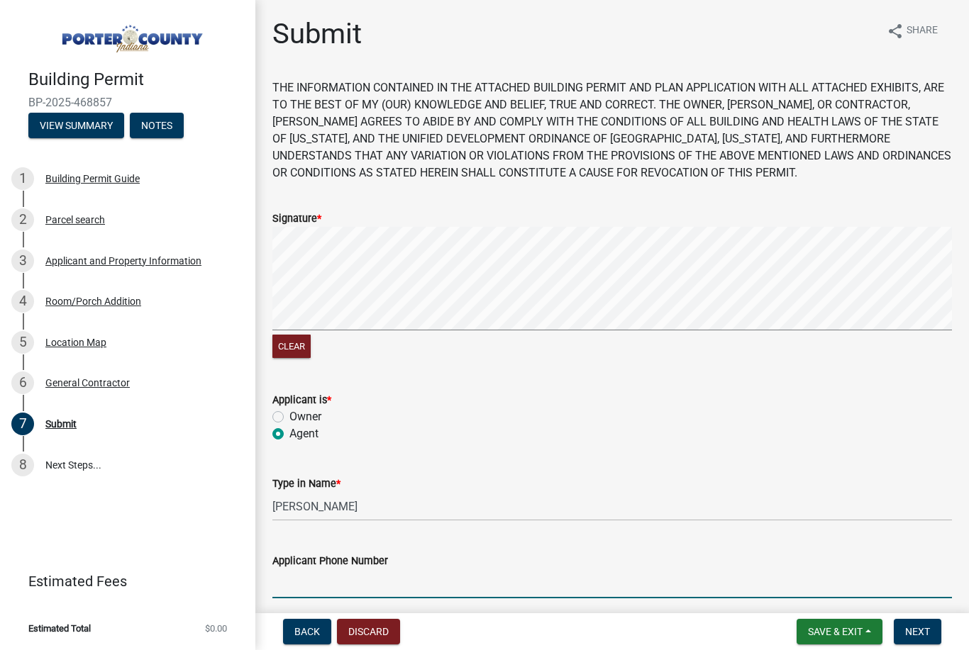
click at [417, 583] on input "Applicant Phone Number" at bounding box center [611, 583] width 679 height 29
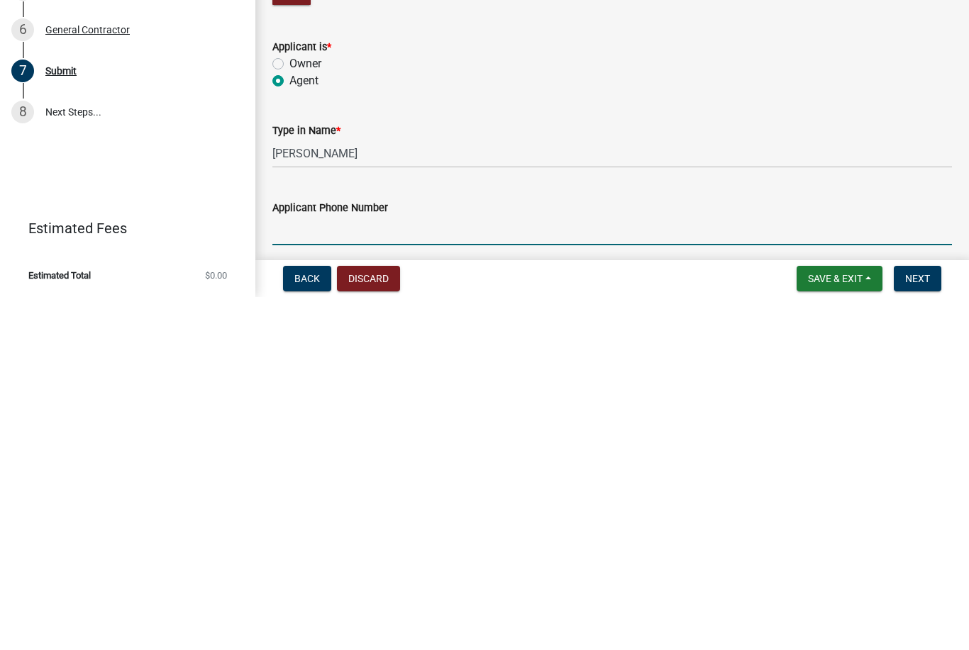
type input "2195086848"
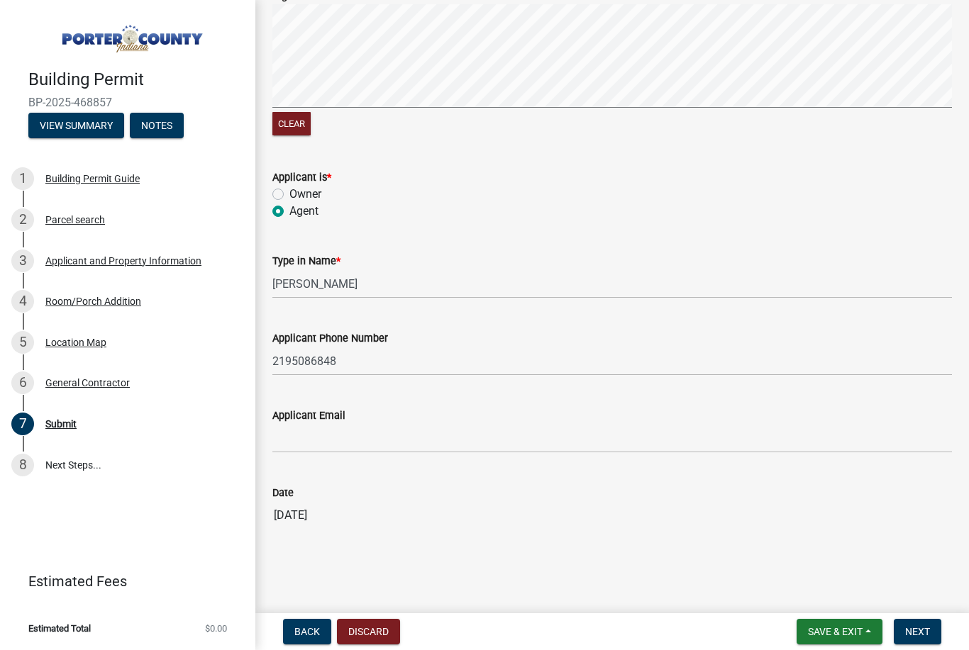
scroll to position [222, 0]
click at [352, 435] on input "Applicant Email" at bounding box center [611, 439] width 679 height 29
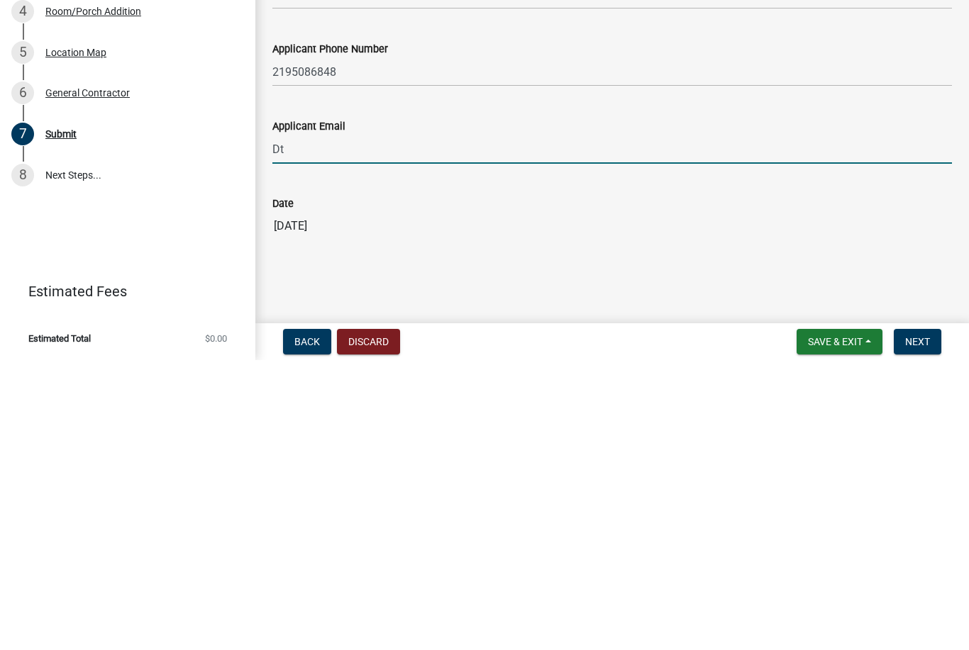
type input "Dtj"
type input "[EMAIL_ADDRESS][DOMAIN_NAME]"
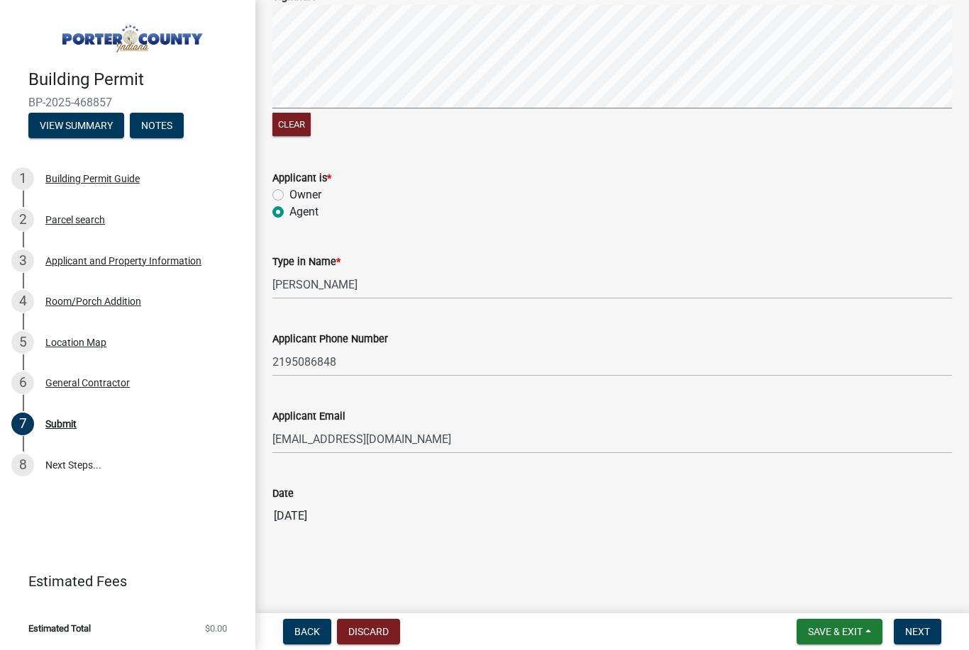
click at [929, 630] on span "Next" at bounding box center [917, 631] width 25 height 11
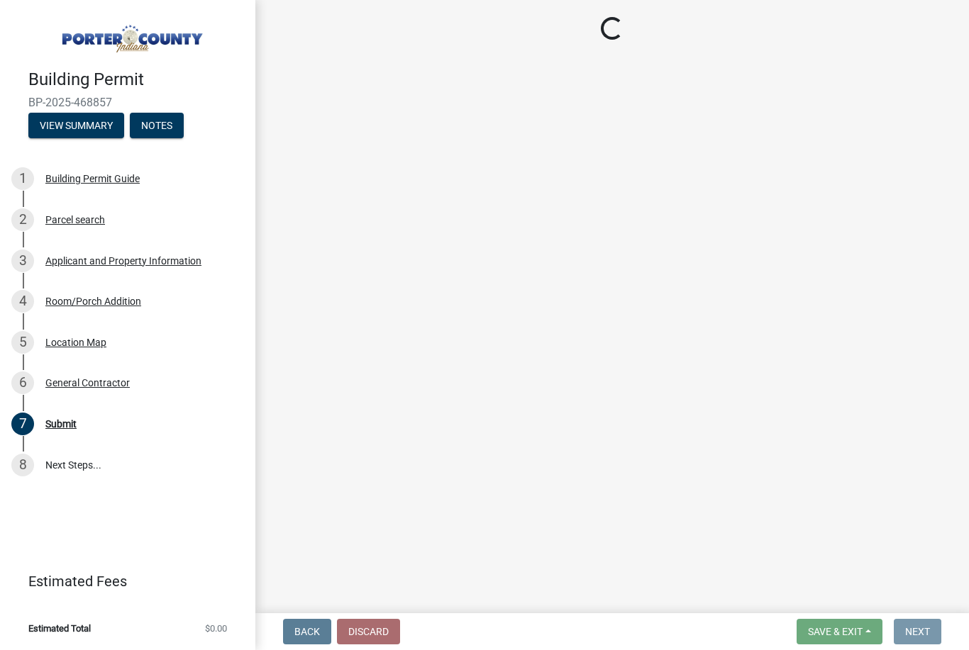
scroll to position [0, 0]
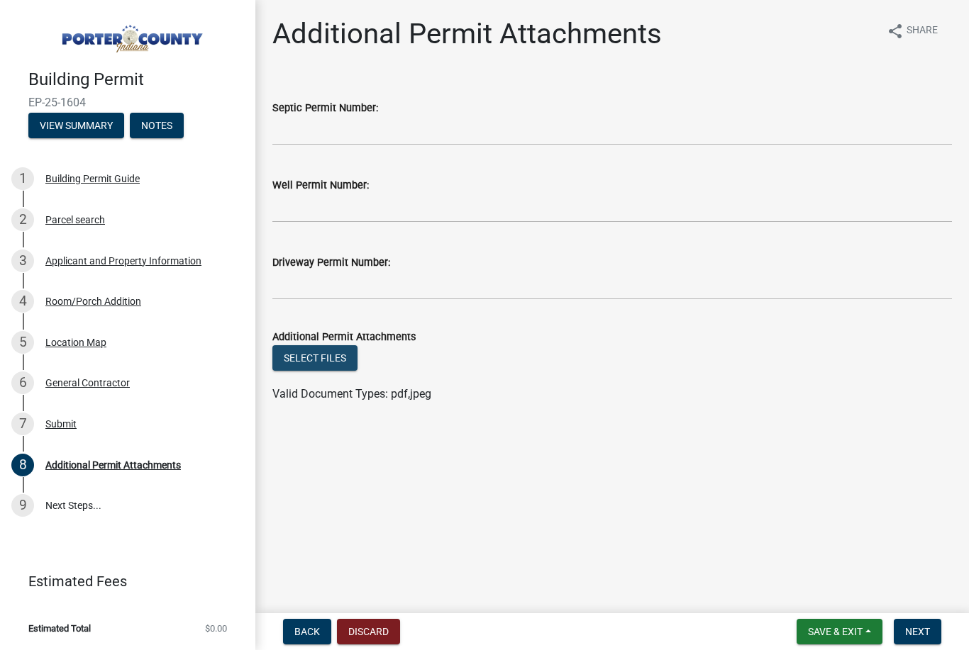
click at [334, 352] on button "Select files" at bounding box center [314, 358] width 85 height 26
click at [84, 225] on div "Parcel search" at bounding box center [75, 220] width 60 height 10
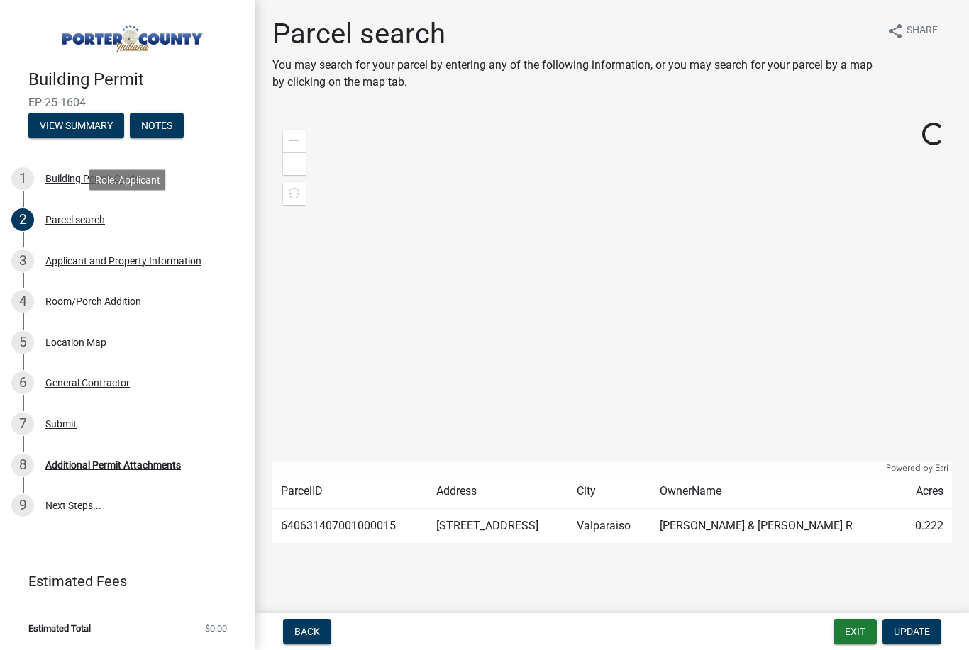
click at [156, 252] on div "3 Applicant and Property Information" at bounding box center [121, 261] width 221 height 23
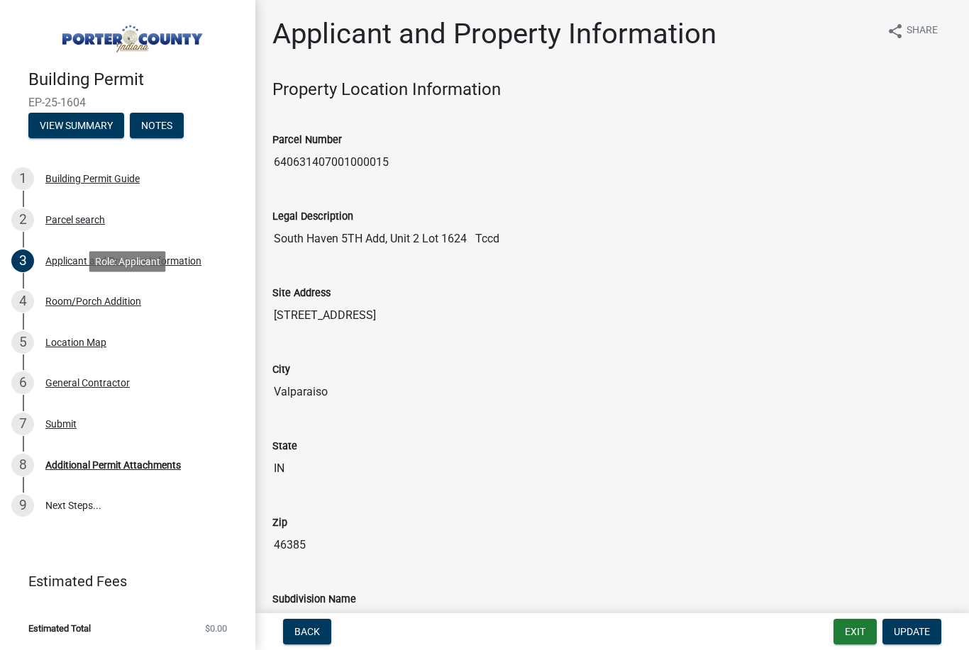
click at [124, 297] on div "Room/Porch Addition" at bounding box center [93, 301] width 96 height 10
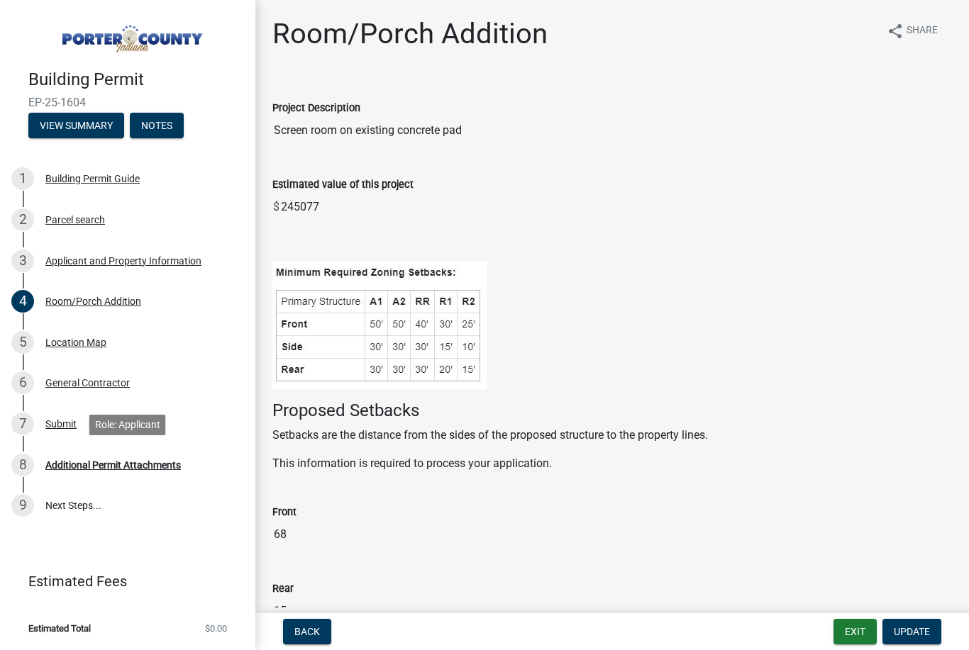
click at [152, 477] on link "8 Additional Permit Attachments" at bounding box center [127, 465] width 255 height 41
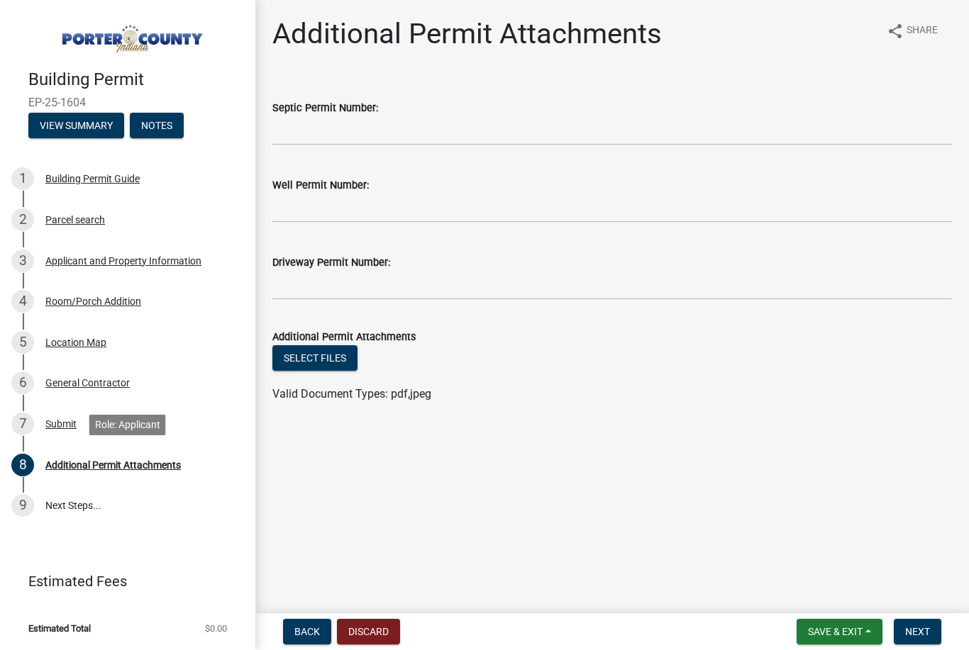
click at [330, 360] on button "Select files" at bounding box center [314, 358] width 85 height 26
click at [172, 121] on button "Notes" at bounding box center [157, 126] width 54 height 26
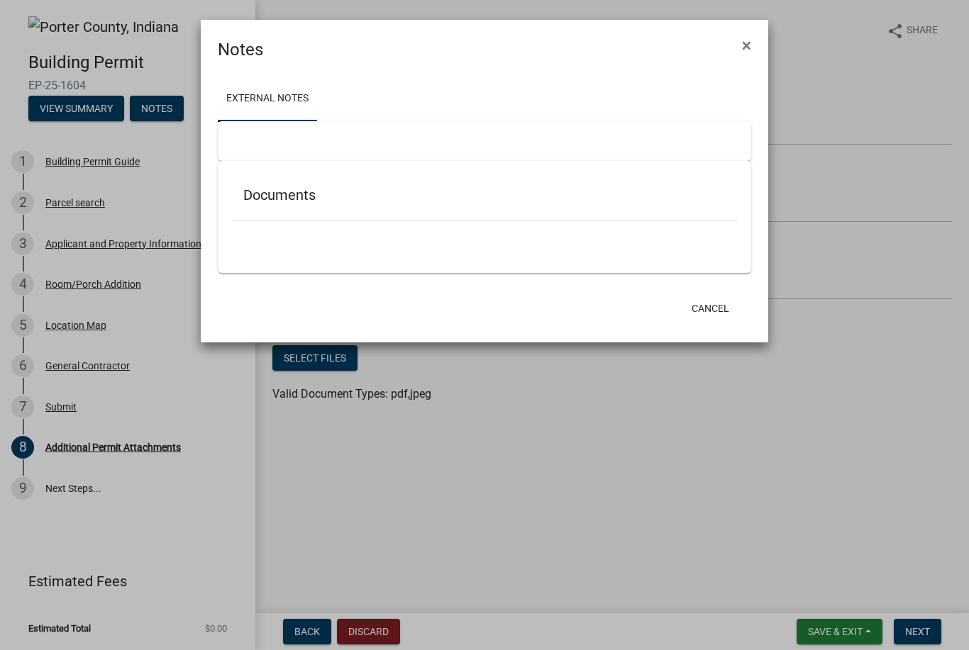
click at [296, 141] on div at bounding box center [484, 141] width 533 height 40
click at [397, 144] on div at bounding box center [484, 141] width 533 height 40
click at [338, 243] on ul at bounding box center [484, 241] width 505 height 11
click at [345, 208] on div "Documents" at bounding box center [484, 198] width 505 height 46
click at [485, 207] on div "Documents" at bounding box center [484, 198] width 505 height 46
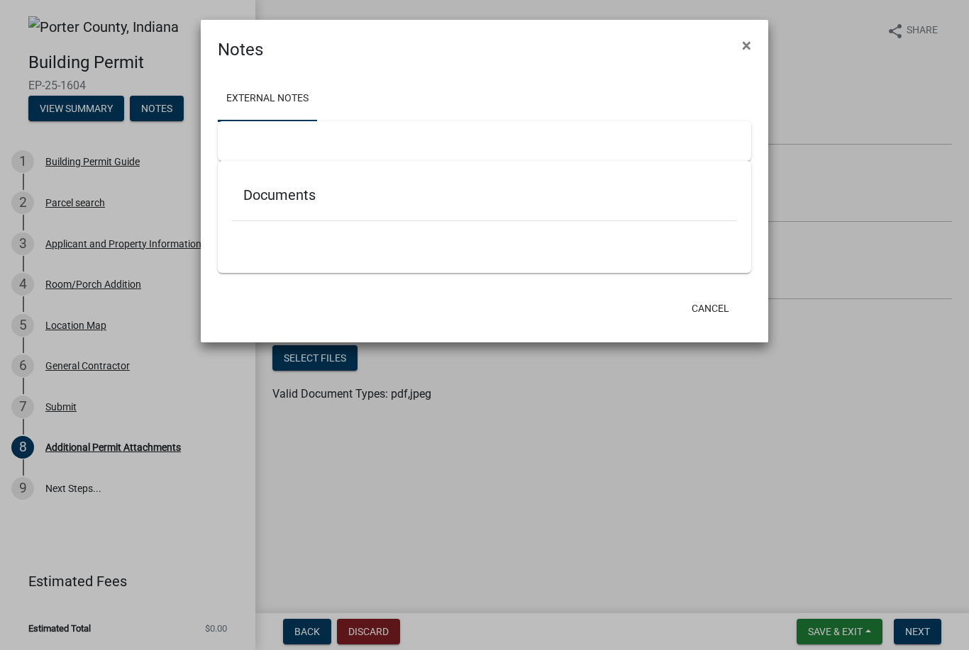
click at [334, 160] on div at bounding box center [484, 141] width 533 height 40
click at [250, 145] on div at bounding box center [484, 141] width 533 height 40
click at [250, 157] on div at bounding box center [484, 141] width 533 height 40
click at [289, 89] on link "External Notes" at bounding box center [267, 99] width 99 height 45
click at [380, 95] on ul "External Notes" at bounding box center [484, 99] width 533 height 45
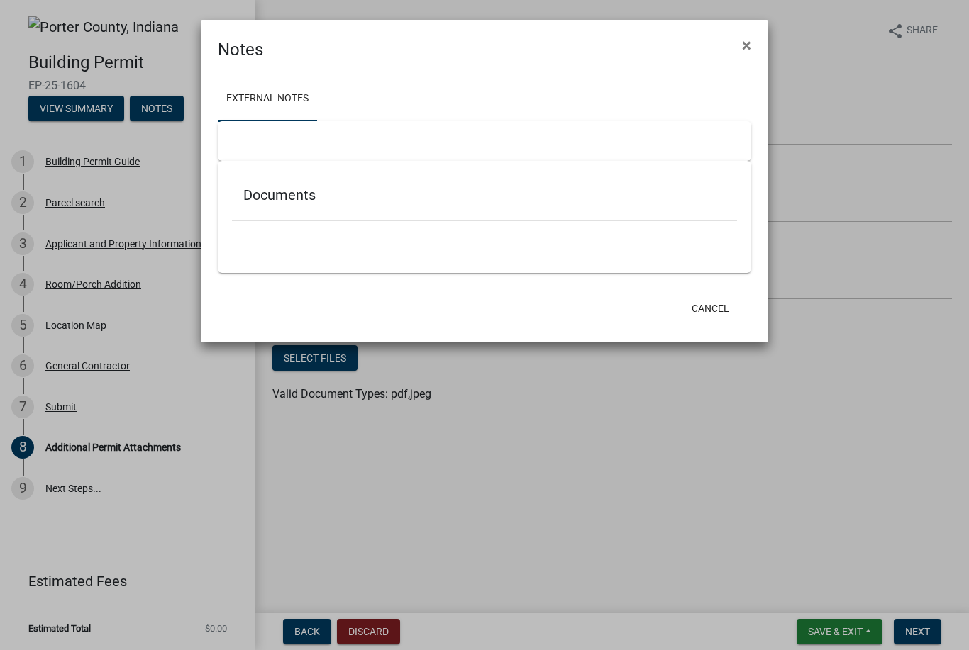
click at [308, 162] on div "Documents" at bounding box center [484, 217] width 533 height 112
click at [331, 255] on div "Documents" at bounding box center [484, 217] width 533 height 112
click at [379, 127] on div at bounding box center [484, 141] width 533 height 40
click at [755, 39] on button "×" at bounding box center [746, 46] width 32 height 40
